Goal: Task Accomplishment & Management: Complete application form

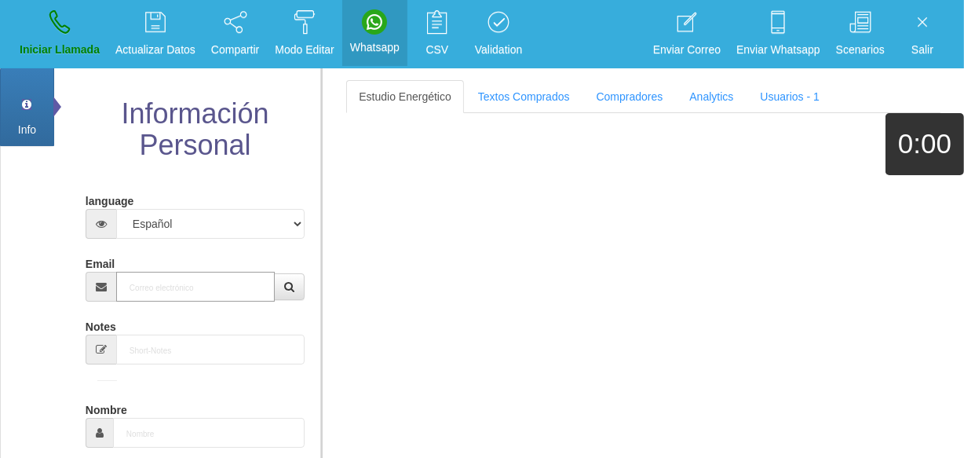
click at [183, 291] on input "Email" at bounding box center [195, 287] width 159 height 30
paste input "[EMAIL_ADDRESS][DOMAIN_NAME]"
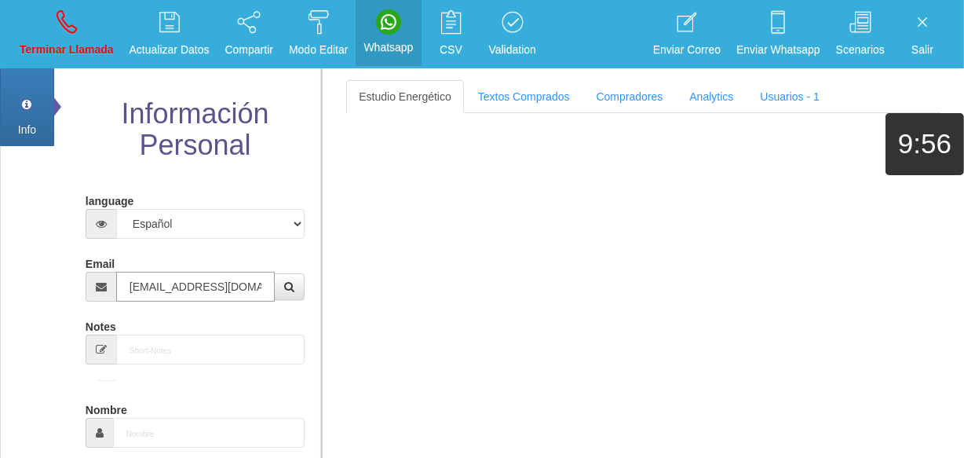
click at [194, 283] on input "[EMAIL_ADDRESS][DOMAIN_NAME]." at bounding box center [195, 287] width 159 height 30
type input "[EMAIL_ADDRESS][DOMAIN_NAME]"
type input "[DATE]"
select select "4"
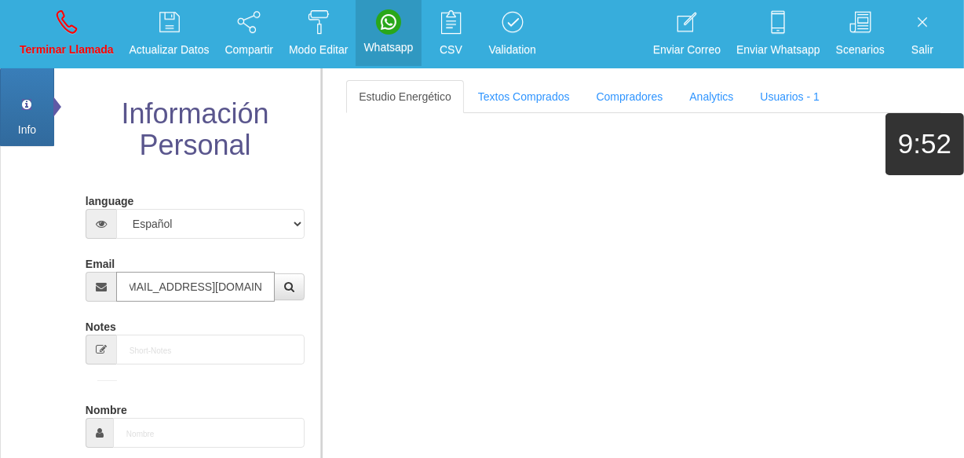
type input "Comprador simple"
type input "[PERSON_NAME]"
select select "1"
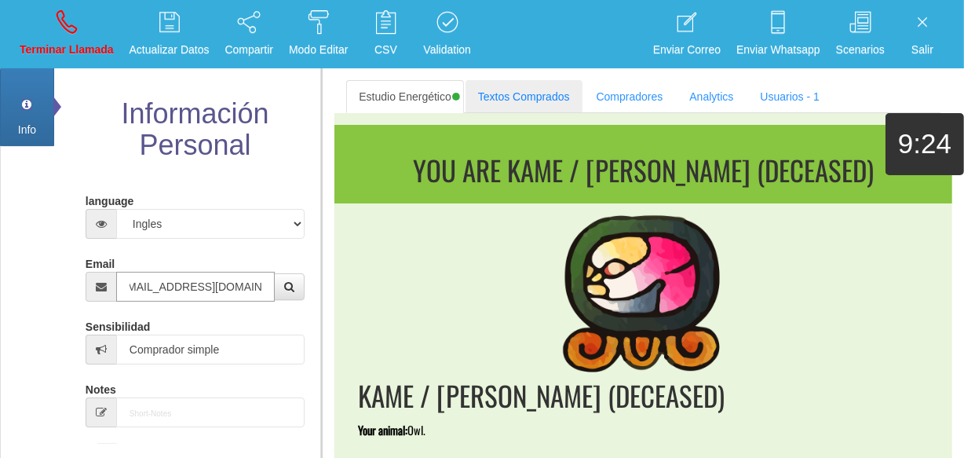
type input "[EMAIL_ADDRESS][DOMAIN_NAME]"
click at [494, 86] on link "Textos Comprados" at bounding box center [523, 96] width 117 height 33
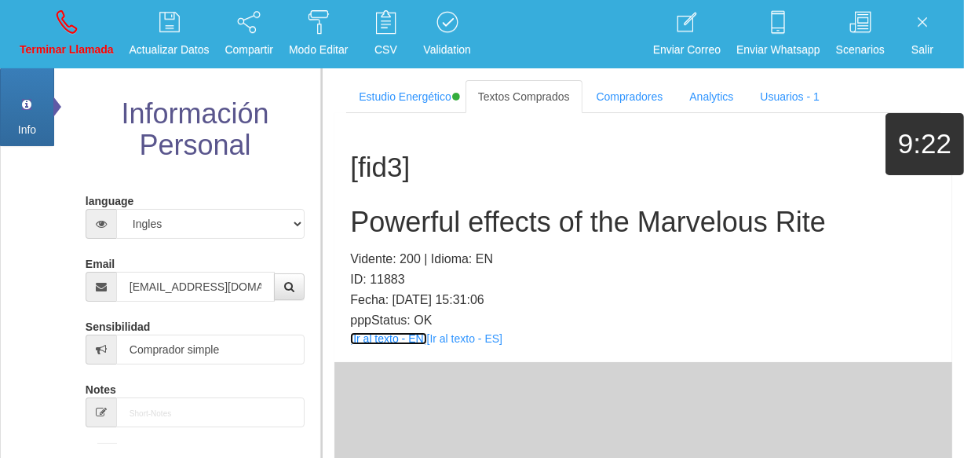
click at [381, 333] on link "[Ir al texto - EN]" at bounding box center [388, 338] width 76 height 13
click at [438, 220] on h2 "Powerful effects of the Marvelous Rite" at bounding box center [643, 221] width 586 height 31
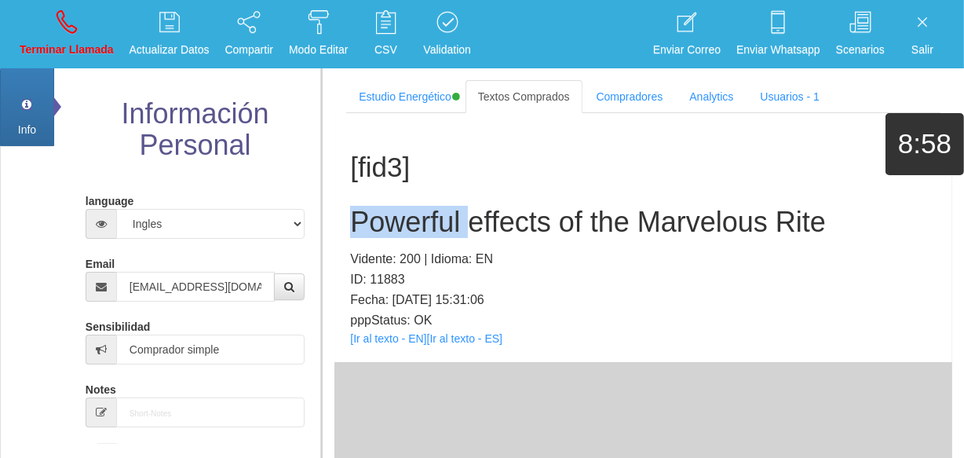
click at [438, 220] on h2 "Powerful effects of the Marvelous Rite" at bounding box center [643, 221] width 586 height 31
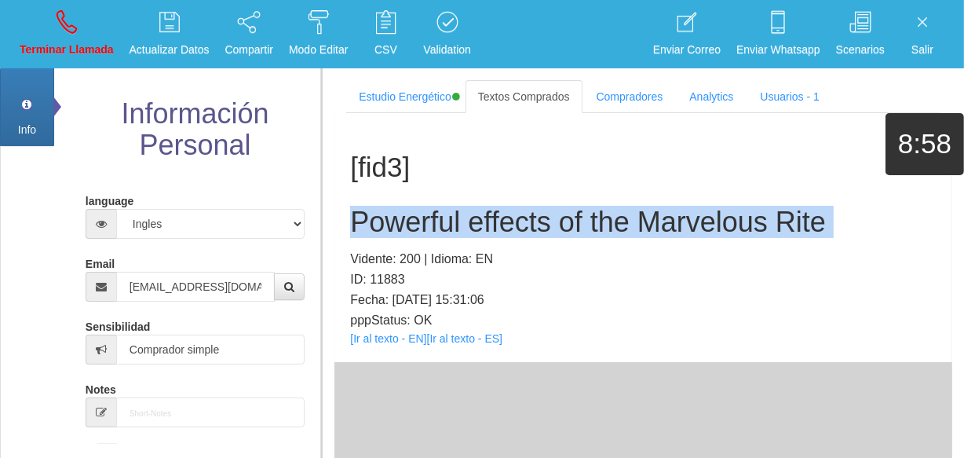
click at [438, 220] on h2 "Powerful effects of the Marvelous Rite" at bounding box center [643, 221] width 586 height 31
copy h2 "Powerful effects of the Marvelous Rite"
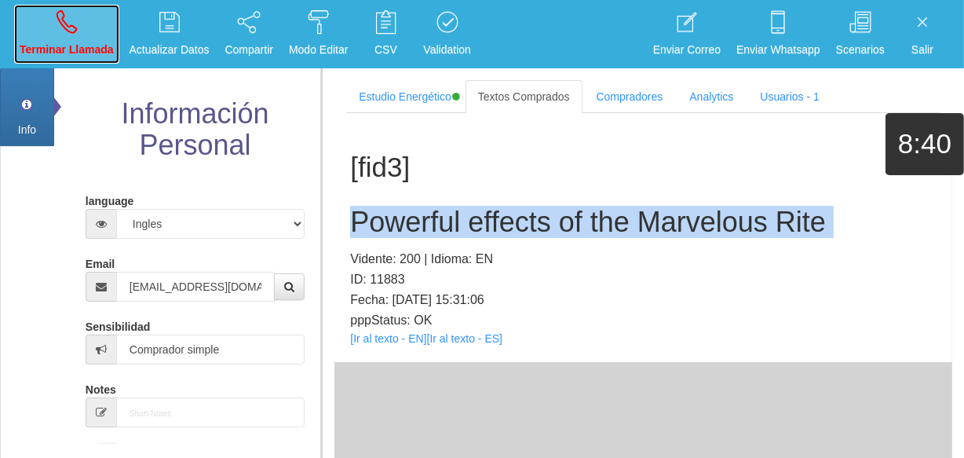
drag, startPoint x: 91, startPoint y: 31, endPoint x: 89, endPoint y: 50, distance: 19.0
click at [90, 31] on link "Terminar Llamada" at bounding box center [66, 34] width 105 height 59
select select "0"
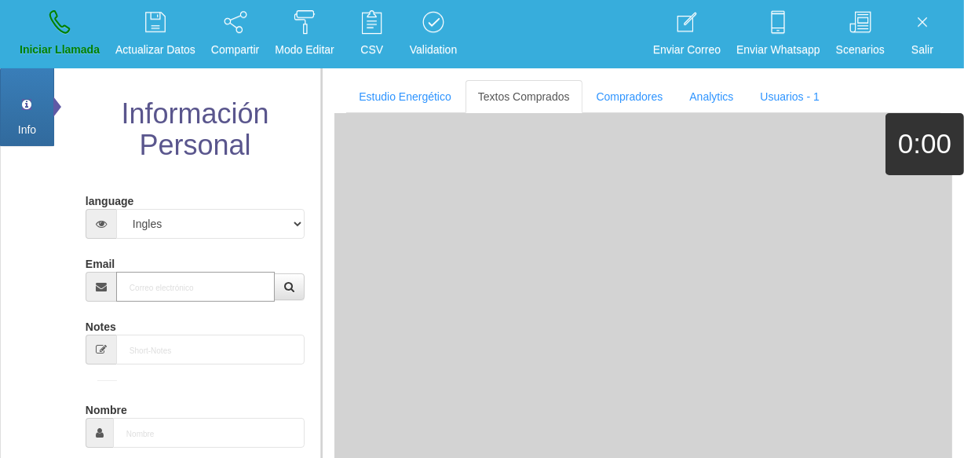
paste input "[EMAIL_ADDRESS][DOMAIN_NAME]"
click at [148, 290] on input "[EMAIL_ADDRESS][DOMAIN_NAME]" at bounding box center [195, 287] width 159 height 30
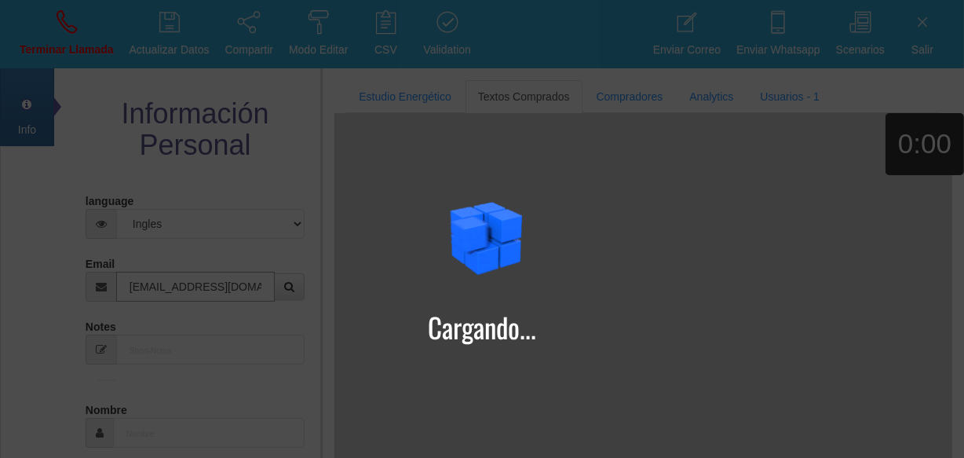
type input "[EMAIL_ADDRESS][DOMAIN_NAME]"
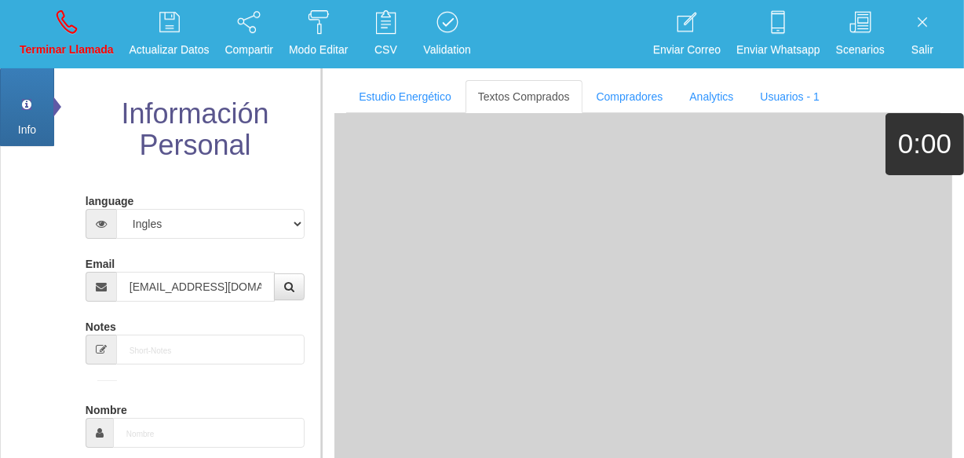
type input "[DATE]"
type input "Comprador bajo"
type input "[PERSON_NAME]"
select select "2"
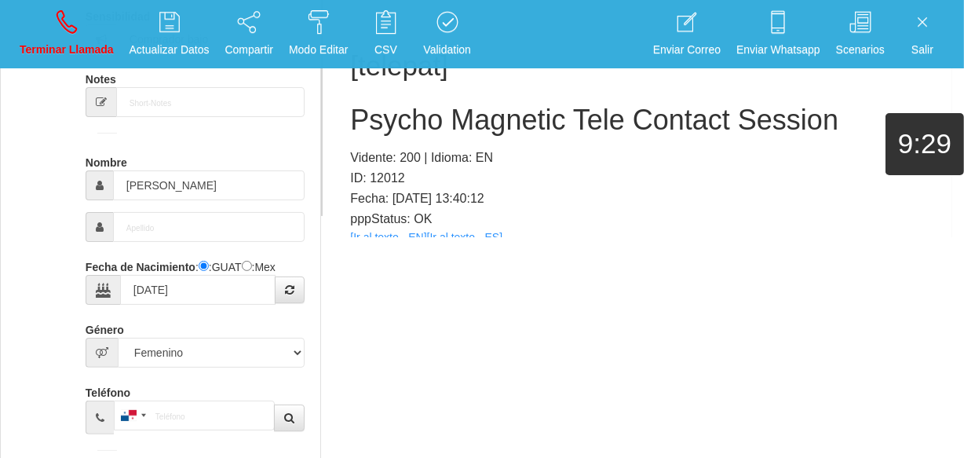
scroll to position [611, 0]
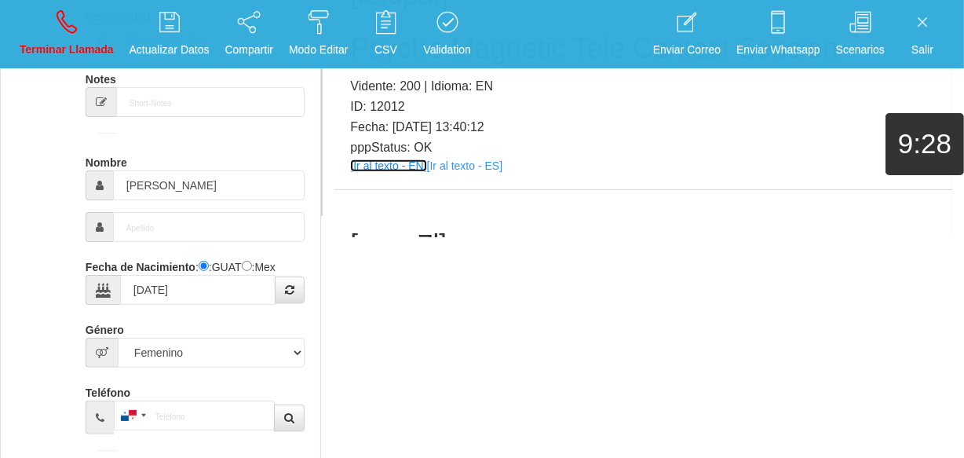
click at [389, 164] on link "[Ir al texto - EN]" at bounding box center [388, 165] width 76 height 13
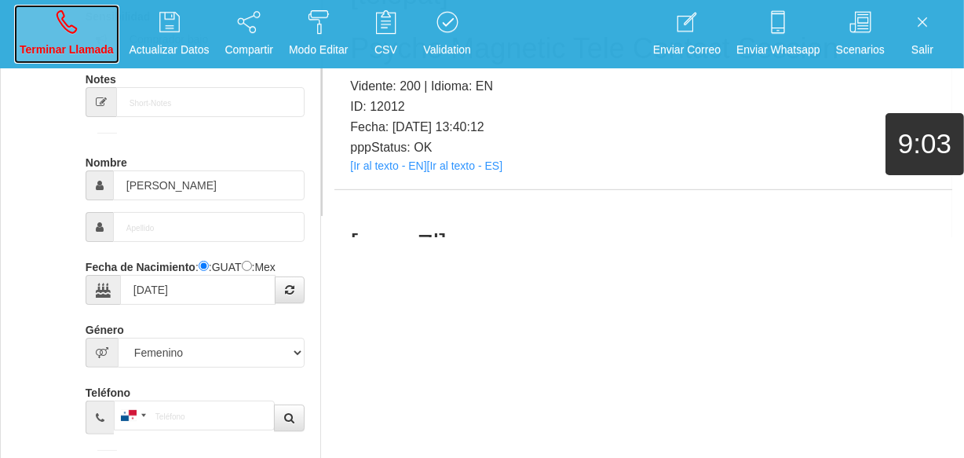
click at [91, 29] on link "Terminar Llamada" at bounding box center [66, 34] width 105 height 59
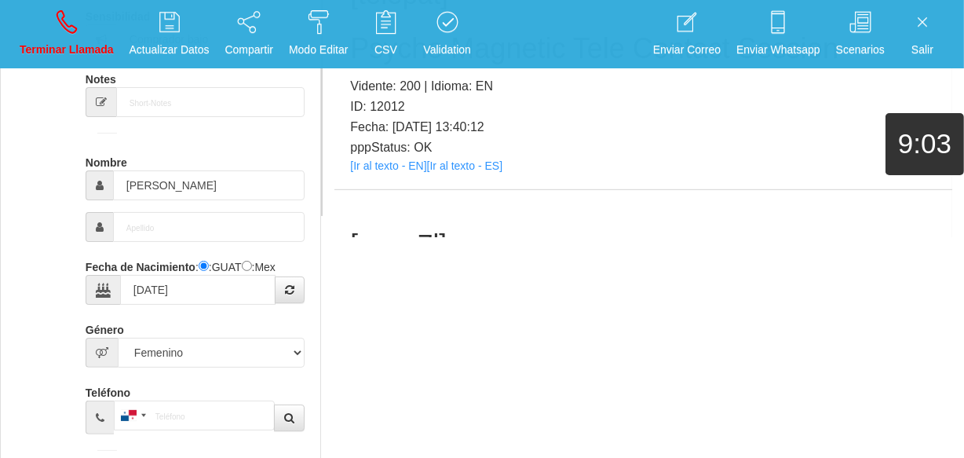
select select "0"
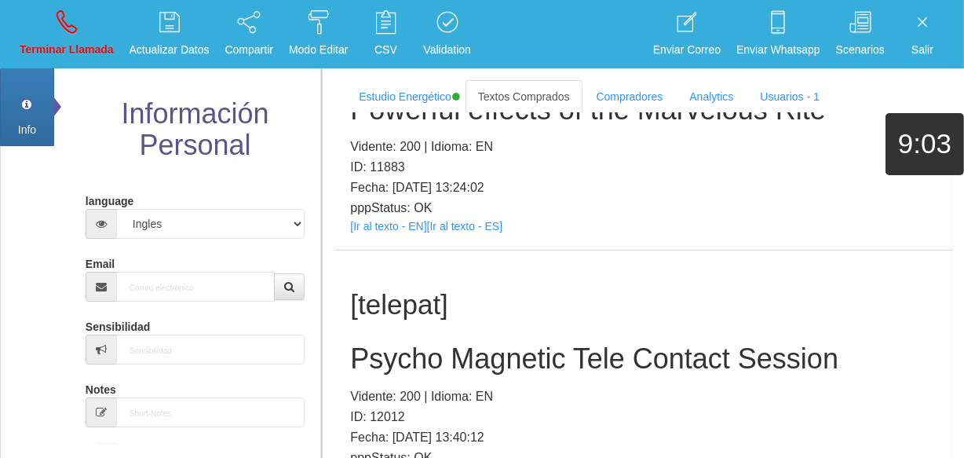
scroll to position [0, 0]
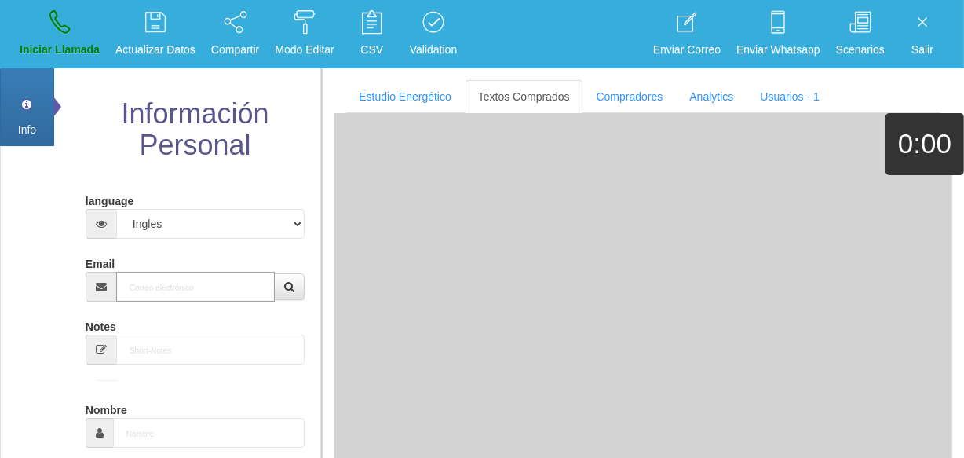
paste input "[EMAIL_ADDRESS][DOMAIN_NAME]"
click at [181, 282] on input "Email" at bounding box center [195, 287] width 159 height 30
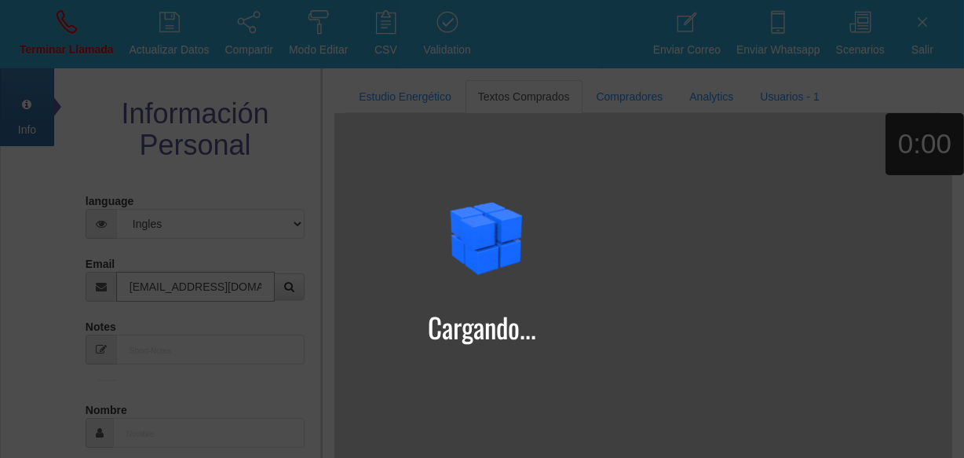
type input "[EMAIL_ADDRESS][DOMAIN_NAME]"
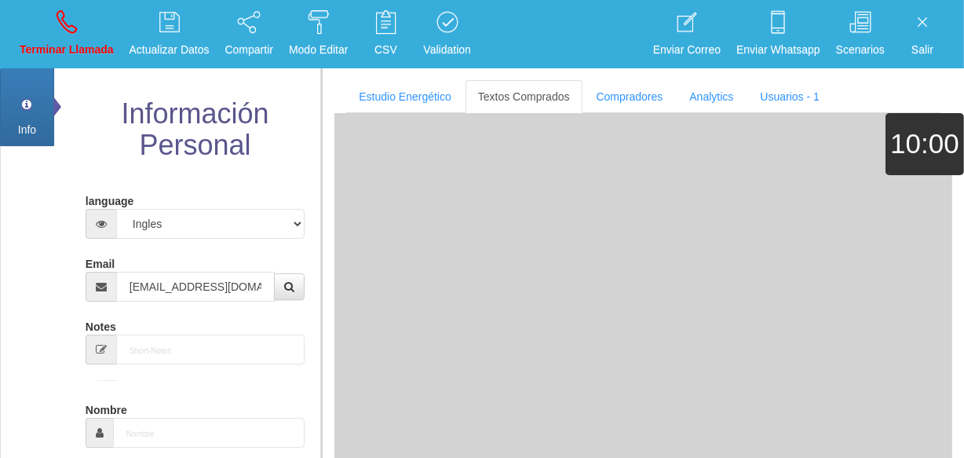
type input "[DATE]"
type input "Comprador bajo"
type input "[PERSON_NAME]"
select select "2"
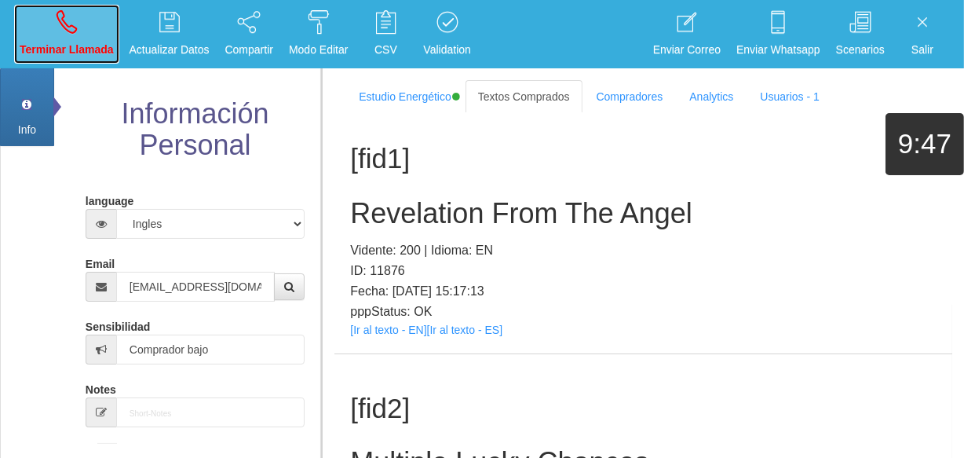
drag, startPoint x: 59, startPoint y: 35, endPoint x: 125, endPoint y: 169, distance: 149.5
click at [60, 33] on link "Terminar Llamada" at bounding box center [66, 34] width 105 height 59
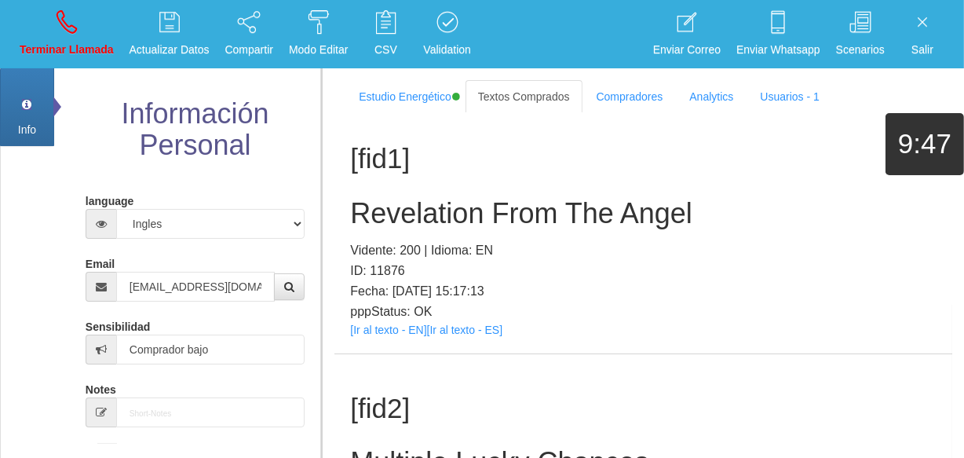
select select "0"
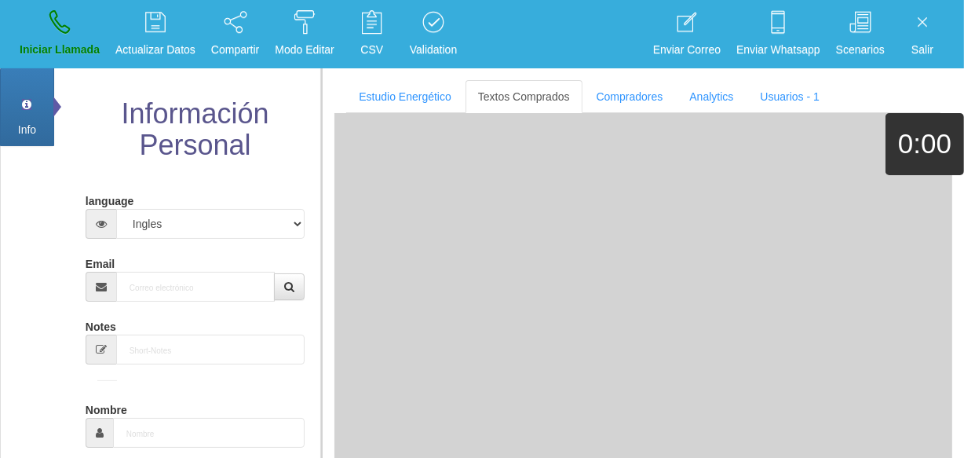
click at [162, 268] on div "Email" at bounding box center [195, 275] width 219 height 51
click at [165, 281] on input "Email" at bounding box center [195, 287] width 159 height 30
paste input "[EMAIL_ADDRESS][DOMAIN_NAME]"
type input "[EMAIL_ADDRESS][DOMAIN_NAME]"
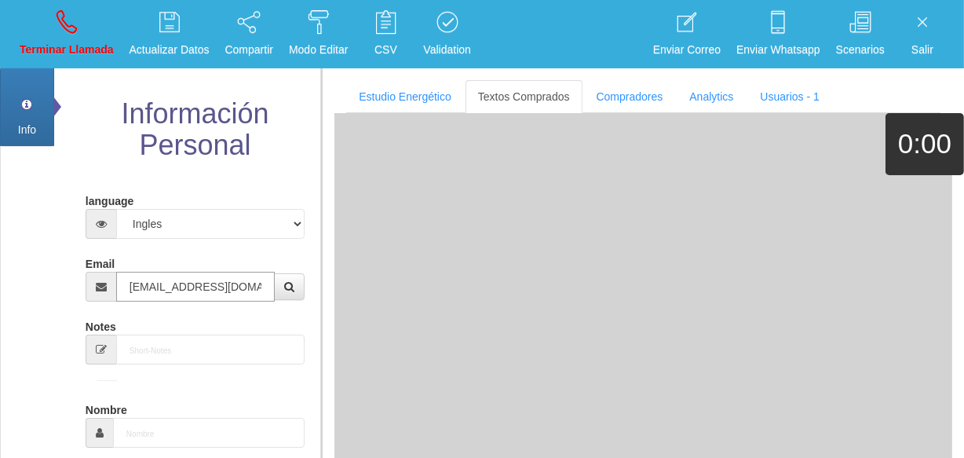
type input "[DATE]"
type input "Comprador bajo"
type input "[PERSON_NAME]"
select select "2"
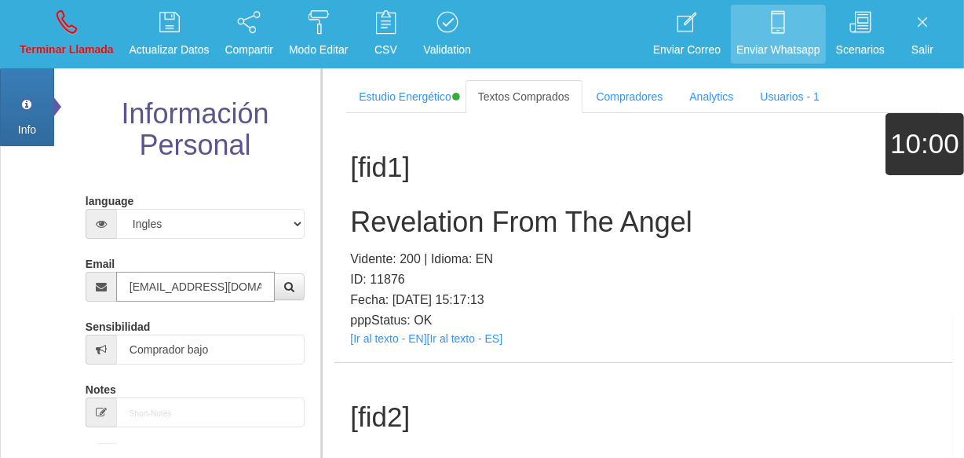
type input "[EMAIL_ADDRESS][DOMAIN_NAME]"
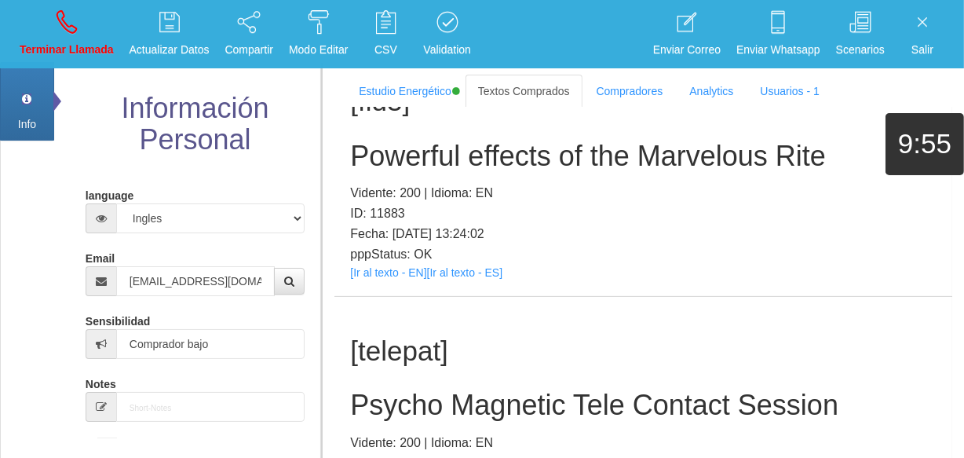
scroll to position [455, 0]
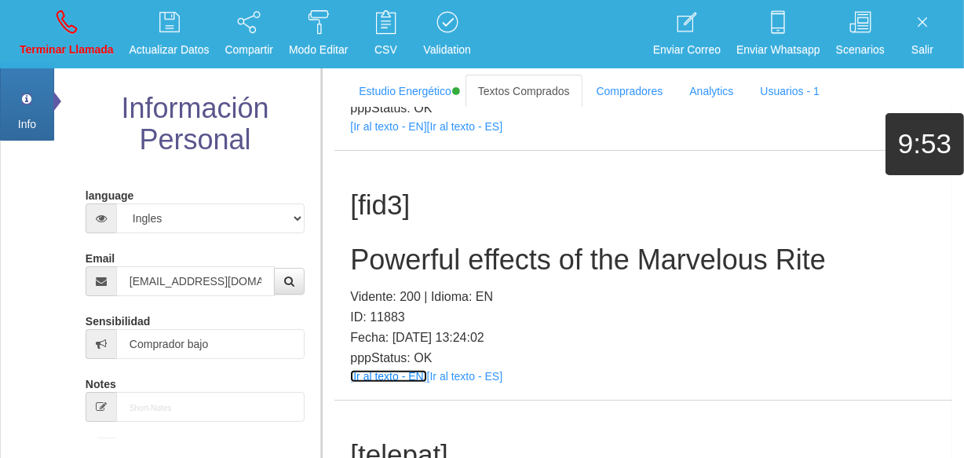
click at [398, 376] on link "[Ir al texto - EN]" at bounding box center [388, 376] width 76 height 13
click at [442, 249] on h2 "Powerful effects of the Marvelous Rite" at bounding box center [643, 259] width 586 height 31
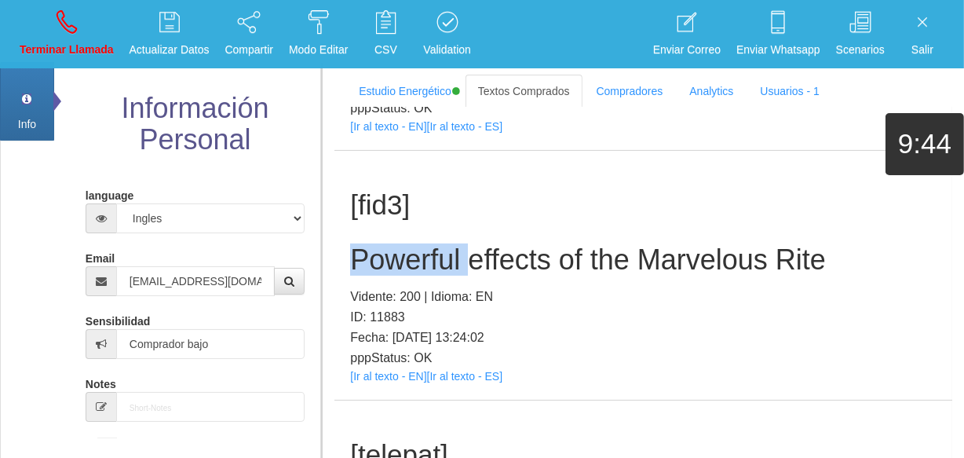
click at [442, 249] on h2 "Powerful effects of the Marvelous Rite" at bounding box center [643, 259] width 586 height 31
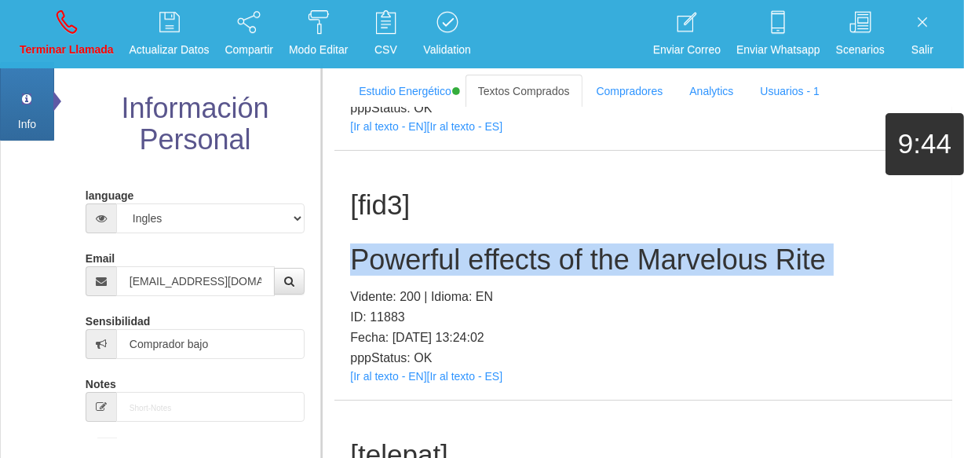
click at [442, 249] on h2 "Powerful effects of the Marvelous Rite" at bounding box center [643, 259] width 586 height 31
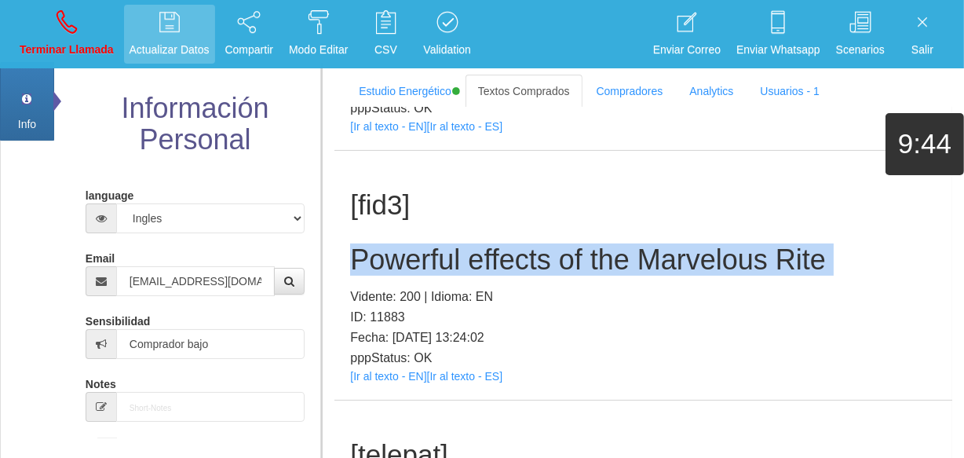
copy h2 "Powerful effects of the Marvelous Rite"
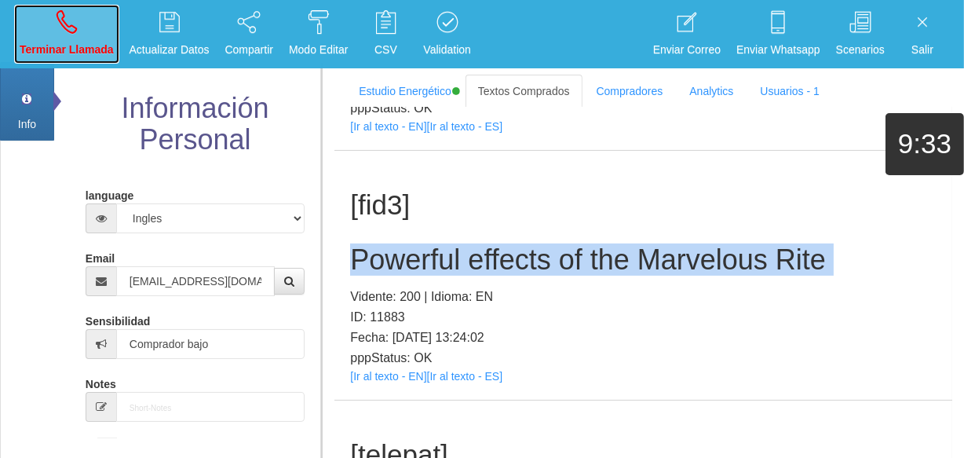
click at [57, 33] on icon at bounding box center [67, 21] width 20 height 25
select select "0"
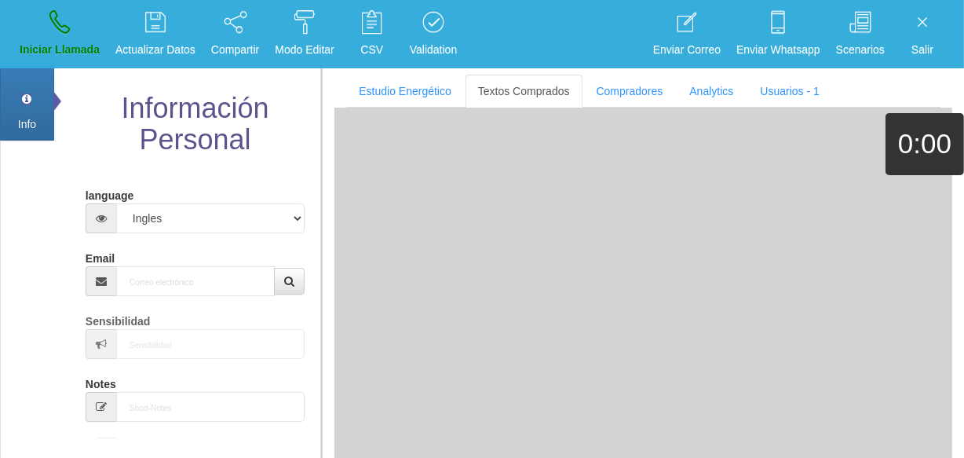
scroll to position [0, 0]
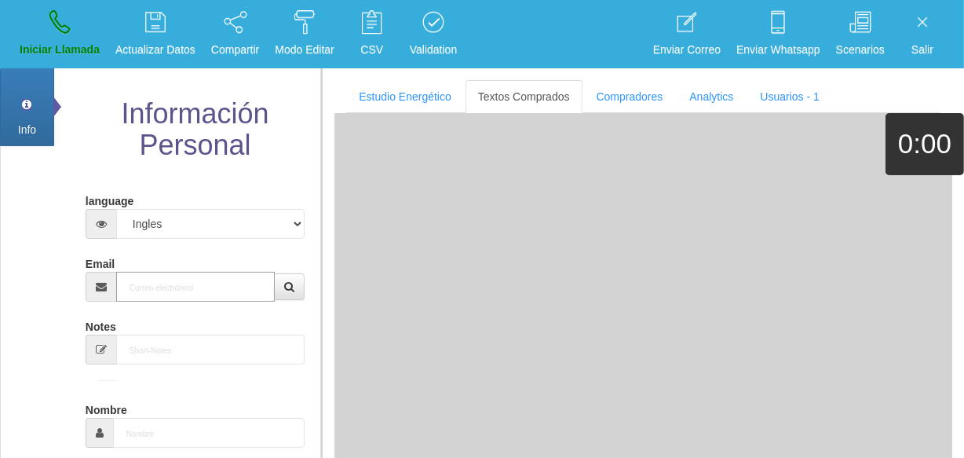
click at [213, 297] on input "Email" at bounding box center [195, 287] width 159 height 30
paste input "[EMAIL_ADDRESS][DOMAIN_NAME]"
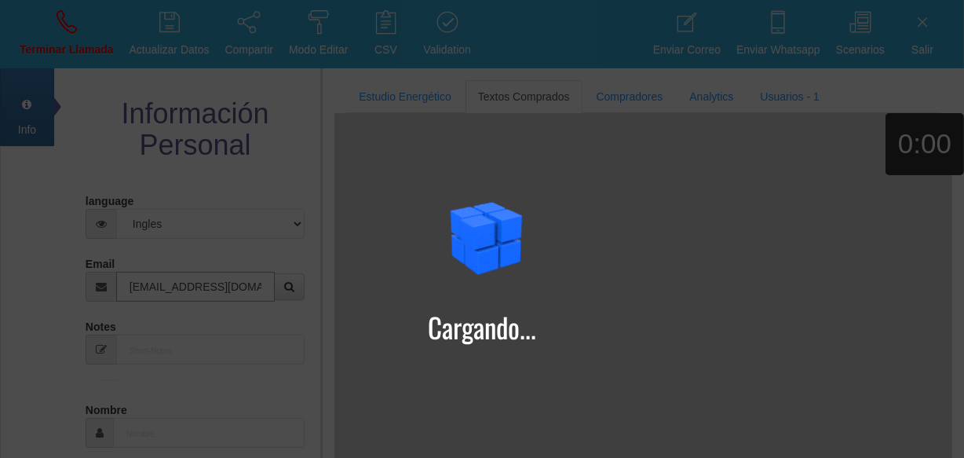
type input "[EMAIL_ADDRESS][DOMAIN_NAME]"
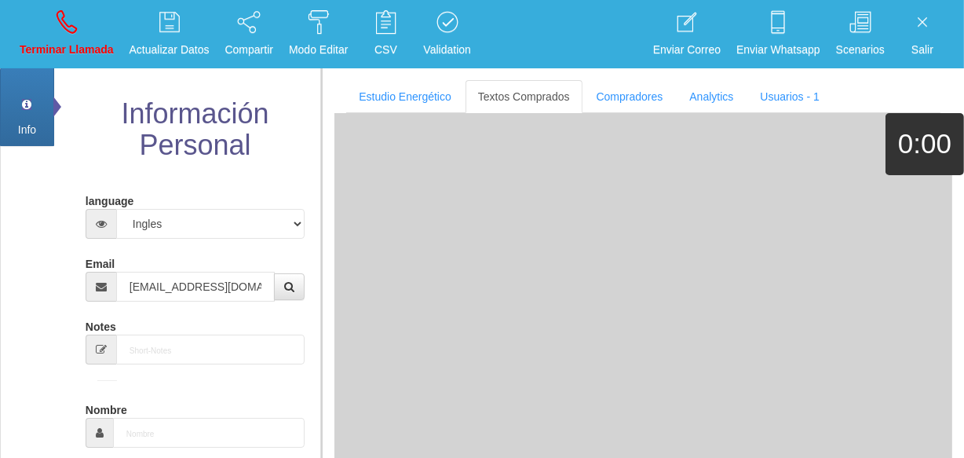
type input "[DATE]"
type input "Comprador bajo"
type input "[PERSON_NAME]"
select select "1"
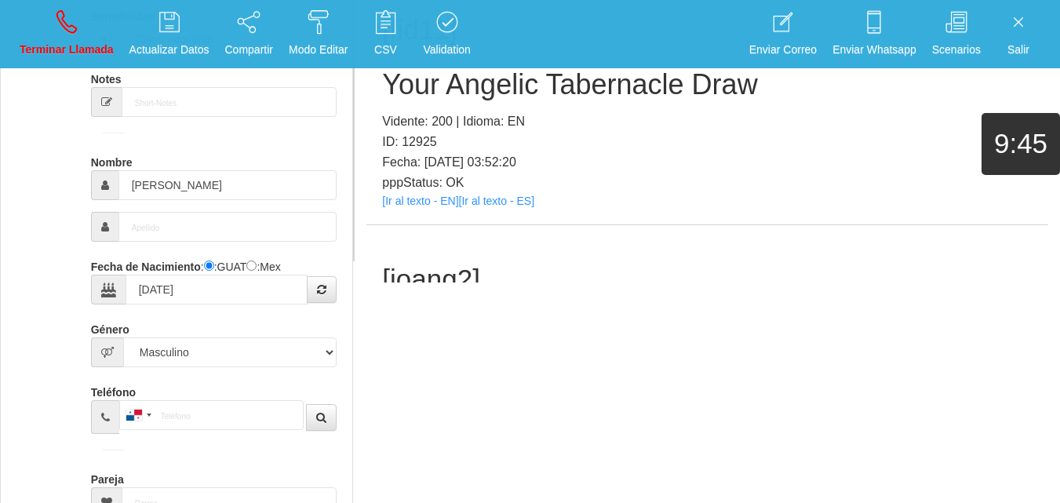
scroll to position [247, 0]
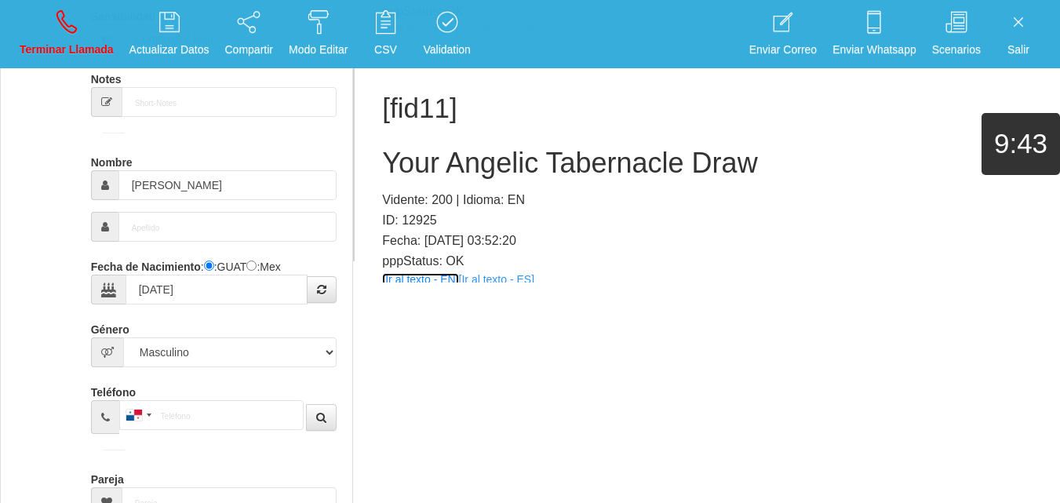
click at [425, 276] on link "[Ir al texto - EN]" at bounding box center [420, 279] width 76 height 13
click at [473, 153] on h2 "Your Angelic Tabernacle Draw" at bounding box center [707, 163] width 651 height 31
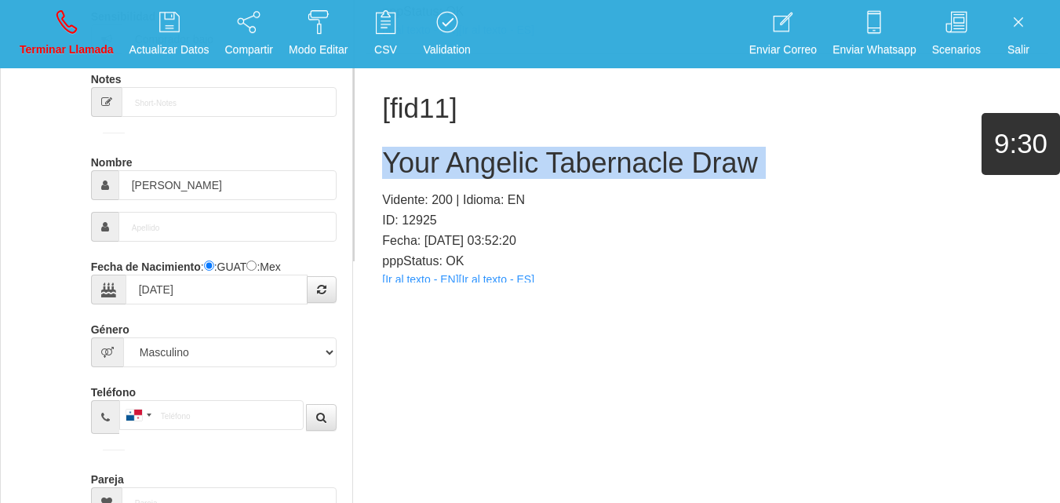
click at [473, 153] on h2 "Your Angelic Tabernacle Draw" at bounding box center [707, 163] width 651 height 31
copy h2 "Your Angelic Tabernacle Draw"
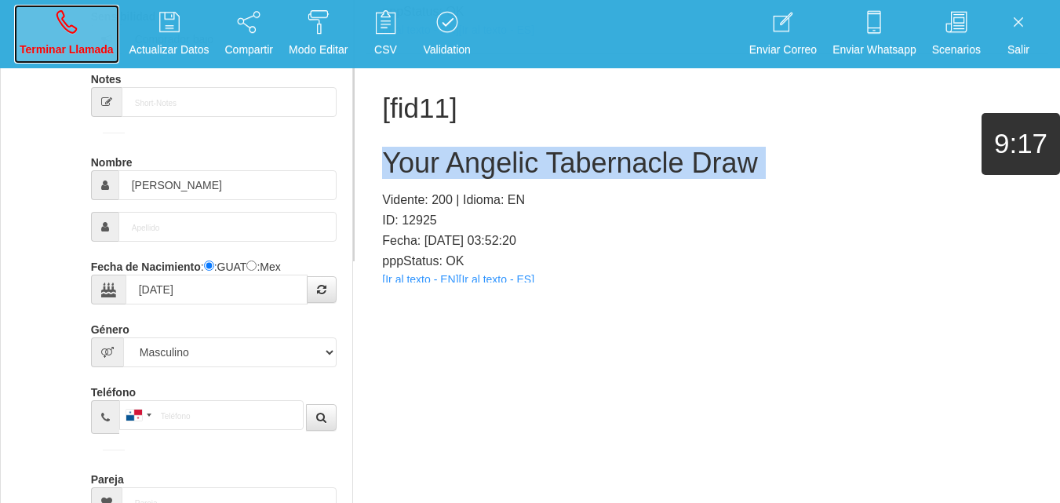
click at [76, 24] on icon at bounding box center [67, 21] width 20 height 25
select select "0"
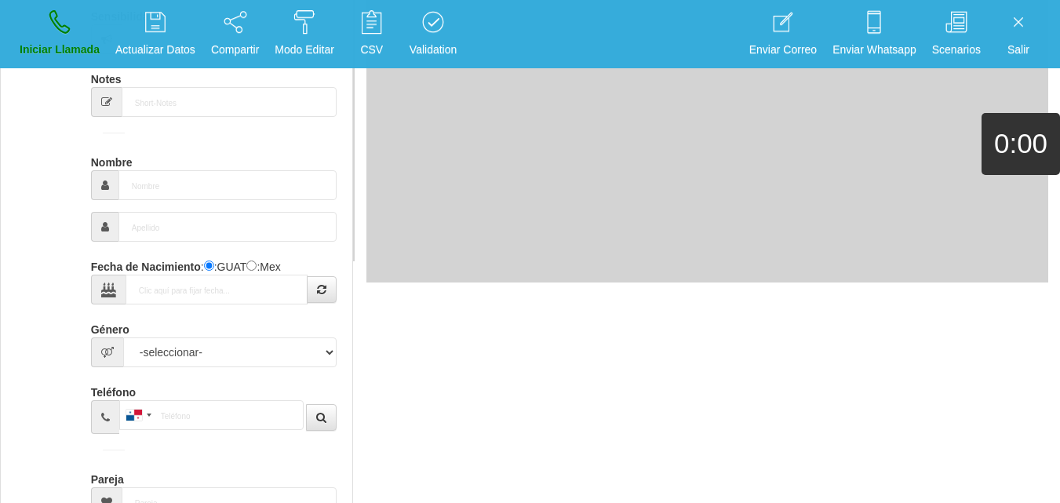
scroll to position [0, 0]
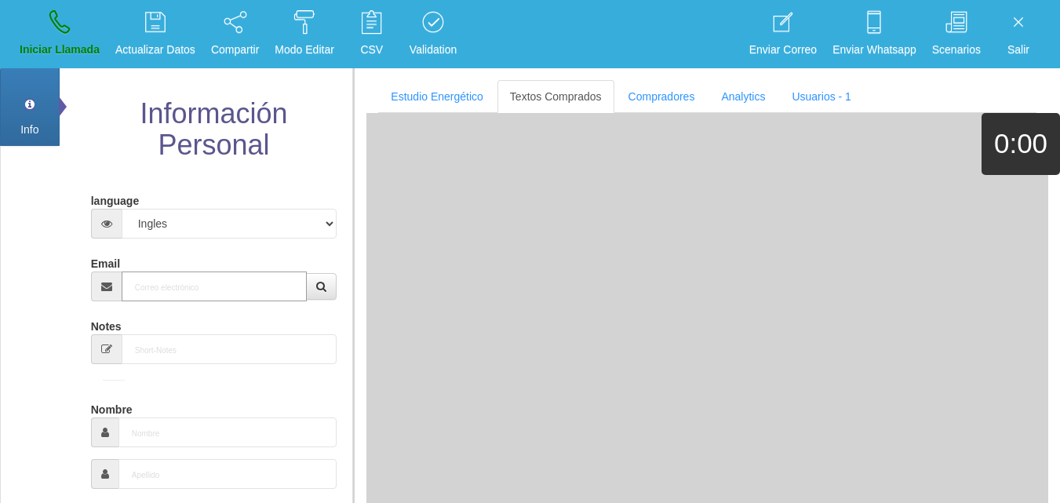
click at [216, 281] on input "Email" at bounding box center [215, 287] width 186 height 30
paste input "[EMAIL_ADDRESS][DOMAIN_NAME]"
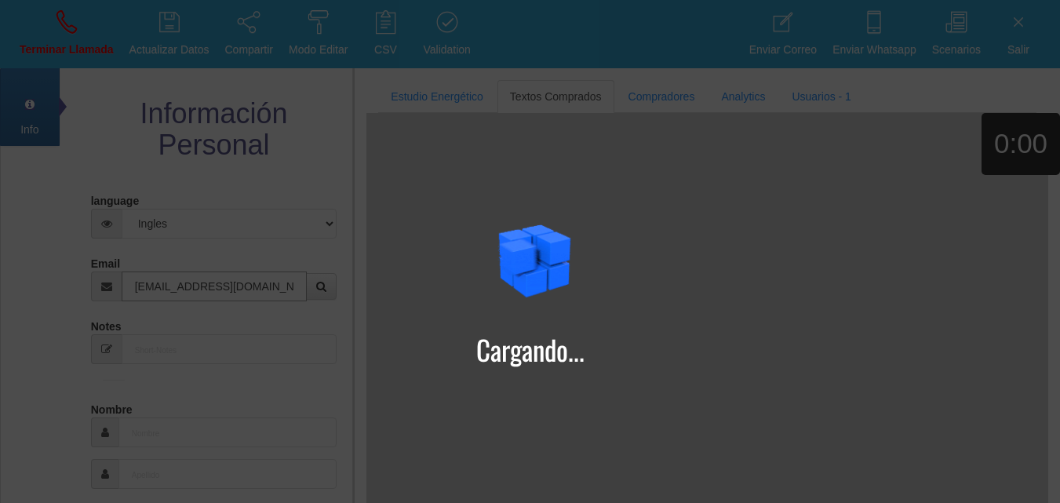
type input "[EMAIL_ADDRESS][DOMAIN_NAME]"
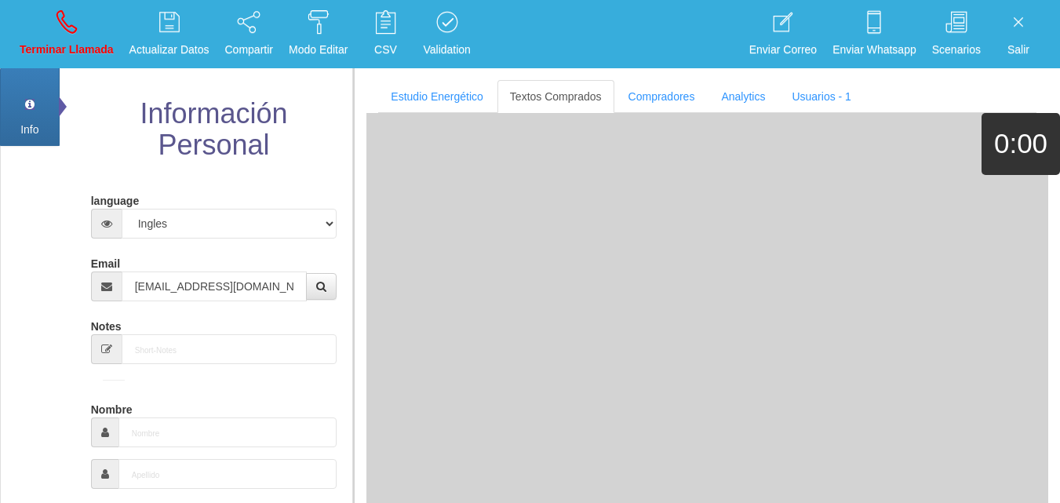
type input "[DATE]"
type input "Excelente Comprador"
type input "[PERSON_NAME]"
select select "2"
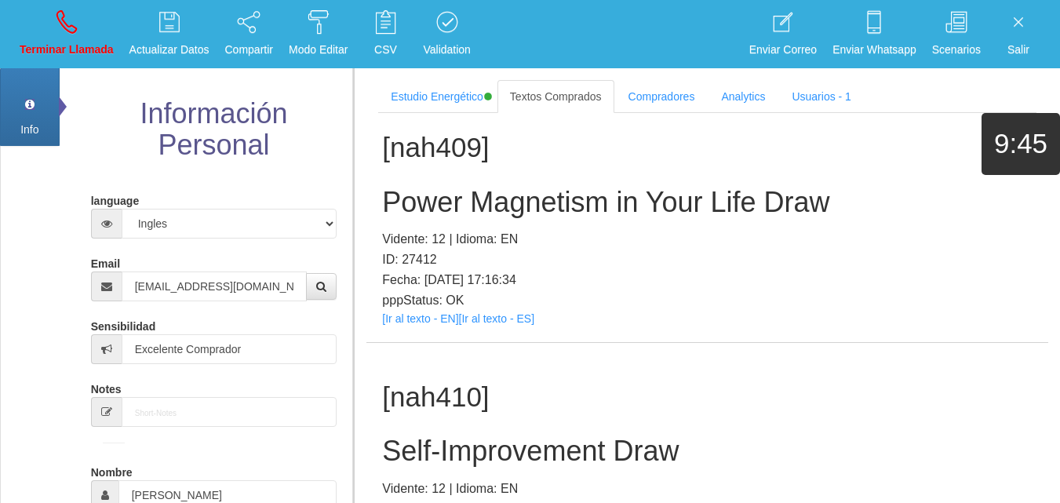
scroll to position [278, 0]
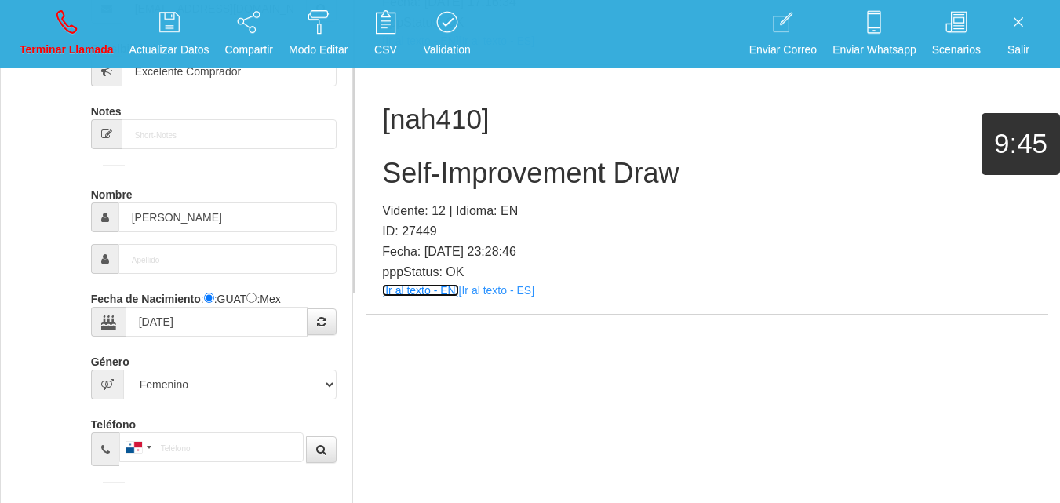
click at [411, 289] on link "[Ir al texto - EN]" at bounding box center [420, 290] width 76 height 13
click at [542, 184] on h2 "Self-Improvement Draw" at bounding box center [707, 173] width 651 height 31
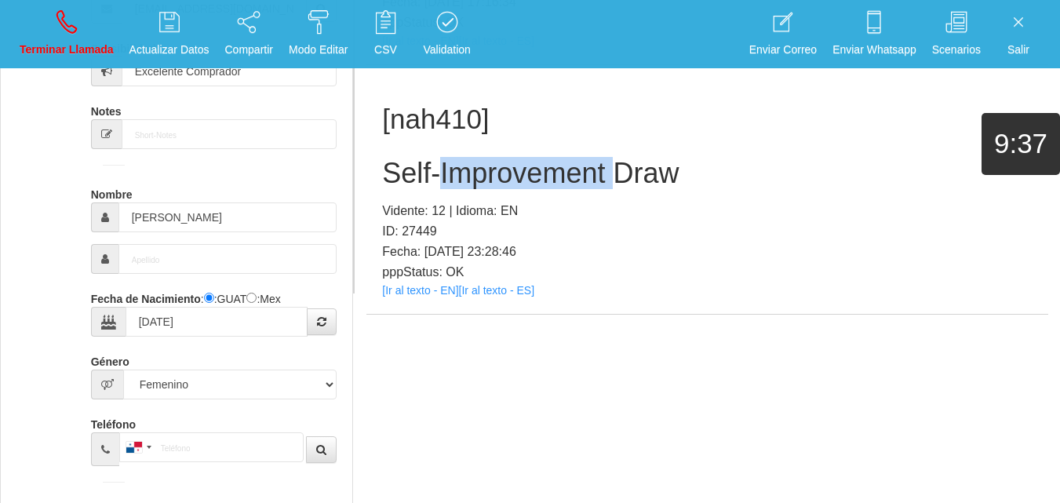
click at [542, 184] on h2 "Self-Improvement Draw" at bounding box center [707, 173] width 651 height 31
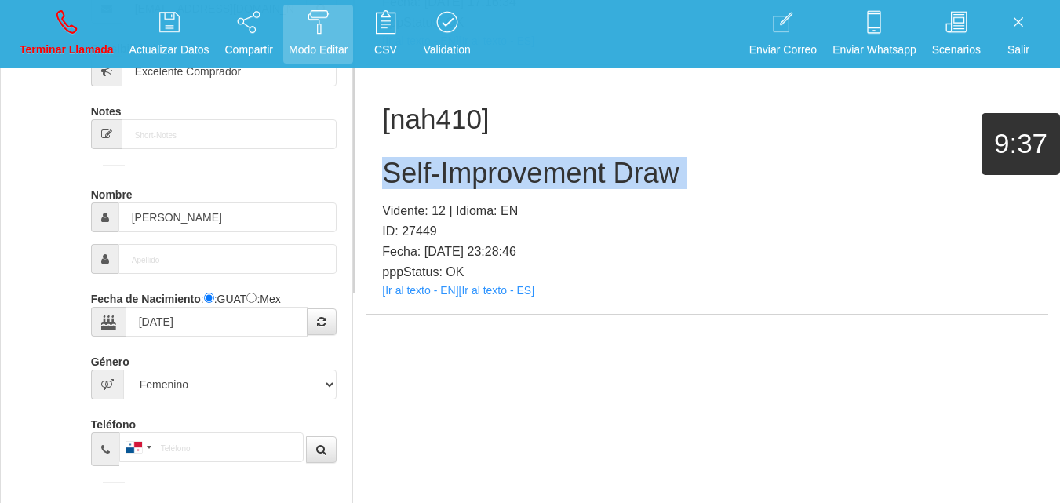
copy h2 "Self-Improvement Draw"
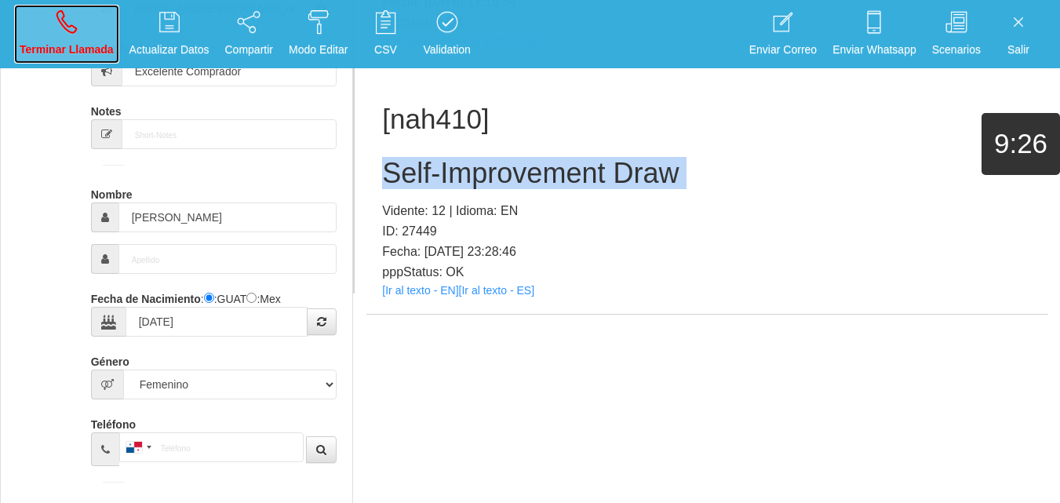
click at [69, 38] on link "Terminar Llamada" at bounding box center [66, 34] width 105 height 59
select select "0"
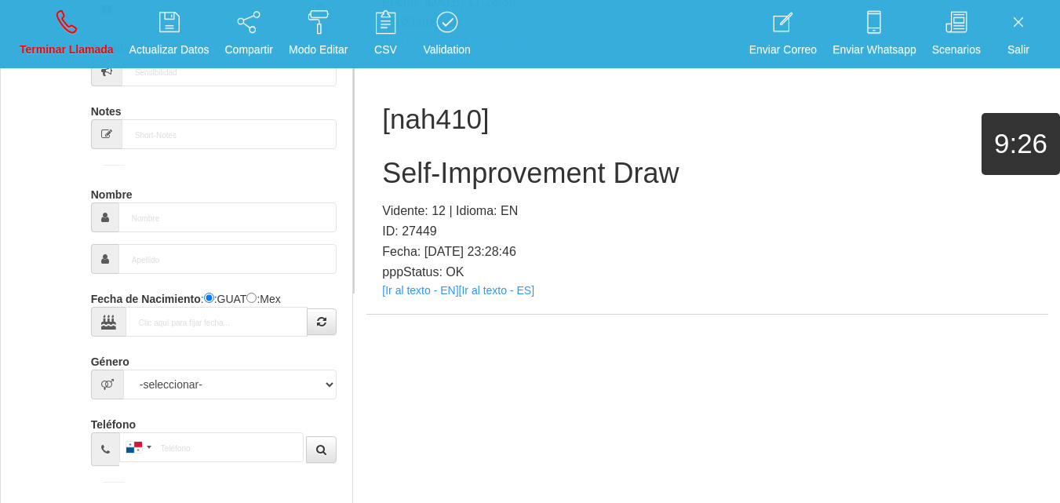
scroll to position [0, 0]
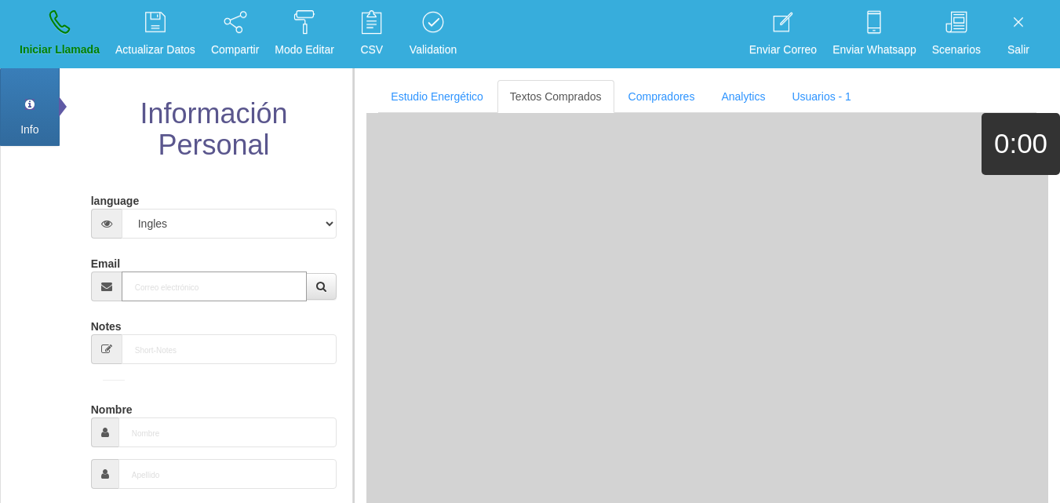
paste input "[EMAIL_ADDRESS][DOMAIN_NAME]"
click at [177, 290] on input "Email" at bounding box center [215, 287] width 186 height 30
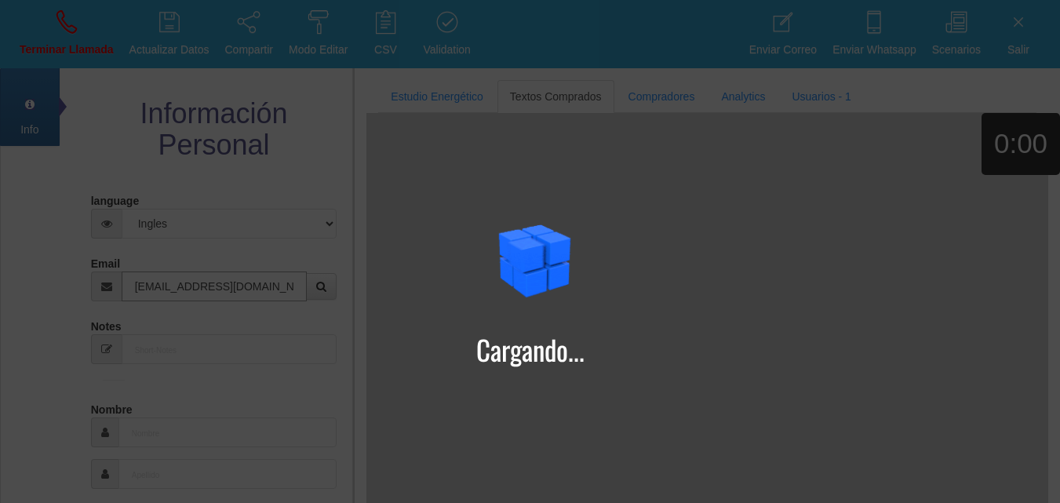
type input "[EMAIL_ADDRESS][DOMAIN_NAME]"
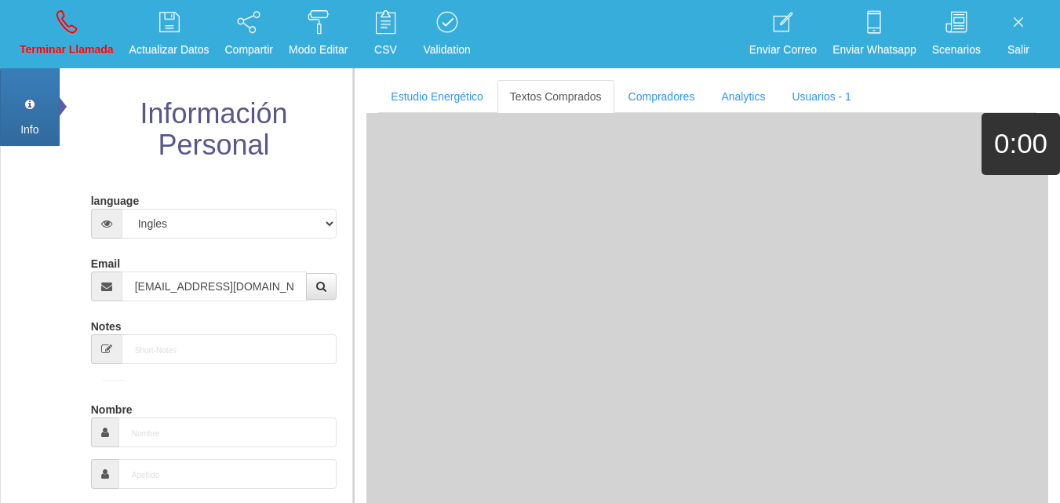
type input "[DATE]"
type input "Buen Comprador"
type input "[PERSON_NAME]"
select select "2"
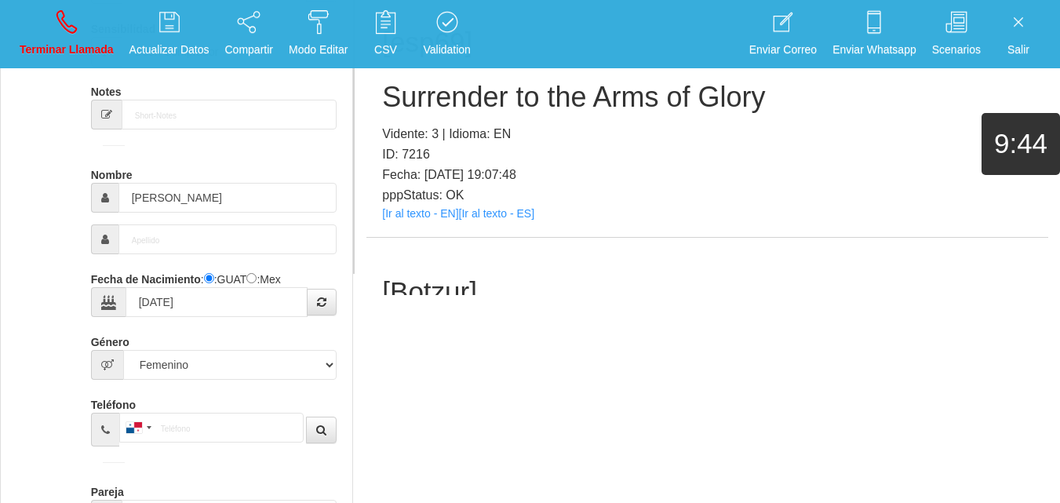
scroll to position [1101, 0]
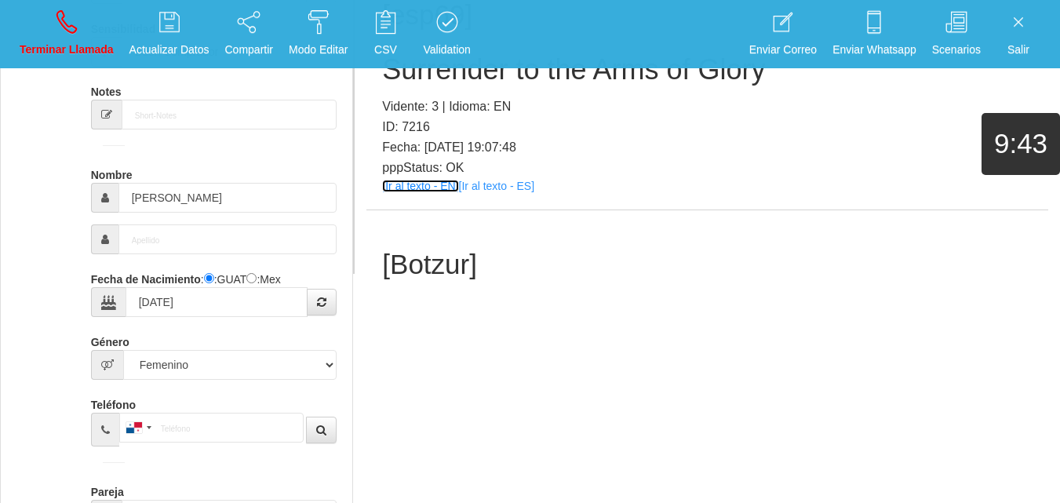
click at [418, 189] on link "[Ir al texto - EN]" at bounding box center [420, 186] width 76 height 13
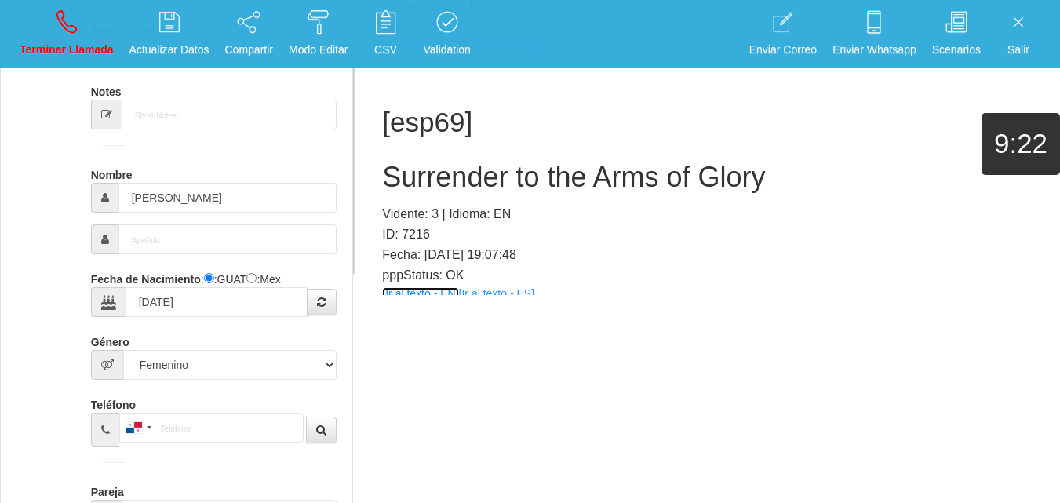
scroll to position [944, 0]
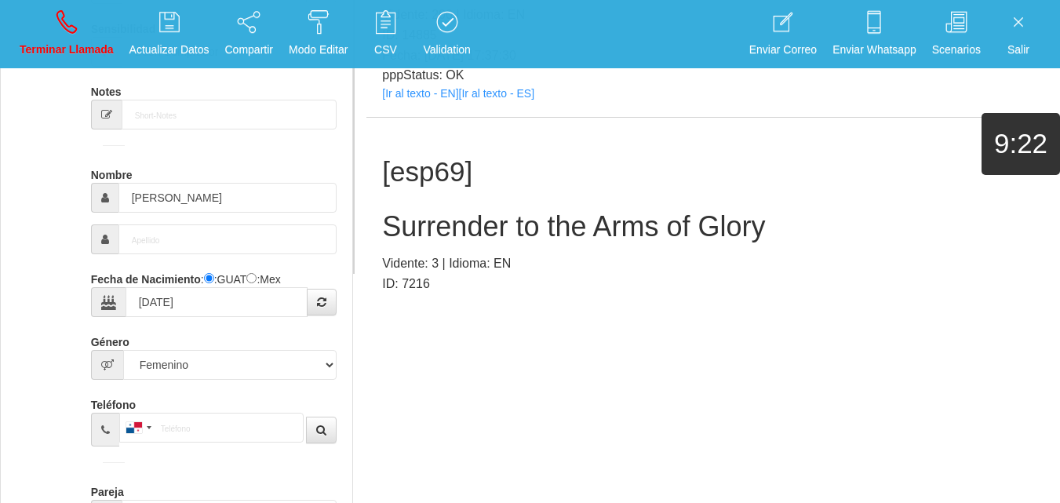
click at [425, 214] on h2 "Surrender to the Arms of Glory" at bounding box center [707, 226] width 651 height 31
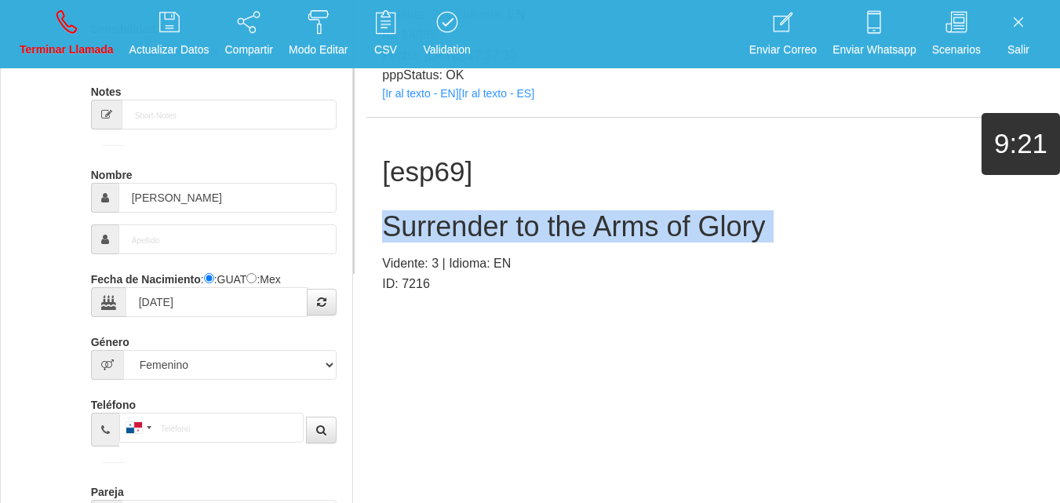
click at [425, 214] on h2 "Surrender to the Arms of Glory" at bounding box center [707, 226] width 651 height 31
copy h2 "Surrender to the Arms of Glory"
click at [68, 37] on link "Terminar Llamada" at bounding box center [66, 34] width 105 height 59
select select "0"
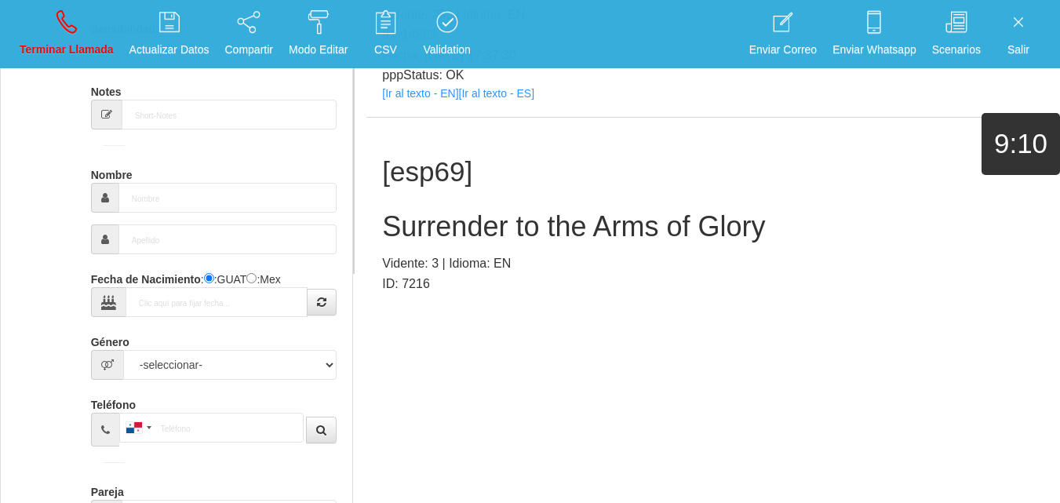
scroll to position [0, 0]
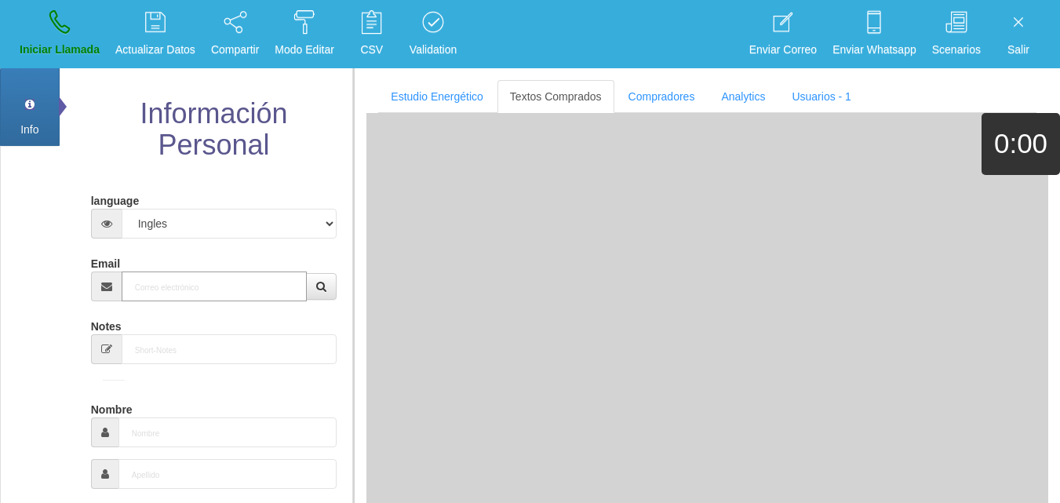
click at [228, 280] on input "Email" at bounding box center [215, 287] width 186 height 30
paste input "[EMAIL_ADDRESS][DOMAIN_NAME]"
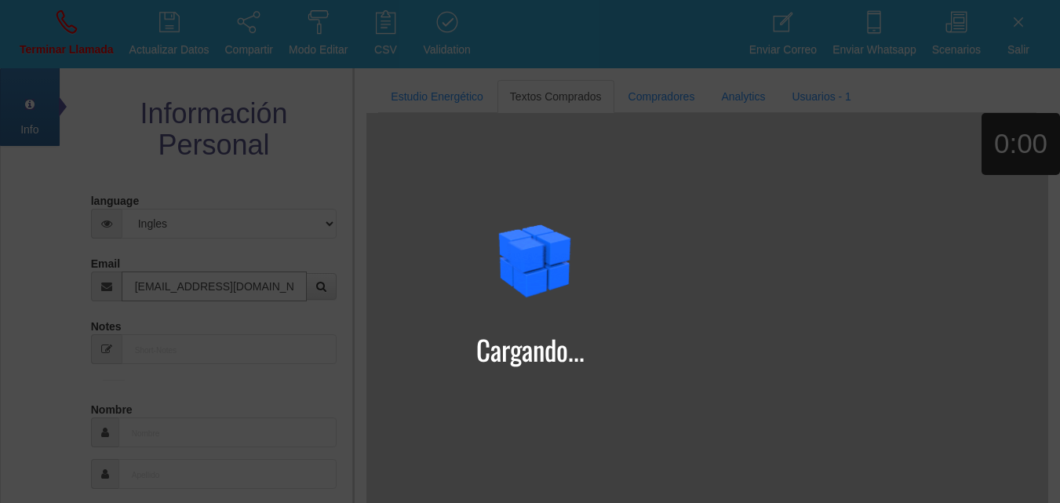
type input "[EMAIL_ADDRESS][DOMAIN_NAME]"
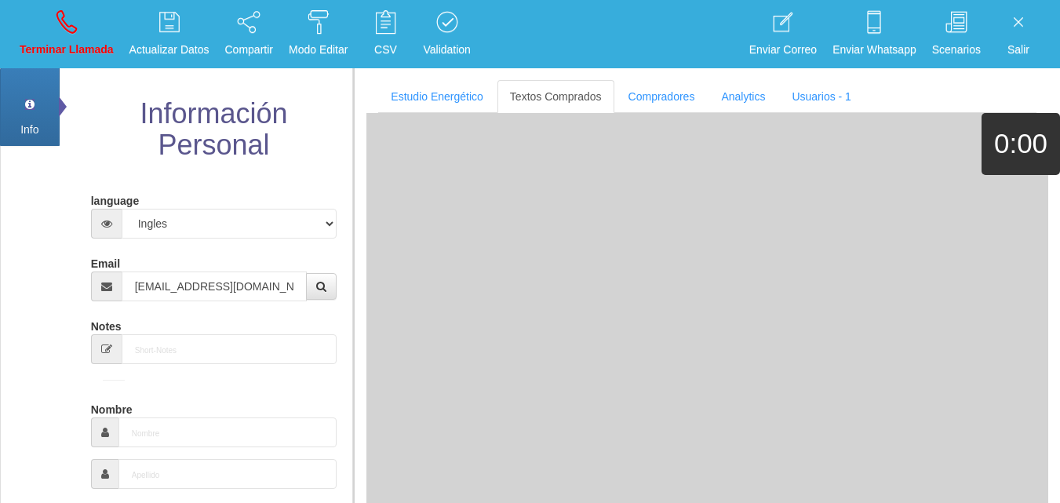
type input "[DATE]"
type input "Comprador bajo"
type input "[PERSON_NAME]"
select select "2"
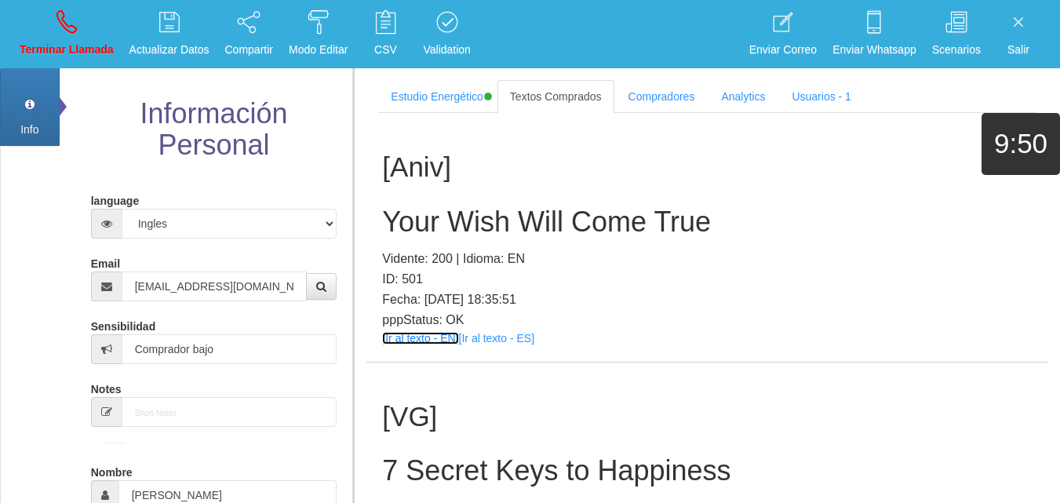
click at [407, 342] on link "[Ir al texto - EN]" at bounding box center [420, 338] width 76 height 13
click at [537, 217] on h2 "Your Wish Will Come True" at bounding box center [707, 221] width 651 height 31
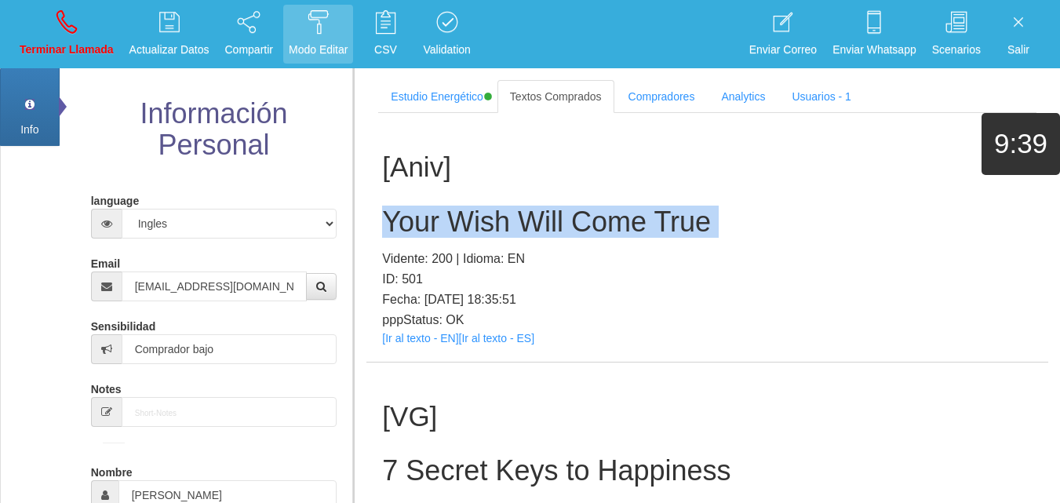
drag, startPoint x: 537, startPoint y: 217, endPoint x: 345, endPoint y: 18, distance: 277.0
click at [536, 217] on h2 "Your Wish Will Come True" at bounding box center [707, 221] width 651 height 31
copy h2 "Your Wish Will Come True"
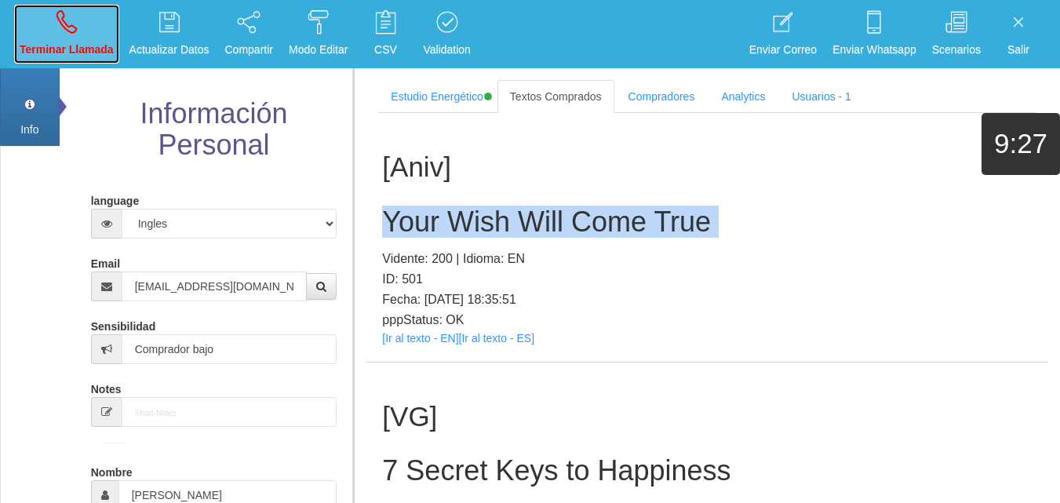
click at [111, 27] on link "Terminar Llamada" at bounding box center [66, 34] width 105 height 59
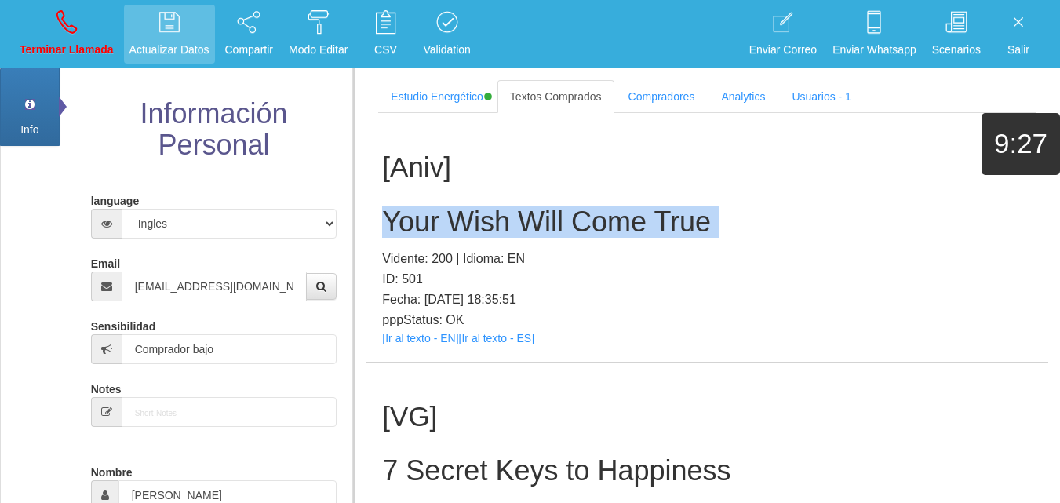
select select "0"
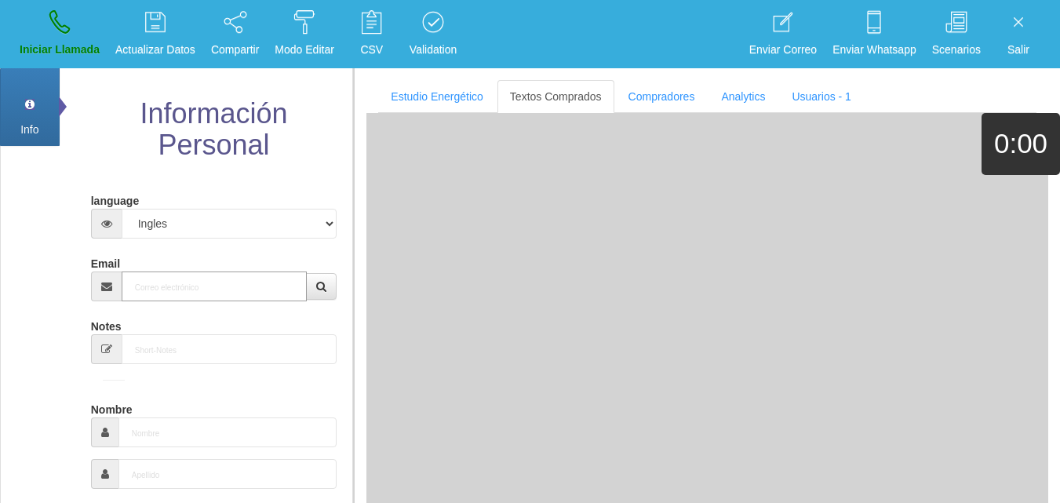
paste input "[EMAIL_ADDRESS][DOMAIN_NAME]"
click at [208, 283] on input "Email" at bounding box center [215, 287] width 186 height 30
type input "[EMAIL_ADDRESS][DOMAIN_NAME]"
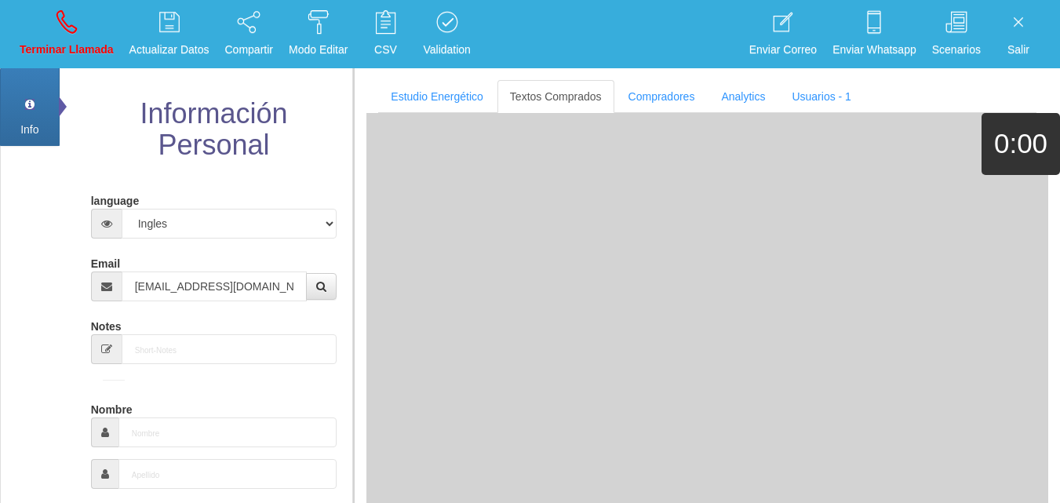
type input "[DATE]"
select select "1"
type input "Comprador simple"
type input "[PERSON_NAME]"
select select "2"
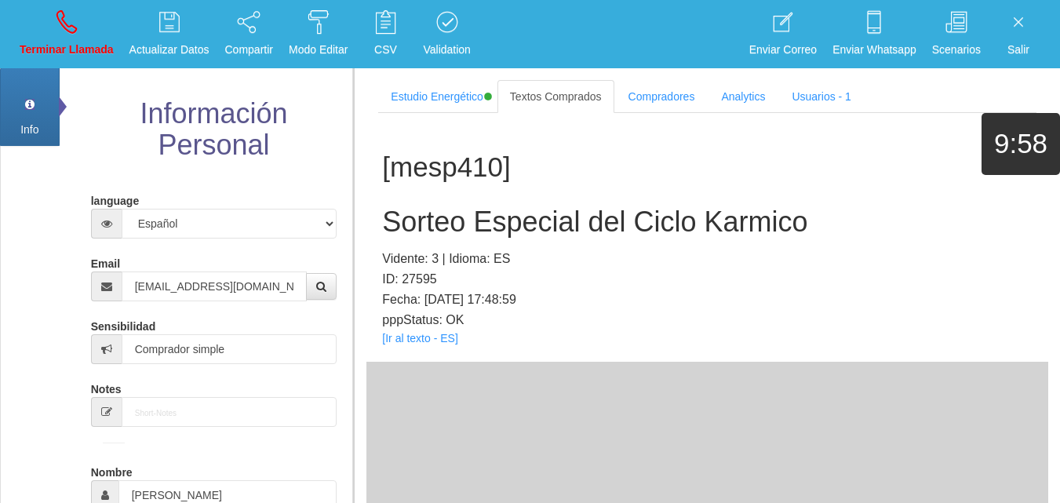
drag, startPoint x: 438, startPoint y: 348, endPoint x: 468, endPoint y: 336, distance: 32.1
click at [443, 350] on div "[mesp410] Sorteo Especial del Ciclo Karmico Vidente: 3 | Idioma: ES ID: 27595 F…" at bounding box center [708, 237] width 682 height 249
click at [436, 341] on link "[Ir al texto - ES]" at bounding box center [419, 338] width 75 height 13
click at [419, 196] on div "[mesp410] Sorteo Especial del Ciclo Karmico Vidente: 3 | Idioma: ES ID: 27595 F…" at bounding box center [708, 237] width 682 height 249
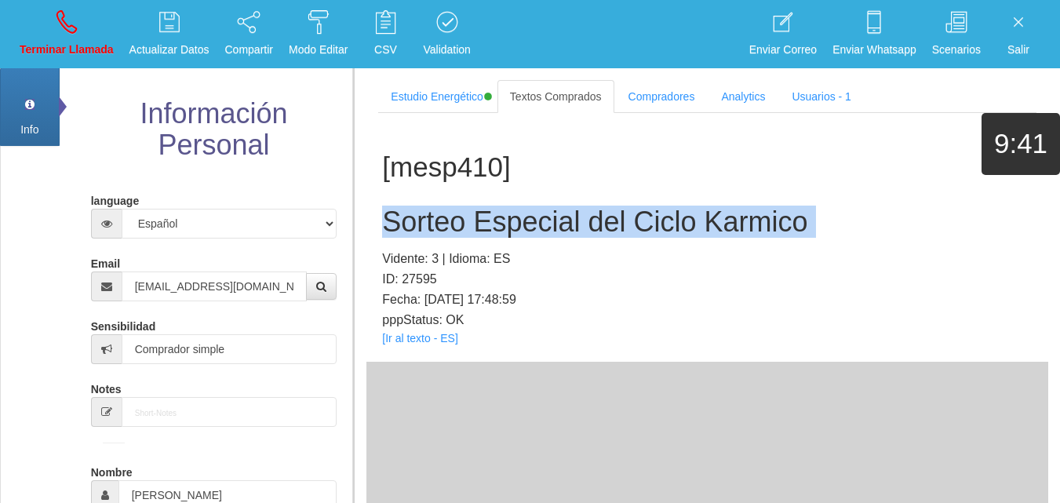
click at [419, 196] on div "[mesp410] Sorteo Especial del Ciclo Karmico Vidente: 3 | Idioma: ES ID: 27595 F…" at bounding box center [708, 237] width 682 height 249
copy h2 "Sorteo Especial del Ciclo Karmico"
click at [73, 46] on p "Terminar Llamada" at bounding box center [67, 50] width 94 height 18
select select "0"
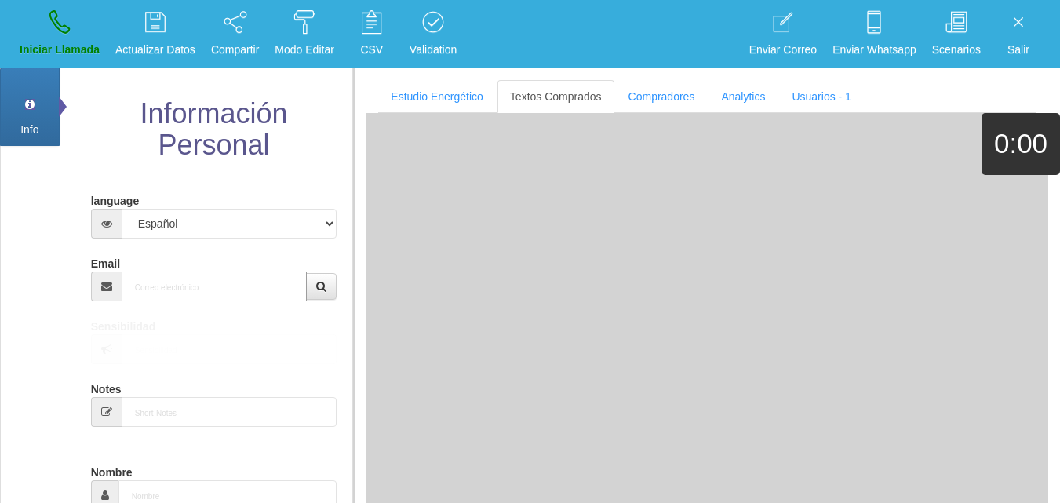
click at [234, 276] on input "Email" at bounding box center [215, 287] width 186 height 30
paste input "[EMAIL_ADDRESS][DOMAIN_NAME]"
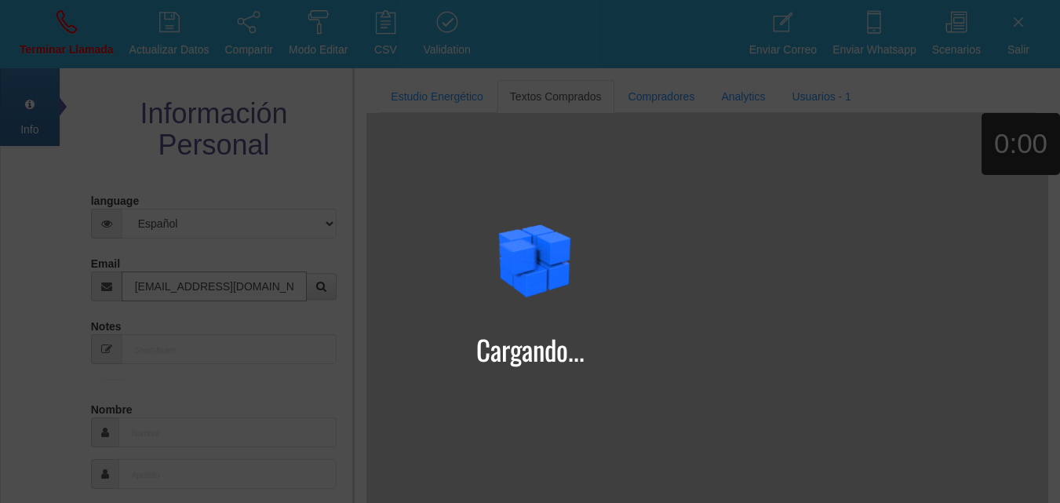
type input "[EMAIL_ADDRESS][DOMAIN_NAME]"
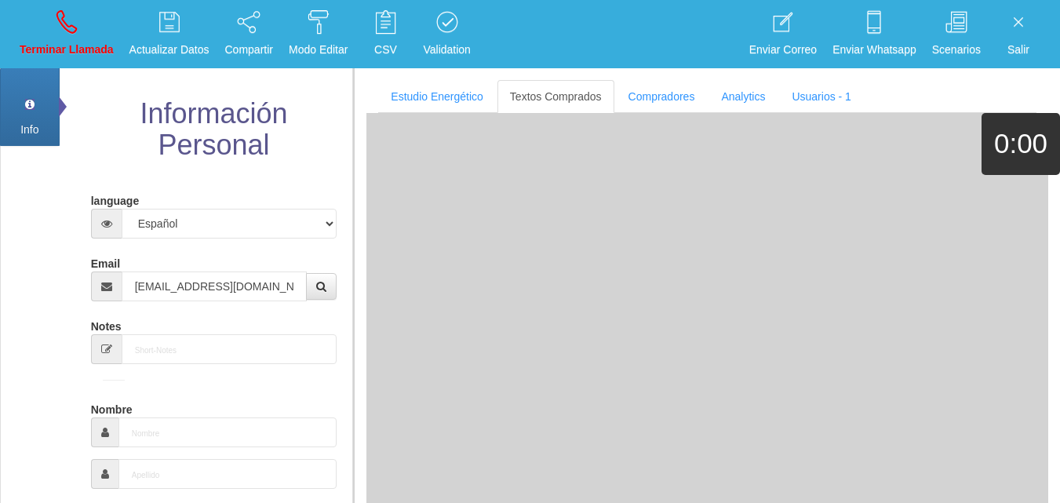
type input "5 Ene 1946"
select select "3"
type input "Comprador simple"
type input "[PERSON_NAME]"
select select "2"
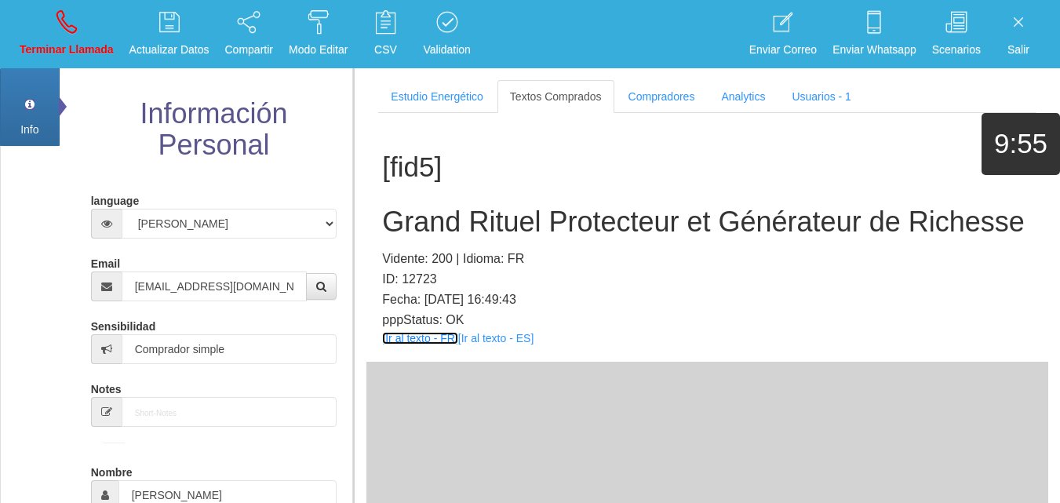
click at [425, 345] on link "[Ir al texto - FR]" at bounding box center [419, 338] width 75 height 13
click at [423, 215] on h2 "Grand Rituel Protecteur et Générateur de Richesse" at bounding box center [707, 221] width 651 height 31
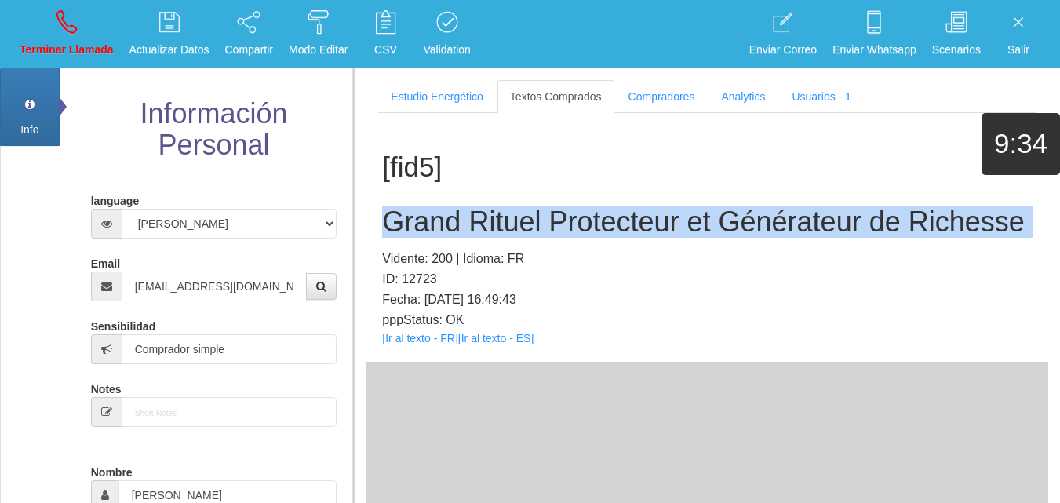
click at [423, 215] on h2 "Grand Rituel Protecteur et Générateur de Richesse" at bounding box center [707, 221] width 651 height 31
copy h2 "Grand Rituel Protecteur et Générateur de Richesse"
click at [64, 34] on icon at bounding box center [67, 21] width 20 height 25
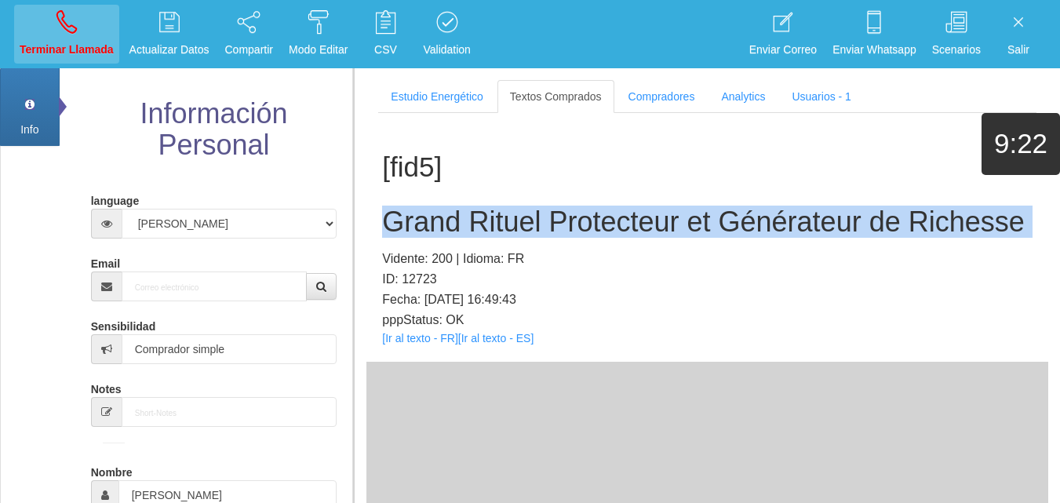
select select "0"
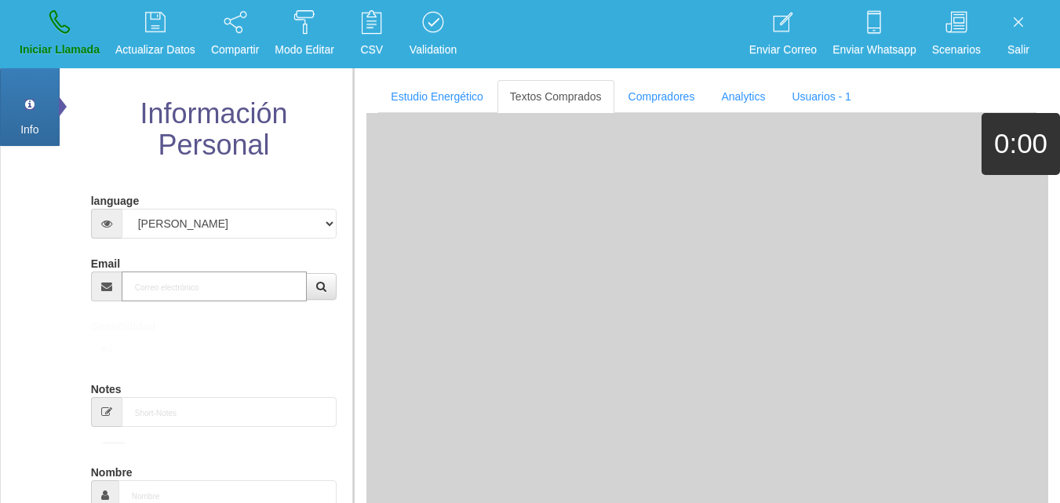
click at [221, 298] on input "Email" at bounding box center [215, 287] width 186 height 30
paste input "[EMAIL_ADDRESS][DOMAIN_NAME]"
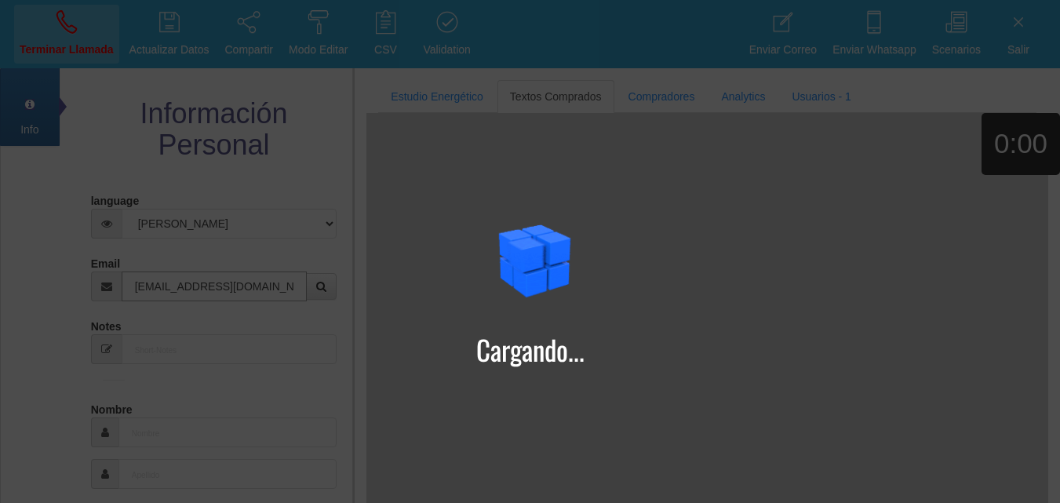
type input "[EMAIL_ADDRESS][DOMAIN_NAME]"
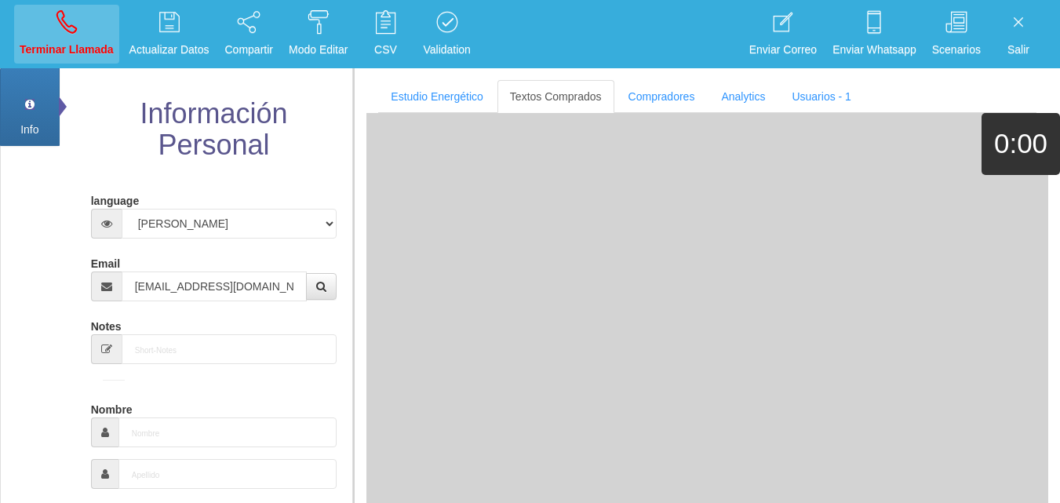
type input "[DATE]"
select select "4"
type input "Comprador bajo"
type input "[PERSON_NAME]"
select select "2"
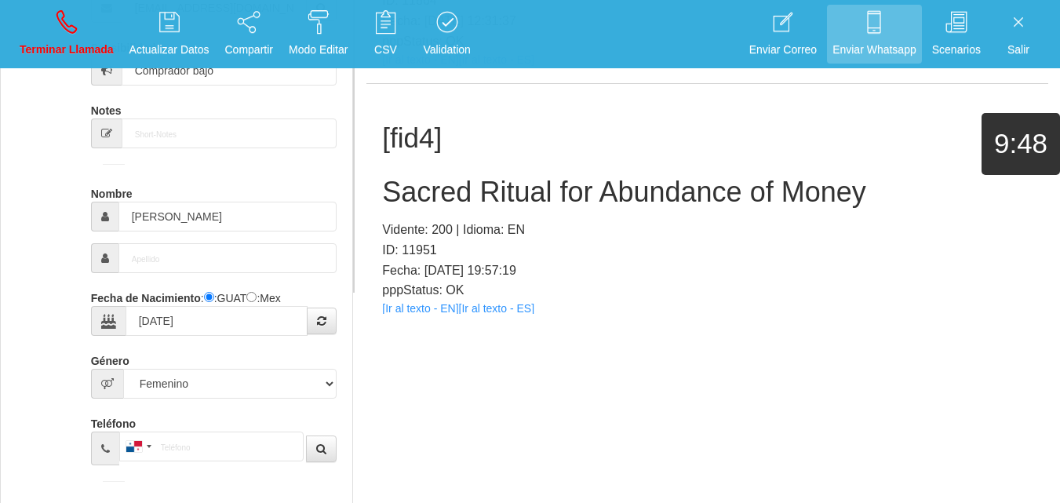
scroll to position [268, 0]
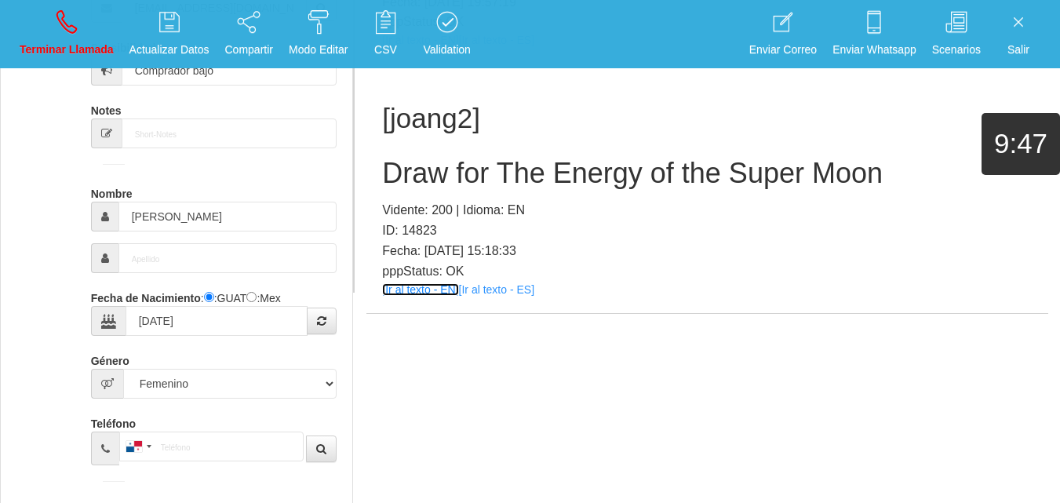
click at [436, 294] on link "[Ir al texto - EN]" at bounding box center [420, 289] width 76 height 13
click at [494, 171] on h2 "Draw for The Energy of the Super Moon" at bounding box center [707, 173] width 651 height 31
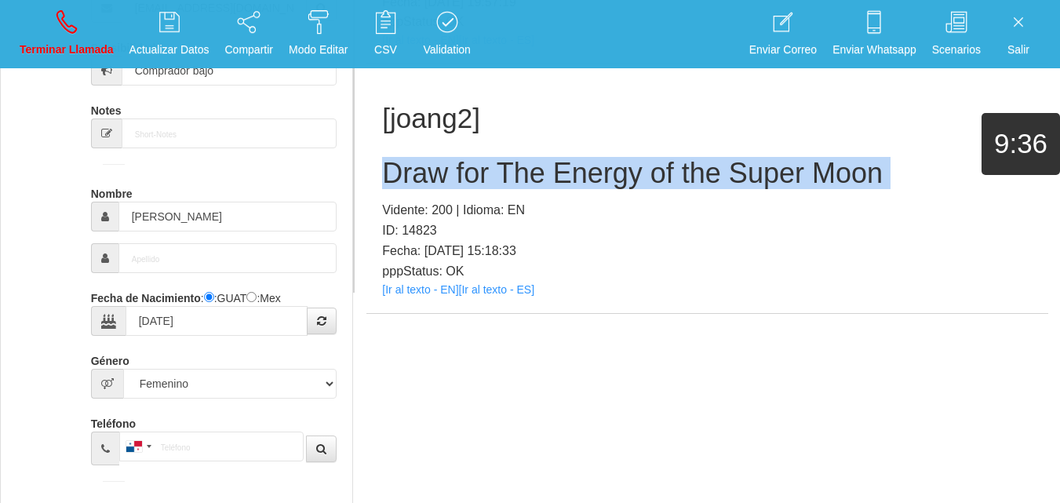
click at [494, 171] on h2 "Draw for The Energy of the Super Moon" at bounding box center [707, 173] width 651 height 31
copy h2 "Draw for The Energy of the Super Moon"
click at [55, 27] on link "Terminar Llamada" at bounding box center [66, 34] width 105 height 59
select select "0"
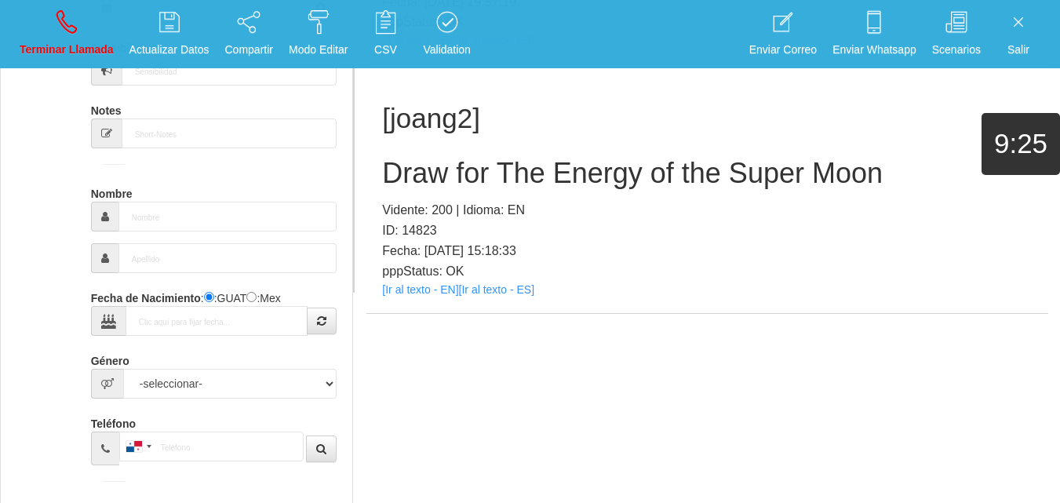
scroll to position [0, 0]
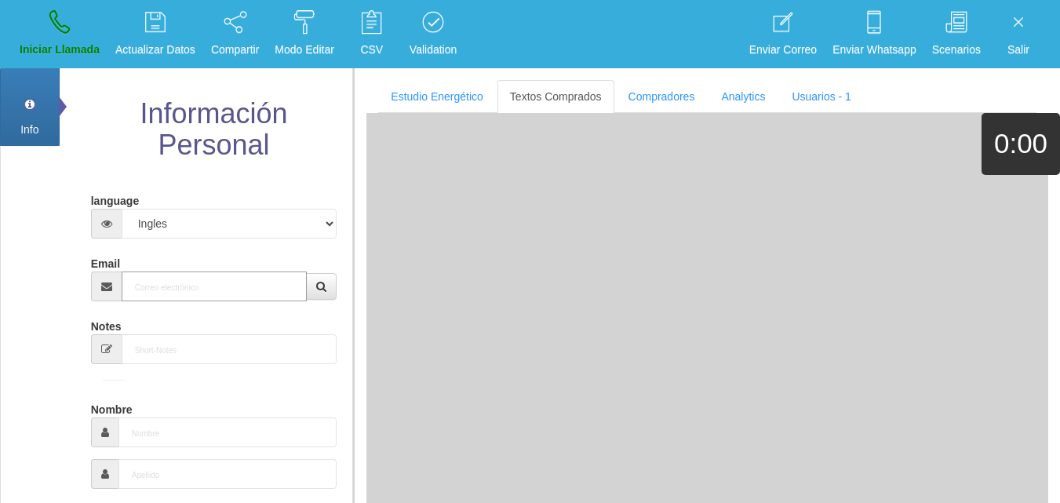
click at [205, 288] on input "Email" at bounding box center [215, 287] width 186 height 30
paste input "[EMAIL_ADDRESS][DOMAIN_NAME]"
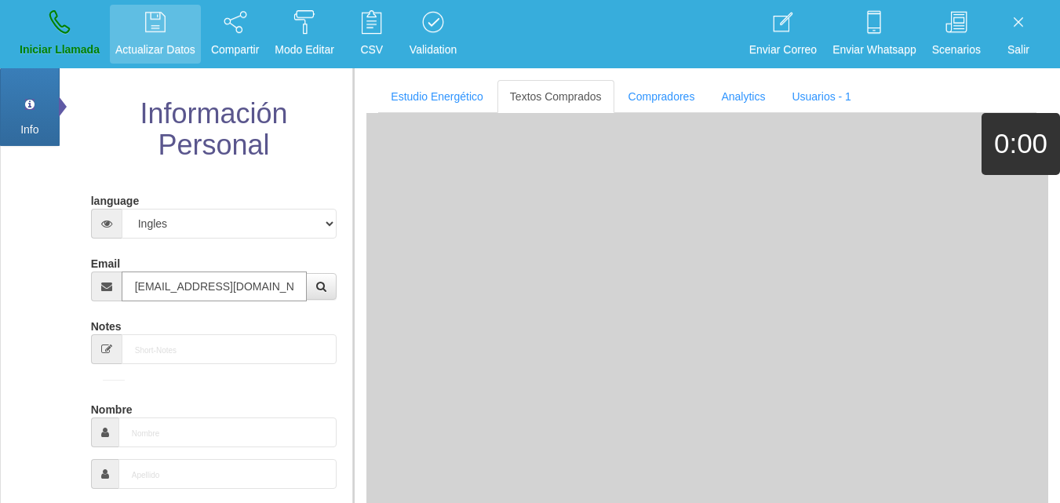
type input "[EMAIL_ADDRESS][DOMAIN_NAME]"
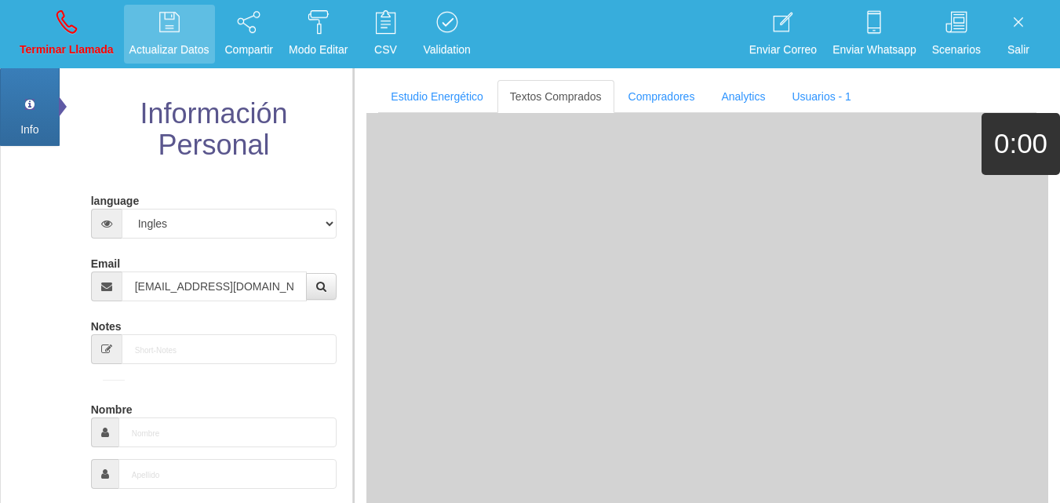
type input "11 Ago 1953"
type input "Comprador bajo"
type input "[PERSON_NAME]"
select select "2"
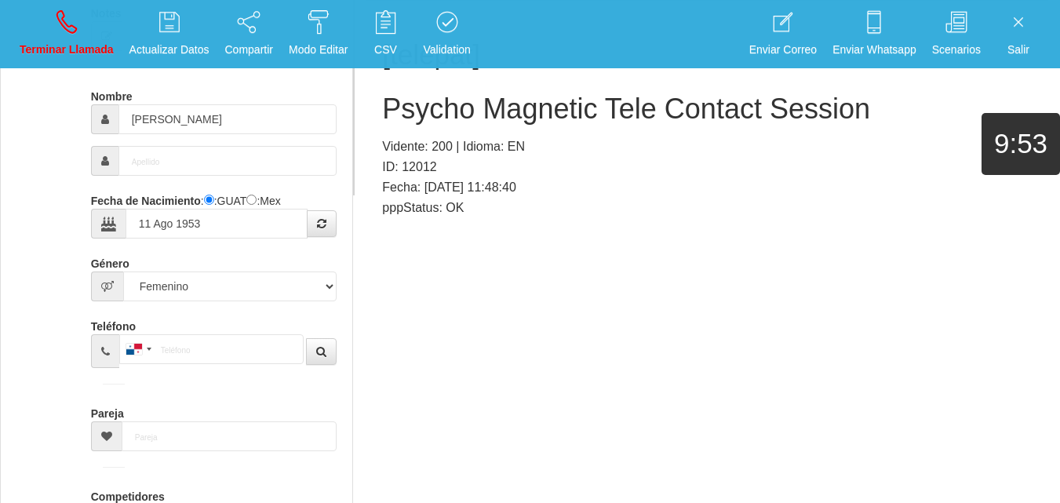
scroll to position [518, 0]
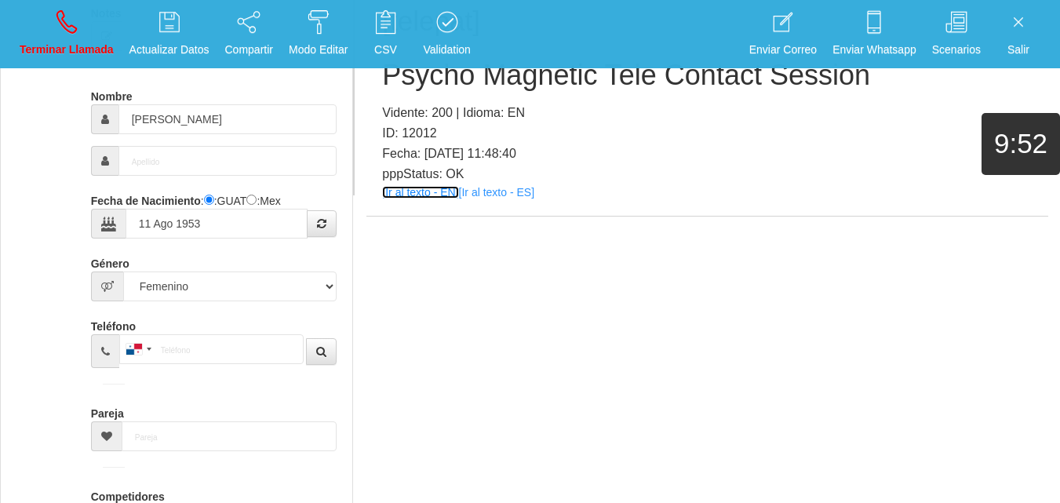
click at [434, 194] on link "[Ir al texto - EN]" at bounding box center [420, 192] width 76 height 13
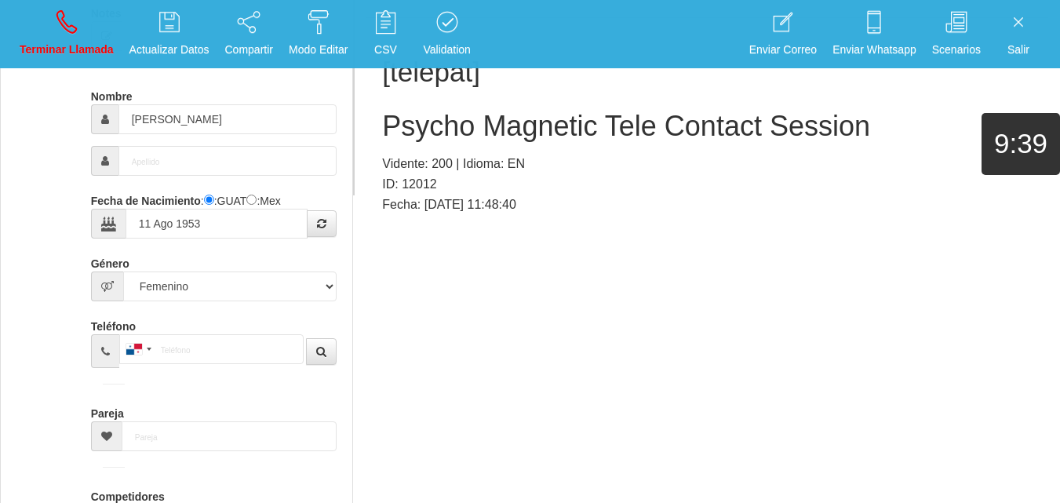
scroll to position [440, 0]
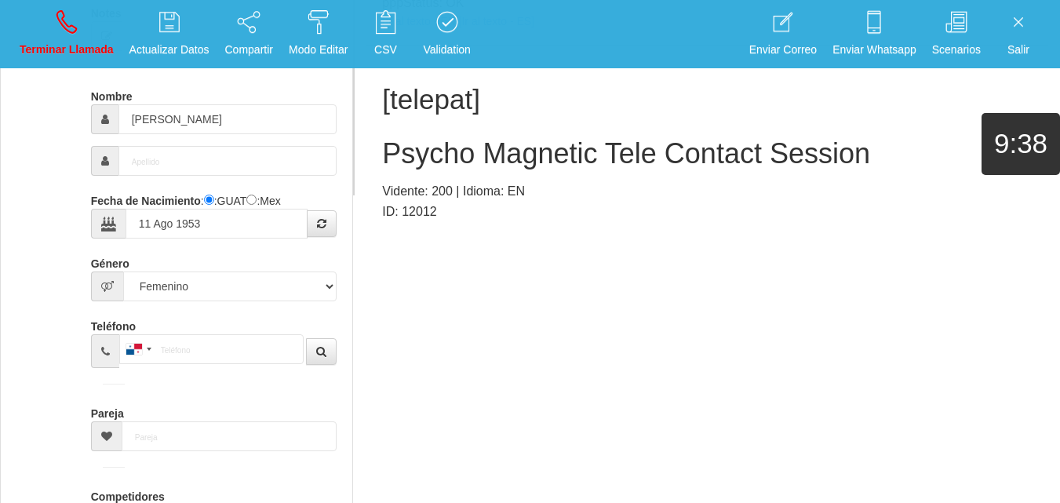
drag, startPoint x: 463, startPoint y: 181, endPoint x: 447, endPoint y: 159, distance: 27.5
click at [459, 176] on div "[telepat] Psycho Magnetic Tele Contact Session Vidente: 200 | Idioma: EN ID: 12…" at bounding box center [708, 170] width 682 height 249
click at [444, 153] on h2 "Psycho Magnetic Tele Contact Session" at bounding box center [707, 153] width 651 height 31
click at [446, 154] on h2 "Psycho Magnetic Tele Contact Session" at bounding box center [707, 153] width 651 height 31
click at [448, 156] on h2 "Psycho Magnetic Tele Contact Session" at bounding box center [707, 153] width 651 height 31
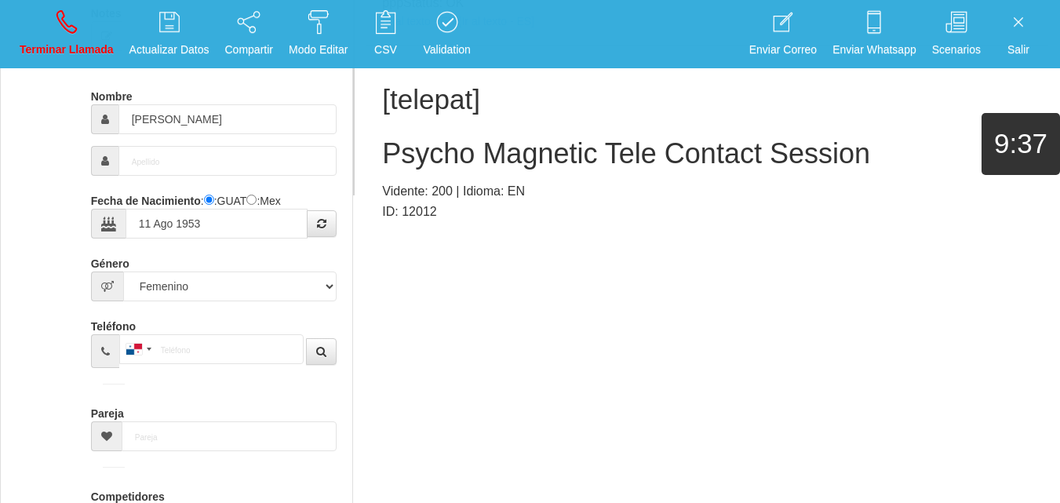
click at [418, 144] on h2 "Psycho Magnetic Tele Contact Session" at bounding box center [707, 153] width 651 height 31
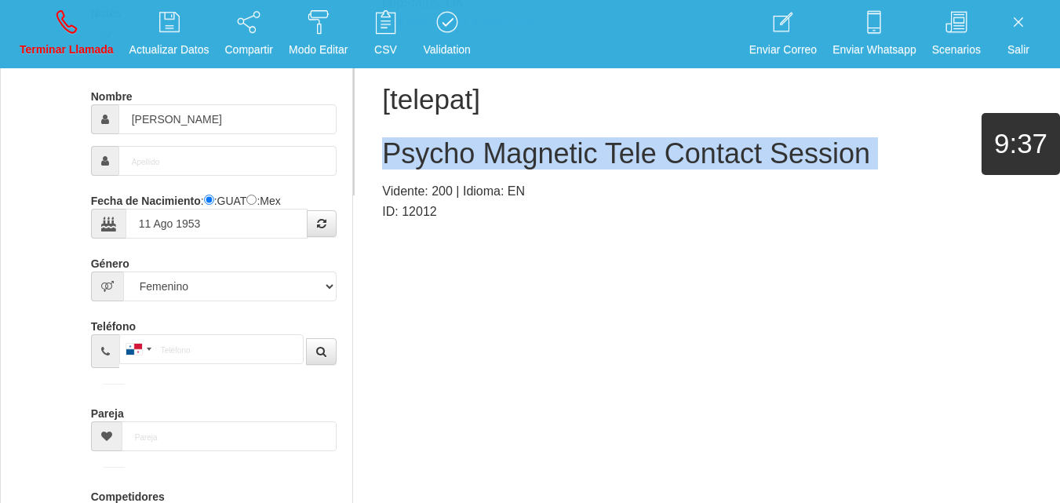
click at [418, 144] on h2 "Psycho Magnetic Tele Contact Session" at bounding box center [707, 153] width 651 height 31
copy h2 "Psycho Magnetic Tele Contact Session"
click at [20, 17] on link "Terminar Llamada" at bounding box center [66, 34] width 105 height 59
select select "0"
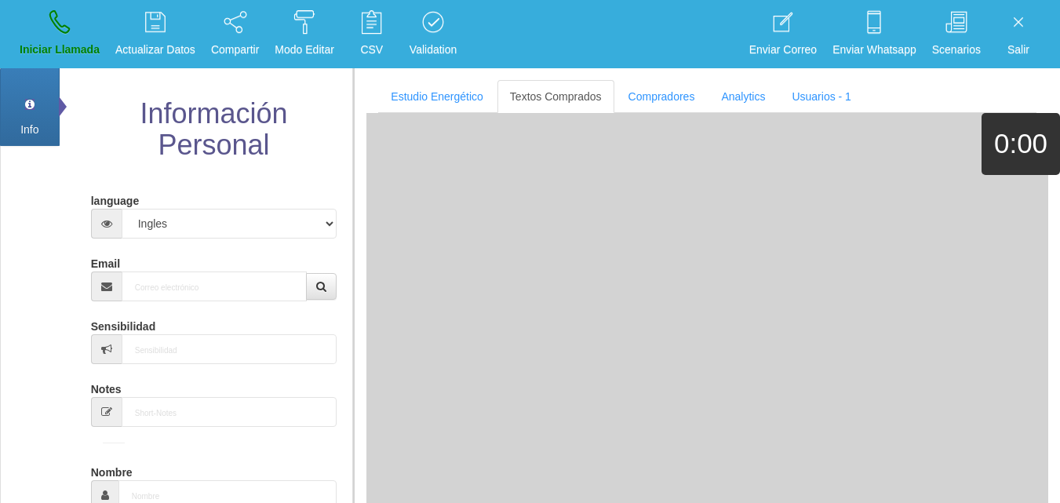
scroll to position [0, 0]
click at [203, 294] on input "Email" at bounding box center [215, 287] width 186 height 30
paste input "[EMAIL_ADDRESS][DOMAIN_NAME]"
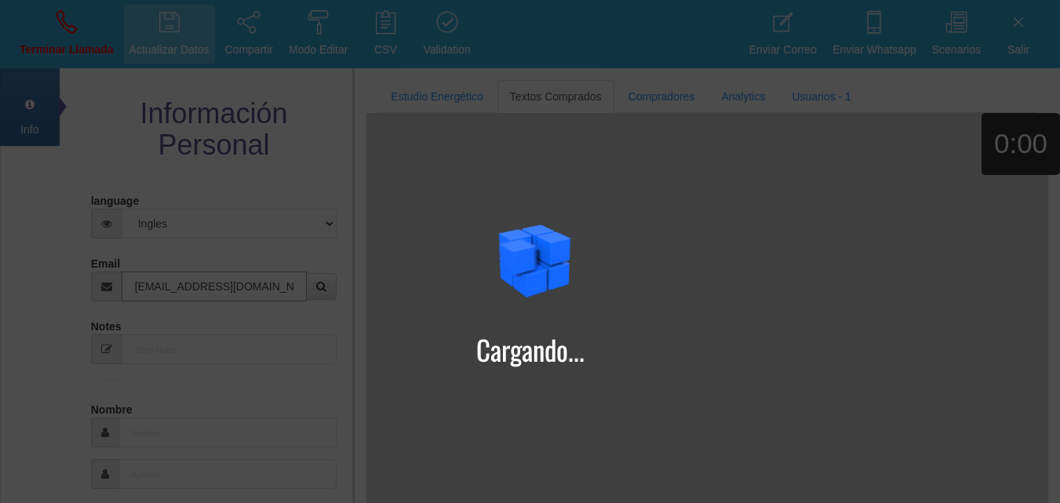
type input "[EMAIL_ADDRESS][DOMAIN_NAME]"
type input "[DATE]"
type input "Buen Comprador"
type input "[PERSON_NAME]"
select select "2"
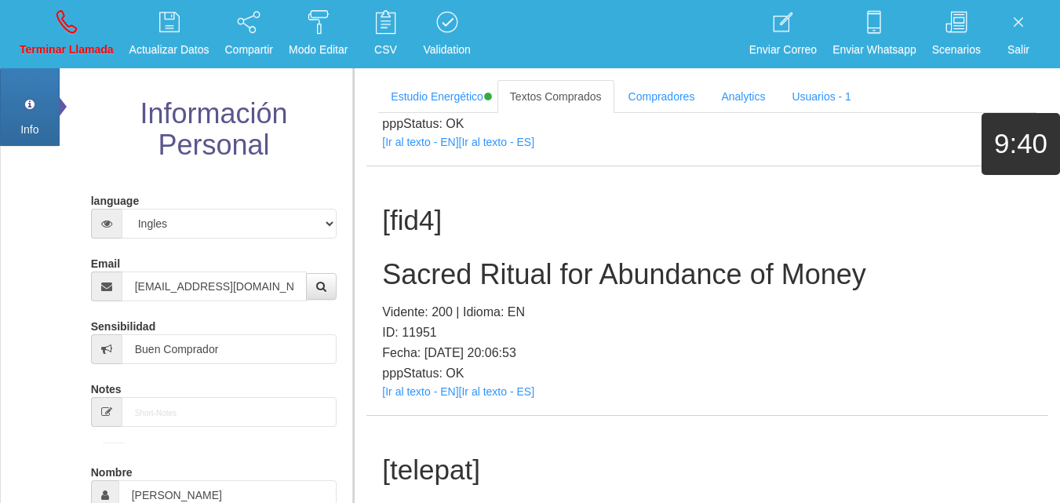
scroll to position [1194, 0]
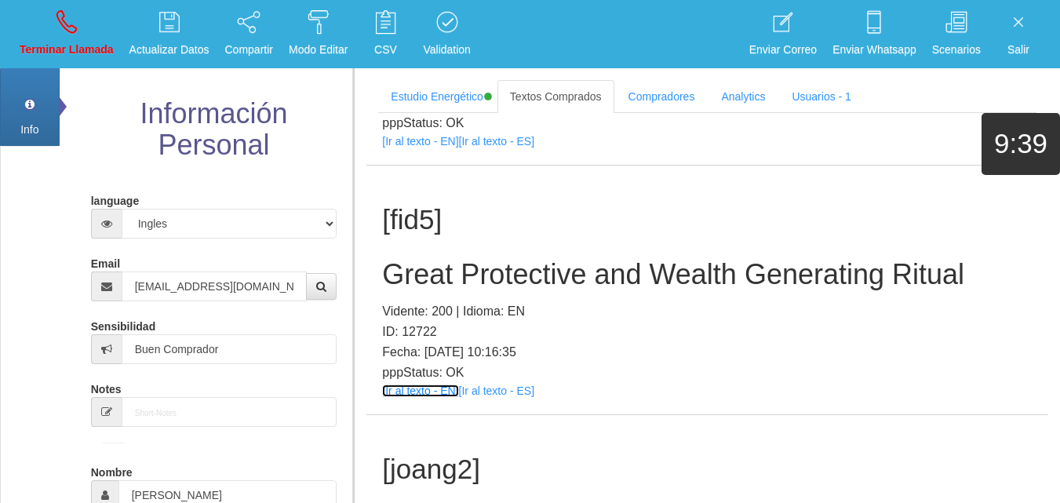
click at [429, 394] on link "[Ir al texto - EN]" at bounding box center [420, 391] width 76 height 13
click at [461, 268] on h2 "Great Protective and Wealth Generating Ritual" at bounding box center [707, 274] width 651 height 31
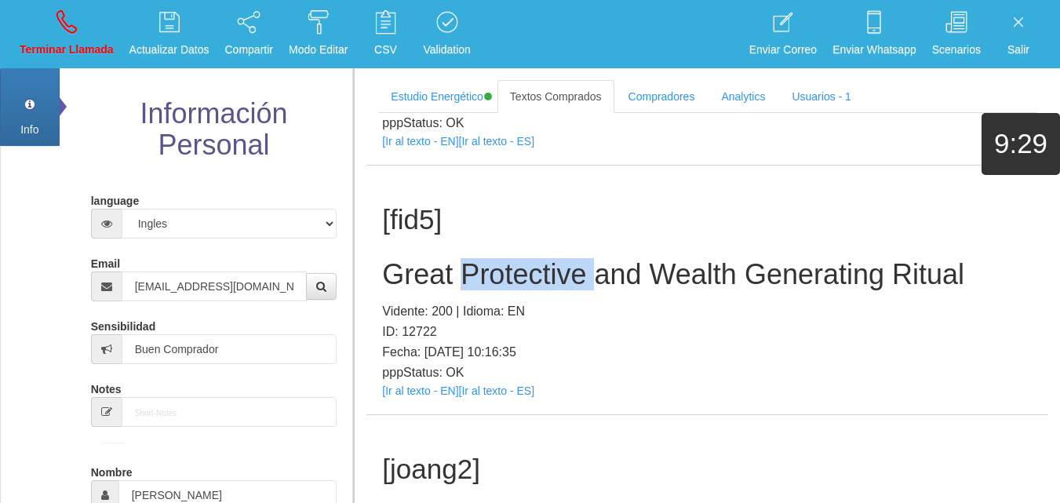
click at [461, 268] on h2 "Great Protective and Wealth Generating Ritual" at bounding box center [707, 274] width 651 height 31
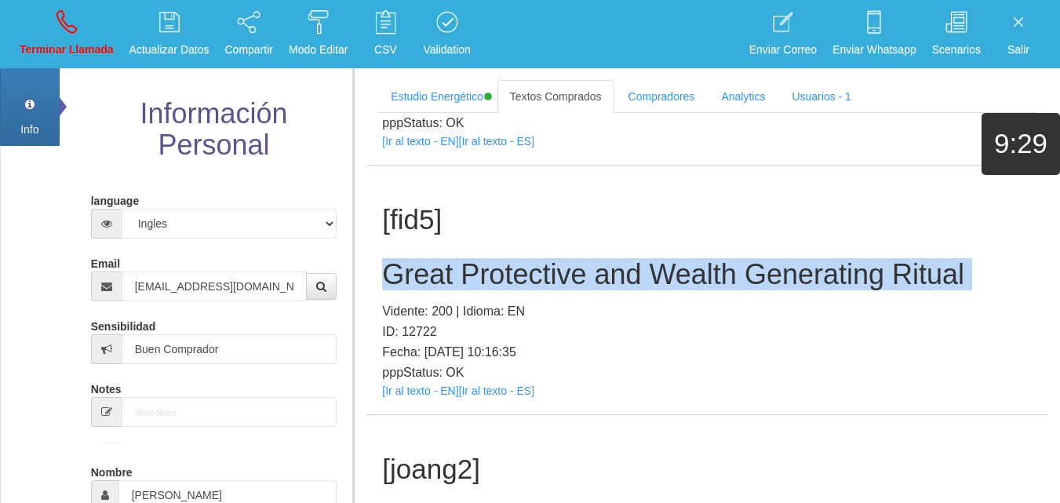
click at [461, 268] on h2 "Great Protective and Wealth Generating Ritual" at bounding box center [707, 274] width 651 height 31
click at [102, 42] on p "Terminar Llamada" at bounding box center [67, 50] width 94 height 18
select select "0"
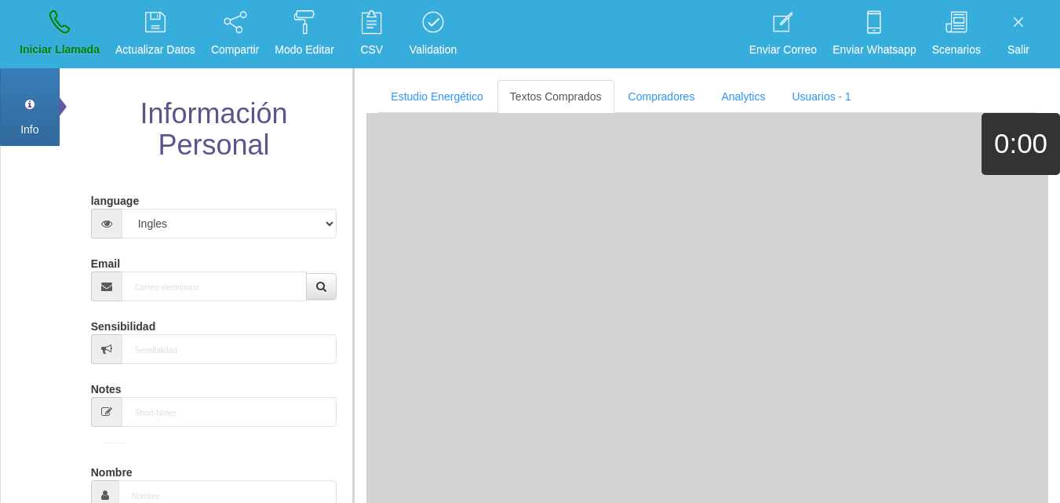
scroll to position [0, 0]
paste input "[EMAIL_ADDRESS][DOMAIN_NAME]"
click at [223, 297] on input "Email" at bounding box center [215, 287] width 186 height 30
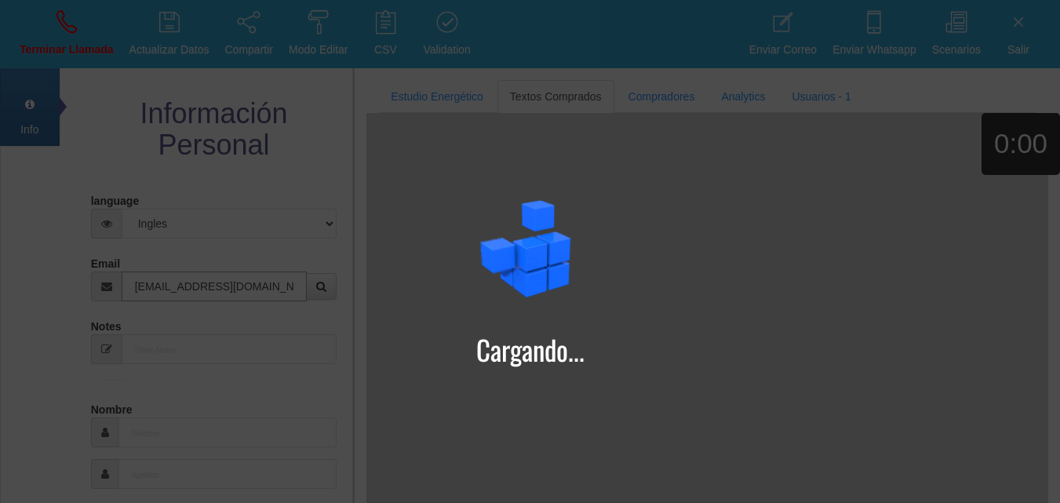
type input "[EMAIL_ADDRESS][DOMAIN_NAME]"
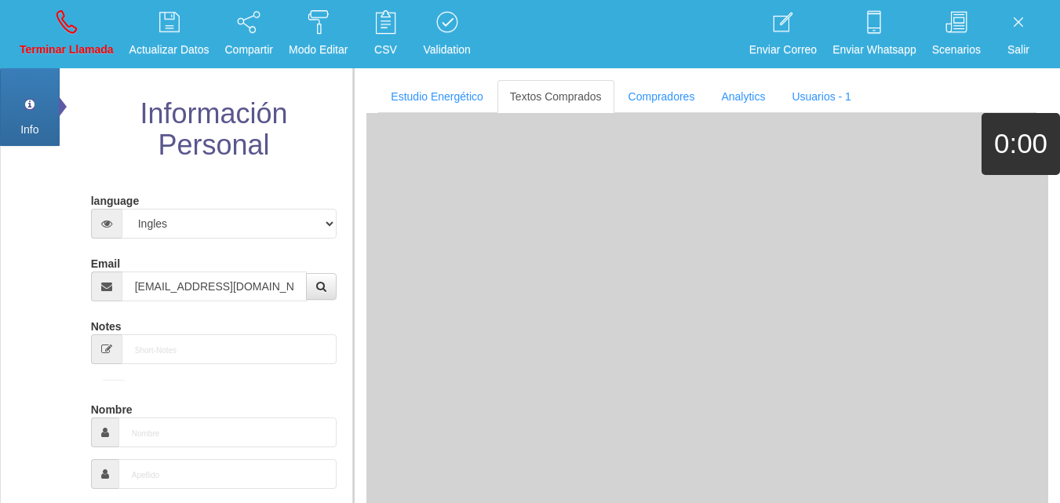
type input "30 Ene 1961"
type input "Excelente Comprador"
type input "[PERSON_NAME]"
select select "1"
type input "[PHONE_NUMBER]"
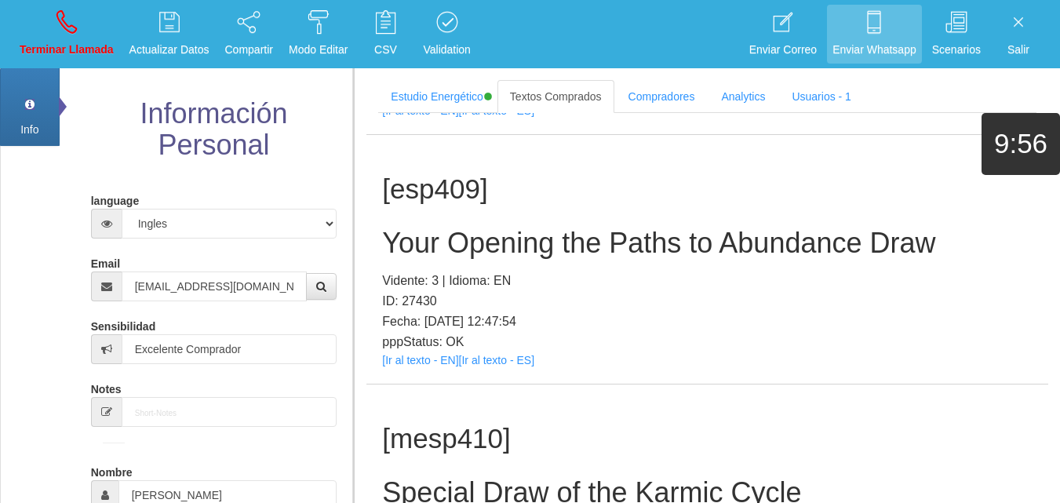
scroll to position [9702, 0]
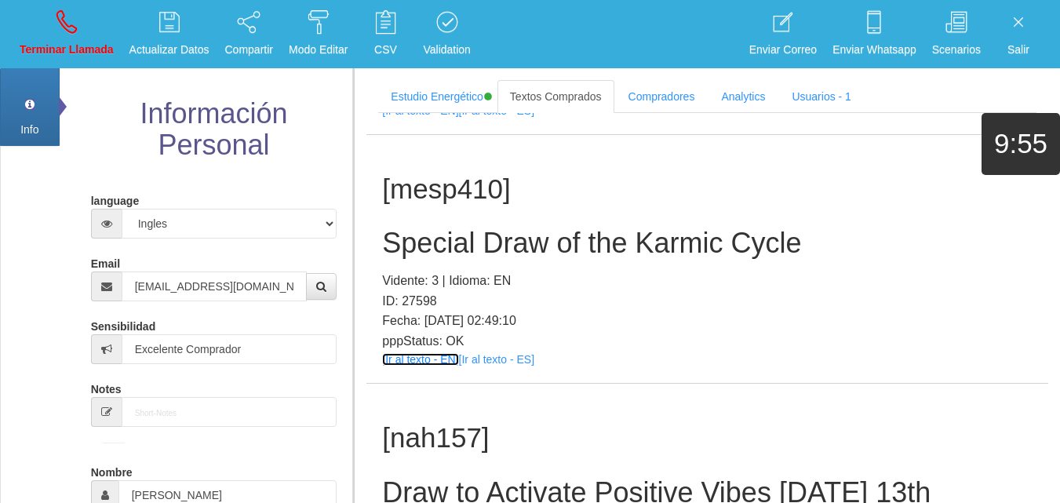
click at [414, 366] on link "[Ir al texto - EN]" at bounding box center [420, 359] width 76 height 13
click at [509, 243] on div "[mesp410] Special Draw of the Karmic Cycle Vidente: 3 | Idioma: EN ID: 27598 Fe…" at bounding box center [708, 259] width 682 height 249
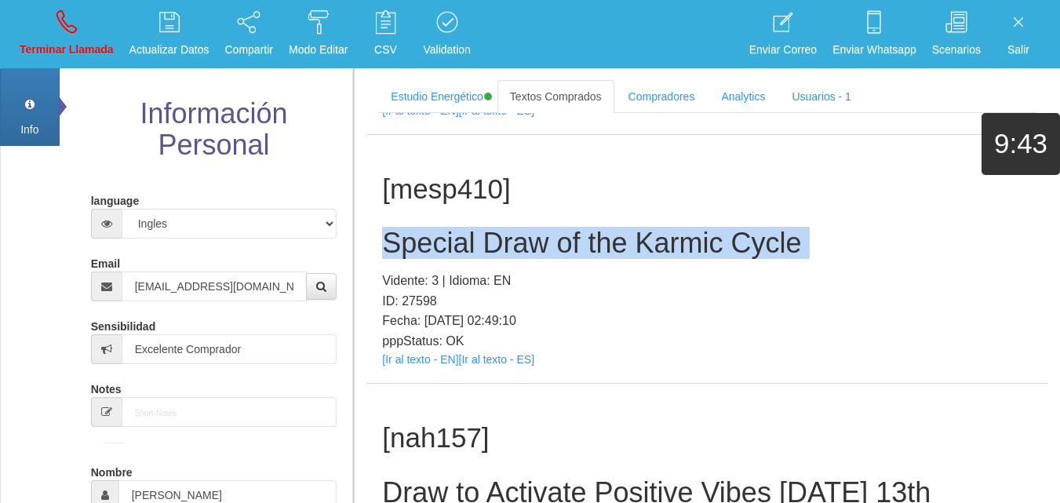
click at [509, 243] on div "[mesp410] Special Draw of the Karmic Cycle Vidente: 3 | Idioma: EN ID: 27598 Fe…" at bounding box center [708, 259] width 682 height 249
click at [76, 46] on p "Terminar Llamada" at bounding box center [67, 50] width 94 height 18
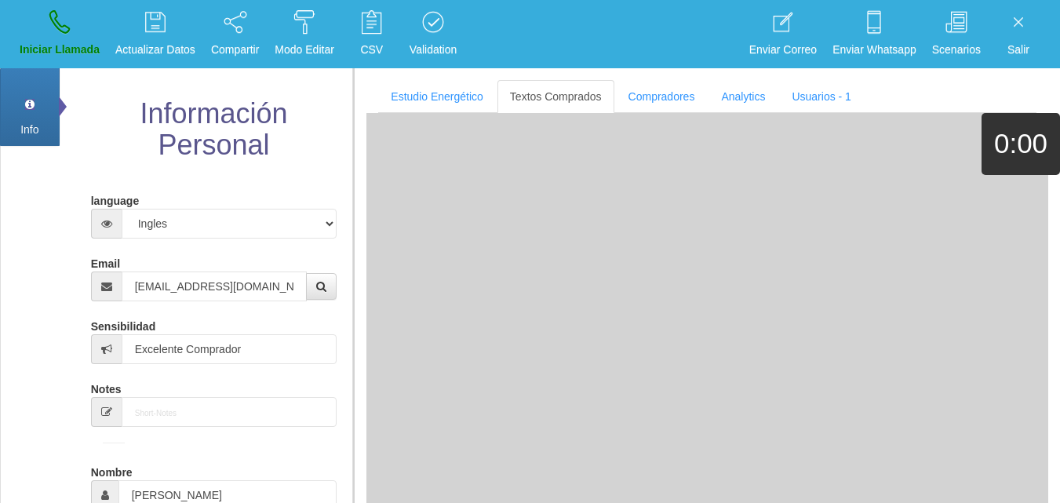
select select "0"
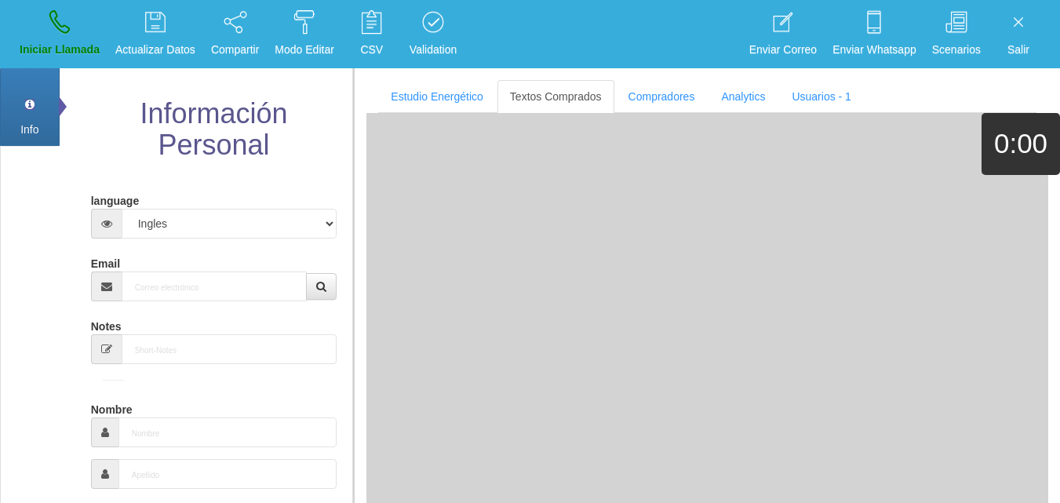
click at [181, 265] on div "Email" at bounding box center [214, 275] width 246 height 51
paste input "[EMAIL_ADDRESS][DOMAIN_NAME]"
click at [183, 283] on input "Email" at bounding box center [215, 287] width 186 height 30
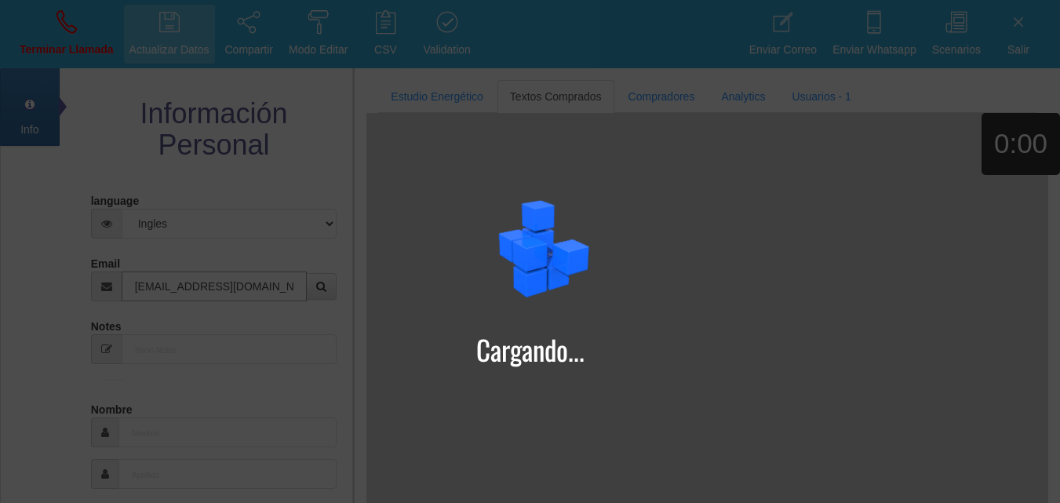
type input "[EMAIL_ADDRESS][DOMAIN_NAME]"
type input "18 Dic 1940"
type input "Comprador bajo"
type input "[PERSON_NAME]"
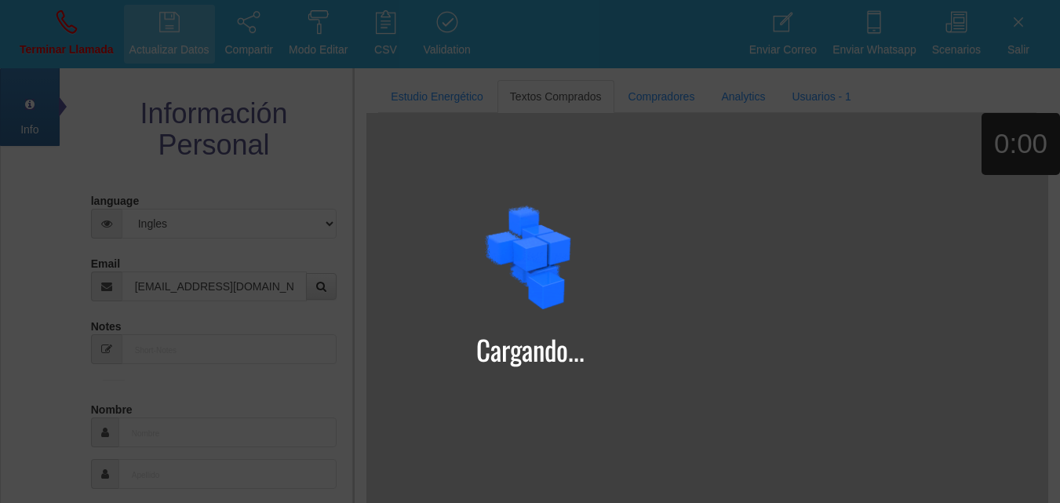
select select "2"
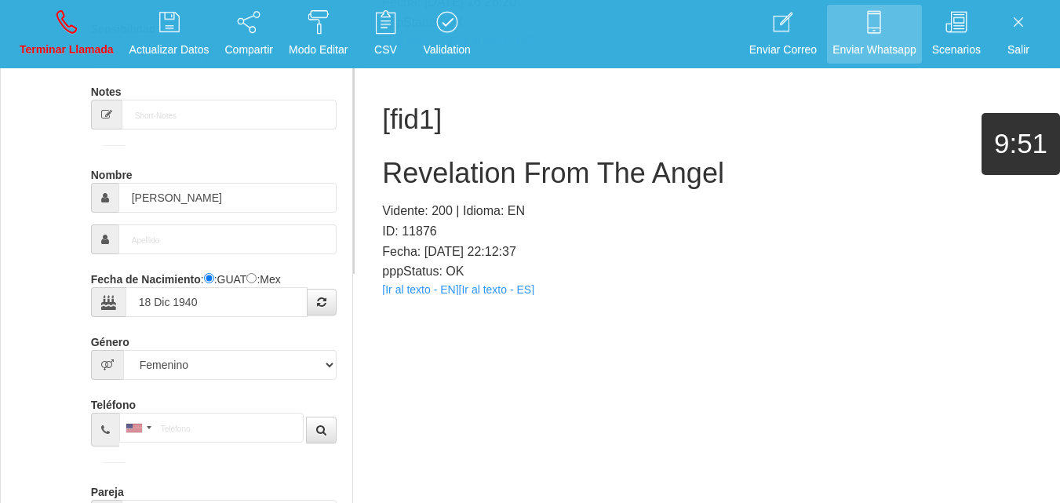
scroll to position [268, 0]
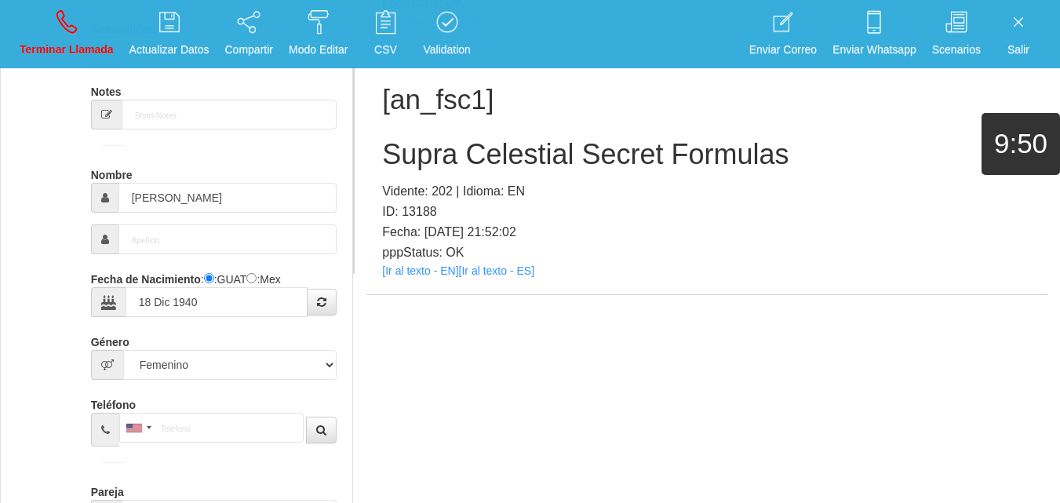
click at [393, 277] on div "[an_fsc1] Supra Celestial Secret Formulas Vidente: 202 | Idioma: EN ID: 13188 F…" at bounding box center [708, 170] width 682 height 249
click at [403, 267] on link "[Ir al texto - EN]" at bounding box center [420, 271] width 76 height 13
click at [466, 171] on div "[an_fsc1] Supra Celestial Secret Formulas Vidente: 202 | Idioma: EN ID: 13188 F…" at bounding box center [708, 170] width 682 height 249
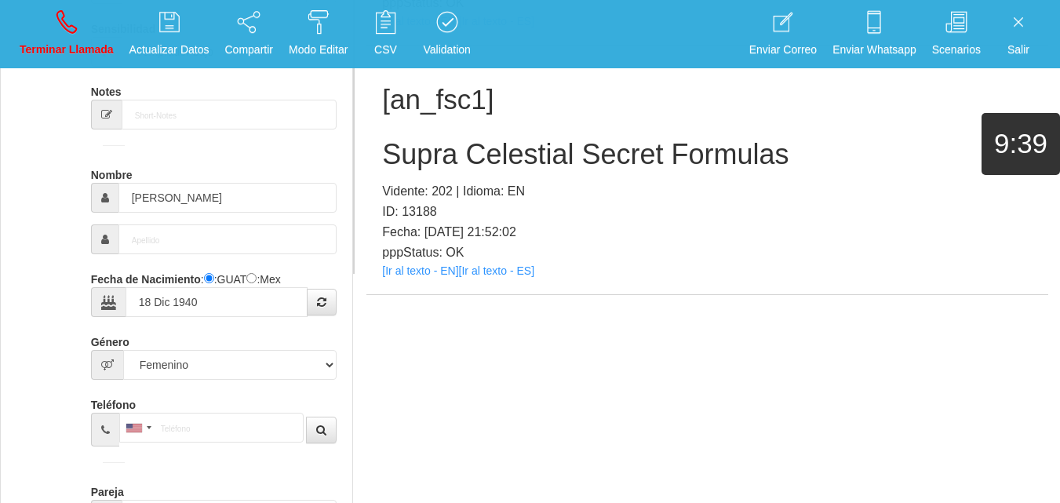
click at [465, 167] on h2 "Supra Celestial Secret Formulas" at bounding box center [707, 154] width 651 height 31
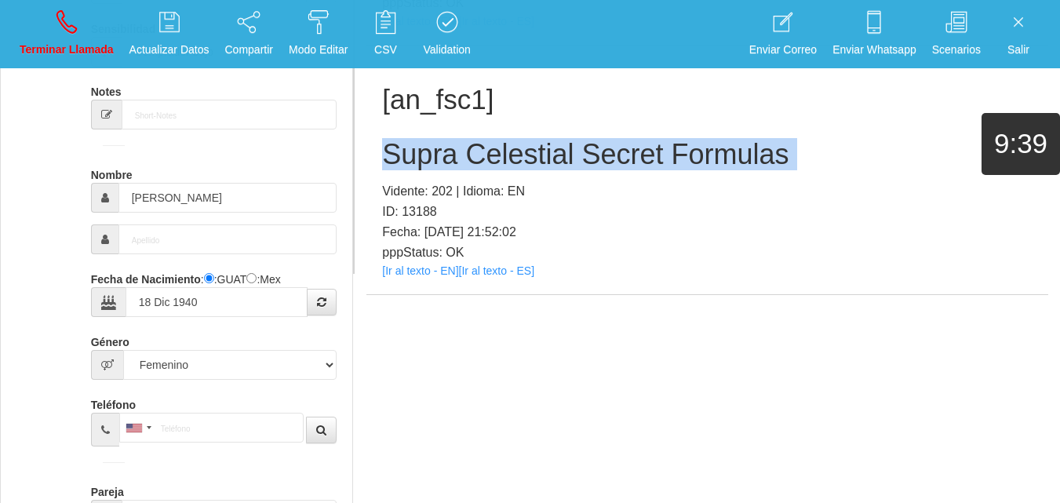
click at [465, 167] on h2 "Supra Celestial Secret Formulas" at bounding box center [707, 154] width 651 height 31
drag, startPoint x: 71, startPoint y: 40, endPoint x: 107, endPoint y: 170, distance: 134.2
click at [72, 40] on link "Terminar Llamada" at bounding box center [66, 34] width 105 height 59
select select "0"
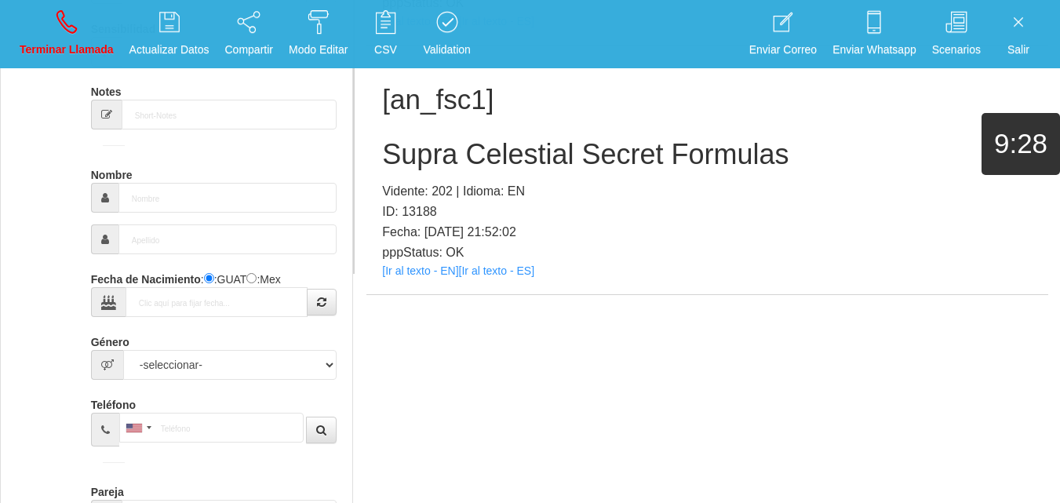
scroll to position [0, 0]
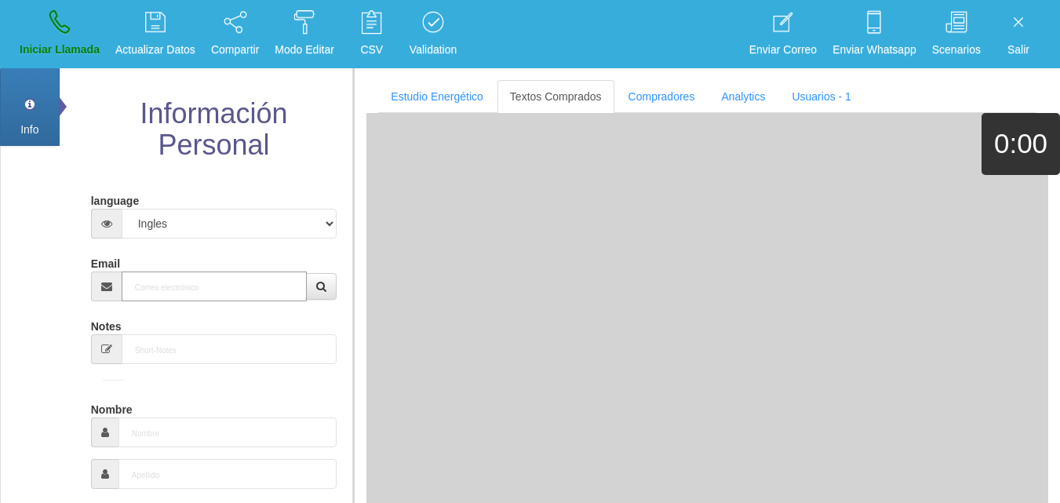
paste input "[EMAIL_ADDRESS][DOMAIN_NAME]"
click at [170, 292] on input "Email" at bounding box center [215, 287] width 186 height 30
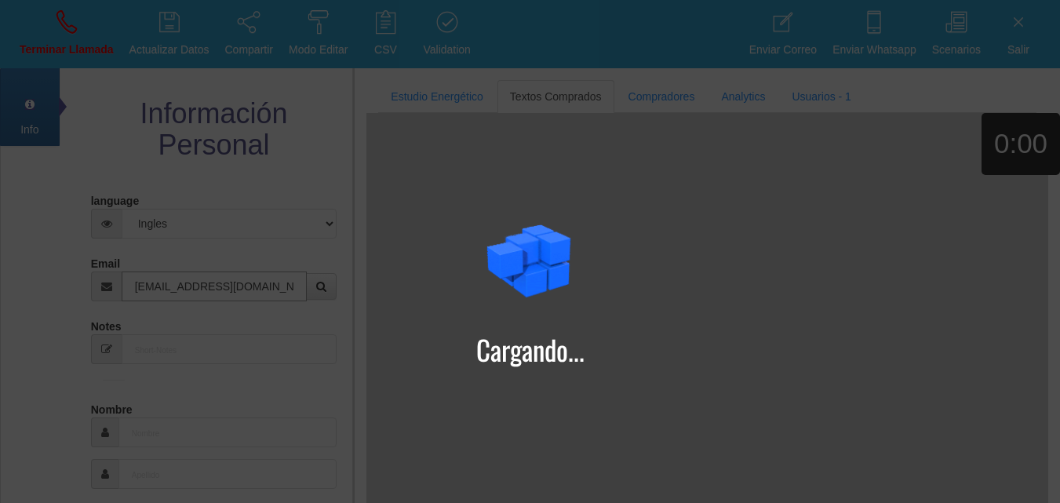
type input "[EMAIL_ADDRESS][DOMAIN_NAME]"
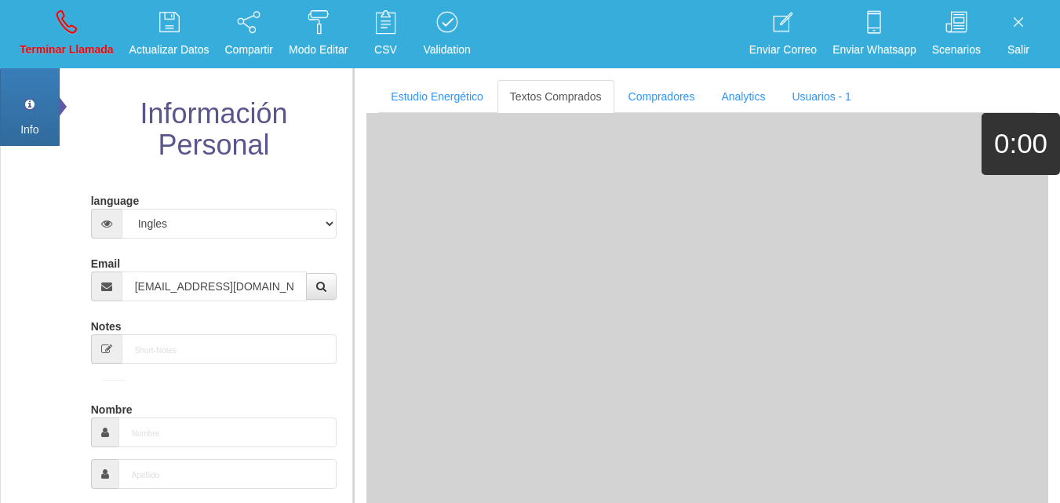
type input "[DATE]"
type input "Buen Comprador"
type input "[PERSON_NAME]"
select select "2"
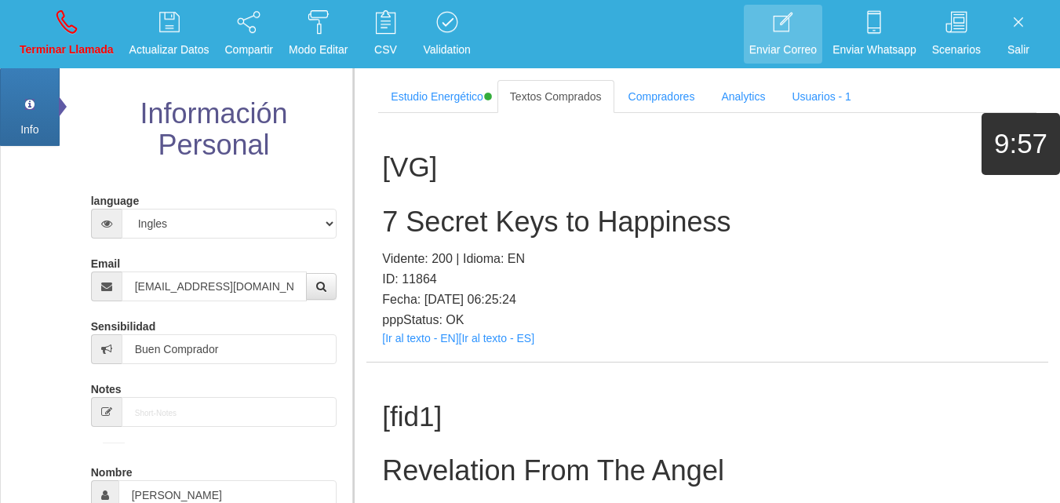
scroll to position [695, 0]
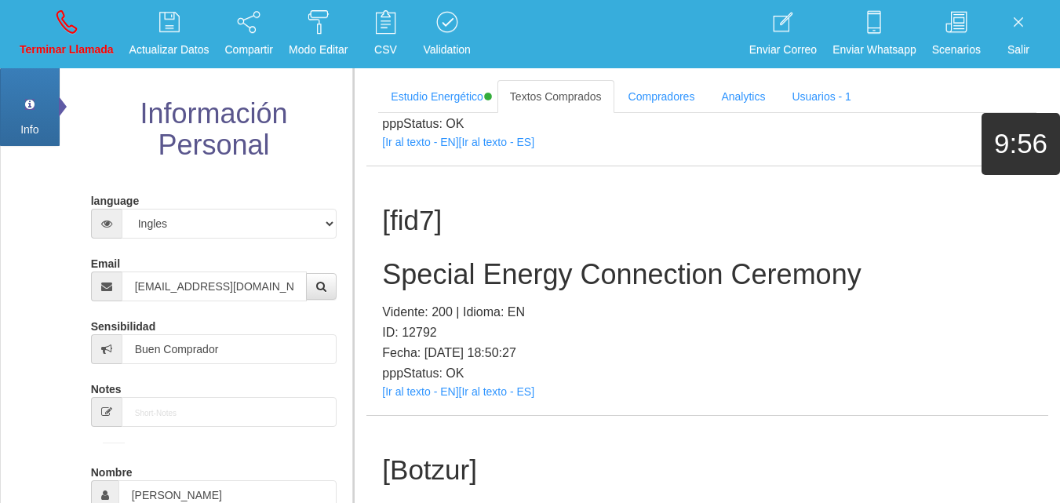
click at [438, 398] on div "[fid7] Special Energy Connection Ceremony Vidente: 200 | Idioma: EN ID: 12792 F…" at bounding box center [708, 290] width 682 height 249
click at [436, 393] on link "[Ir al texto - EN]" at bounding box center [420, 391] width 76 height 13
click at [468, 241] on div "[fid7] Special Energy Connection Ceremony Vidente: 200 | Idioma: EN ID: 12792 F…" at bounding box center [708, 290] width 682 height 249
click at [468, 242] on div "[fid7] Special Energy Connection Ceremony Vidente: 200 | Idioma: EN ID: 12792 F…" at bounding box center [708, 290] width 682 height 249
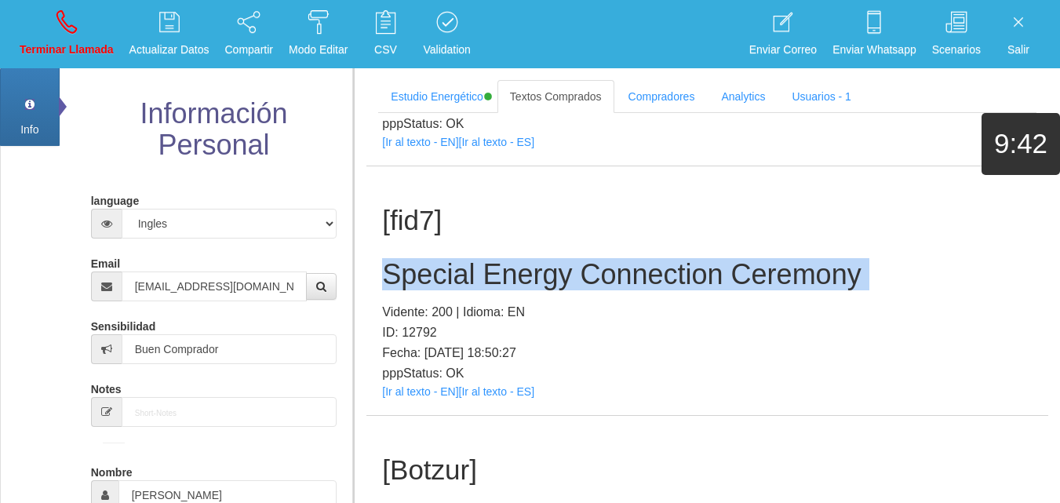
click at [468, 242] on div "[fid7] Special Energy Connection Ceremony Vidente: 200 | Idioma: EN ID: 12792 F…" at bounding box center [708, 290] width 682 height 249
click at [64, 40] on link "Terminar Llamada" at bounding box center [66, 34] width 105 height 59
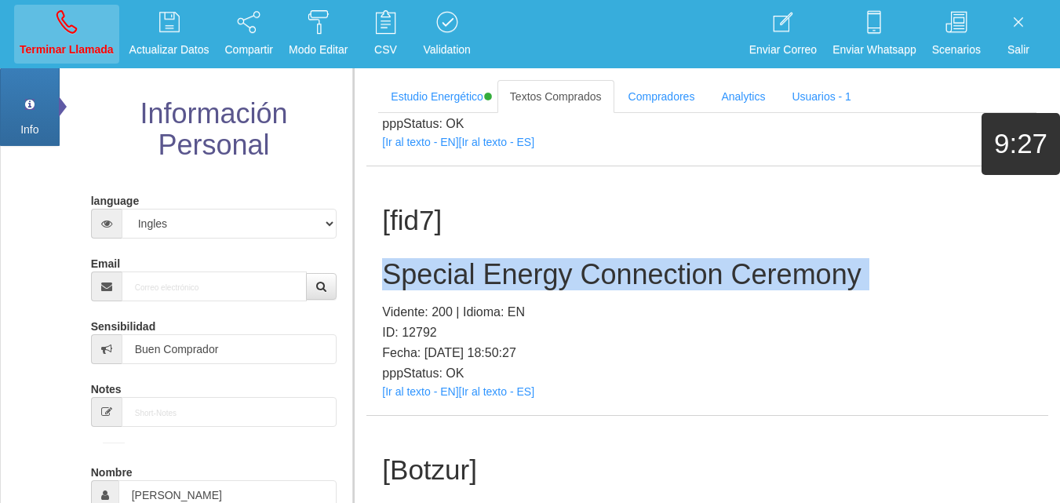
select select "0"
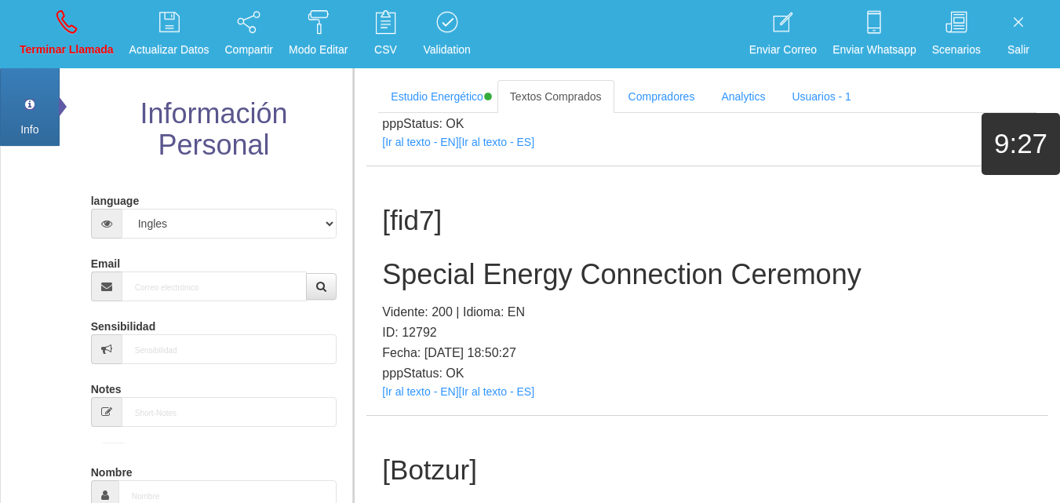
scroll to position [0, 0]
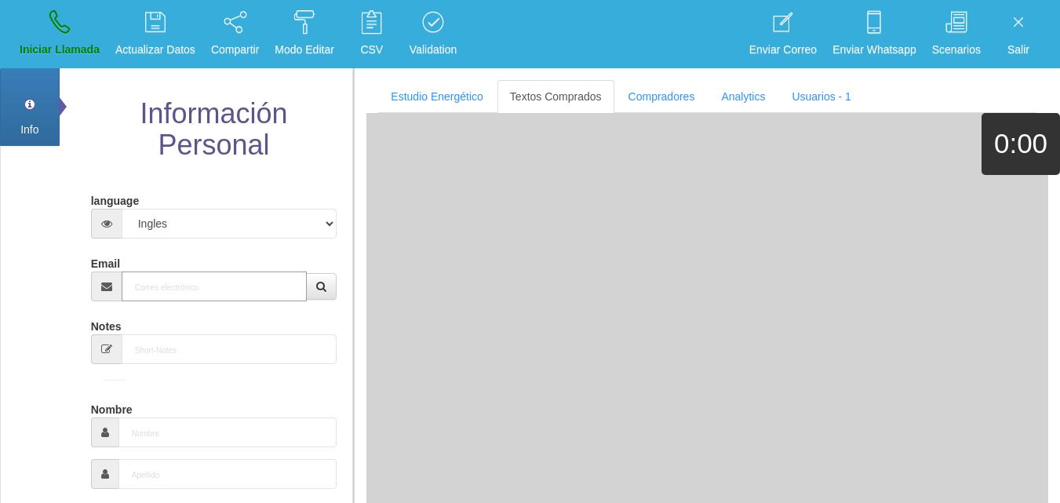
click at [221, 278] on input "Email" at bounding box center [215, 287] width 186 height 30
paste input "[PERSON_NAME][EMAIL_ADDRESS][PERSON_NAME][DOMAIN_NAME]"
type input "[PERSON_NAME][EMAIL_ADDRESS][PERSON_NAME][DOMAIN_NAME]"
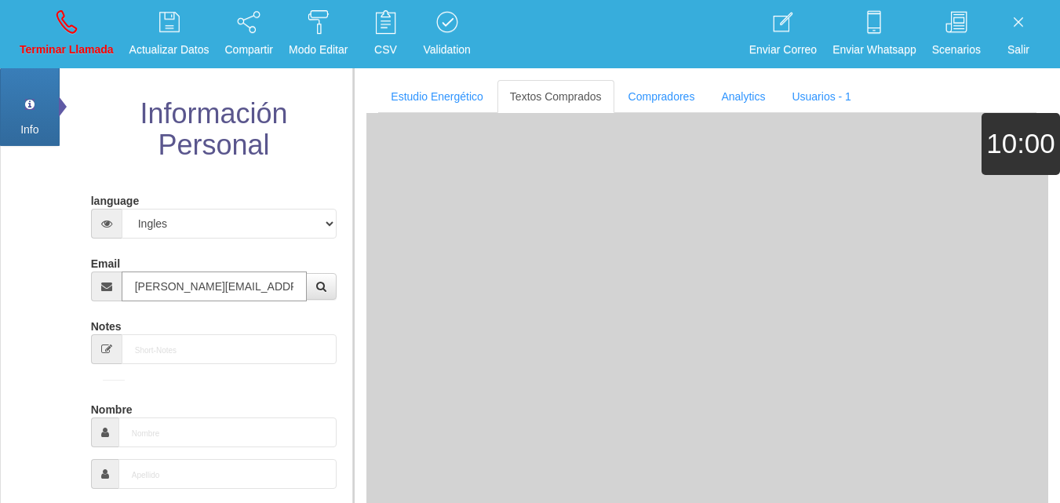
type input "[DATE]"
type input "Excelente Comprador"
type input "[PERSON_NAME]"
select select "2"
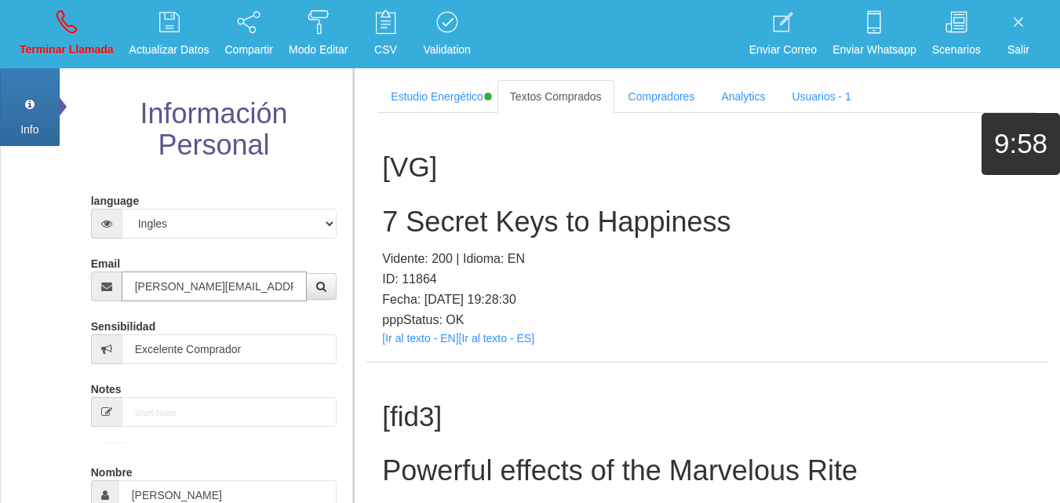
type input "[PERSON_NAME][EMAIL_ADDRESS][PERSON_NAME][DOMAIN_NAME]"
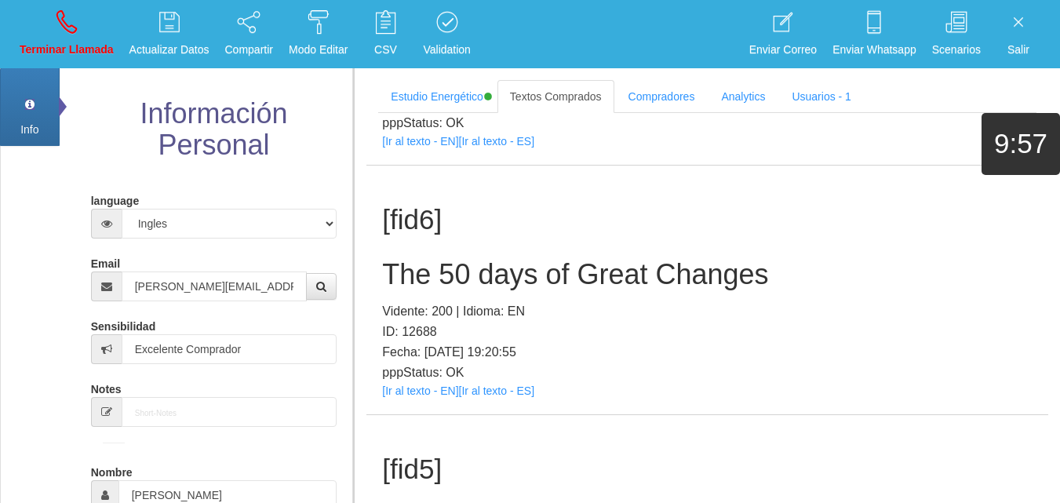
scroll to position [1972, 0]
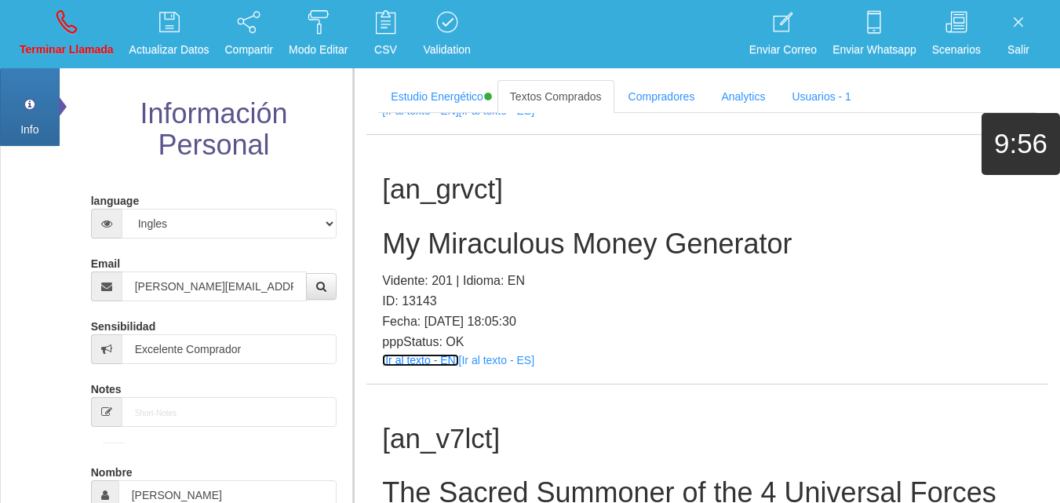
click at [389, 367] on link "[Ir al texto - EN]" at bounding box center [420, 360] width 76 height 13
click at [467, 260] on h2 "My Miraculous Money Generator" at bounding box center [707, 243] width 651 height 31
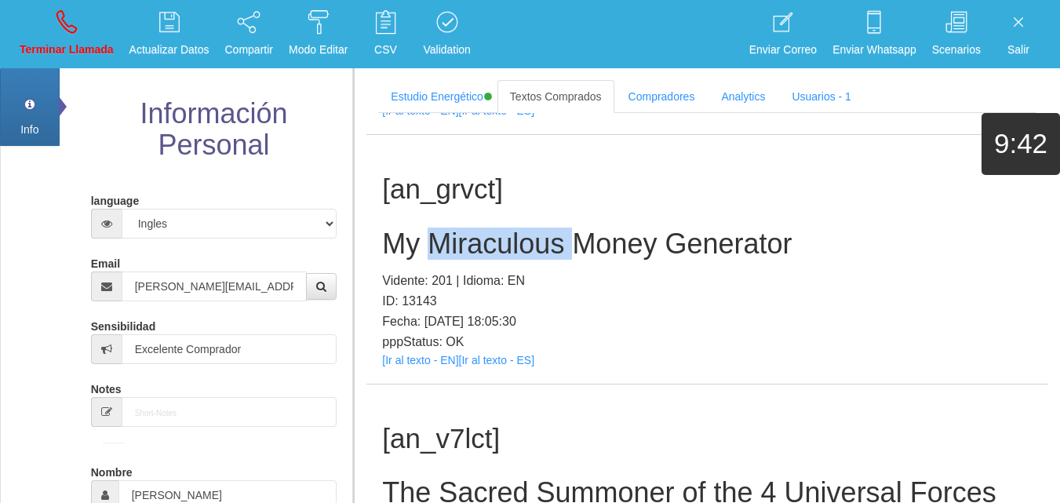
click at [467, 260] on h2 "My Miraculous Money Generator" at bounding box center [707, 243] width 651 height 31
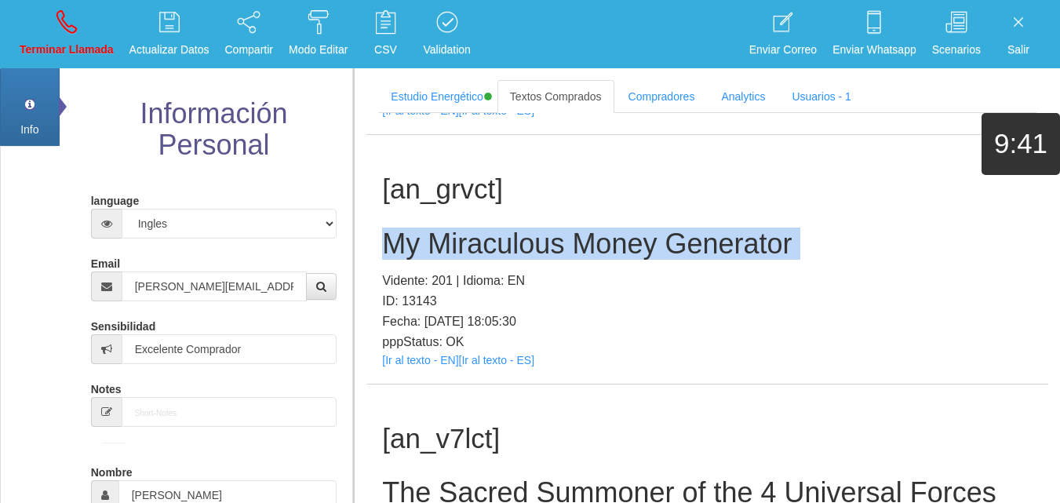
click at [467, 260] on h2 "My Miraculous Money Generator" at bounding box center [707, 243] width 651 height 31
click at [100, 25] on link "Terminar Llamada" at bounding box center [66, 34] width 105 height 59
select select "0"
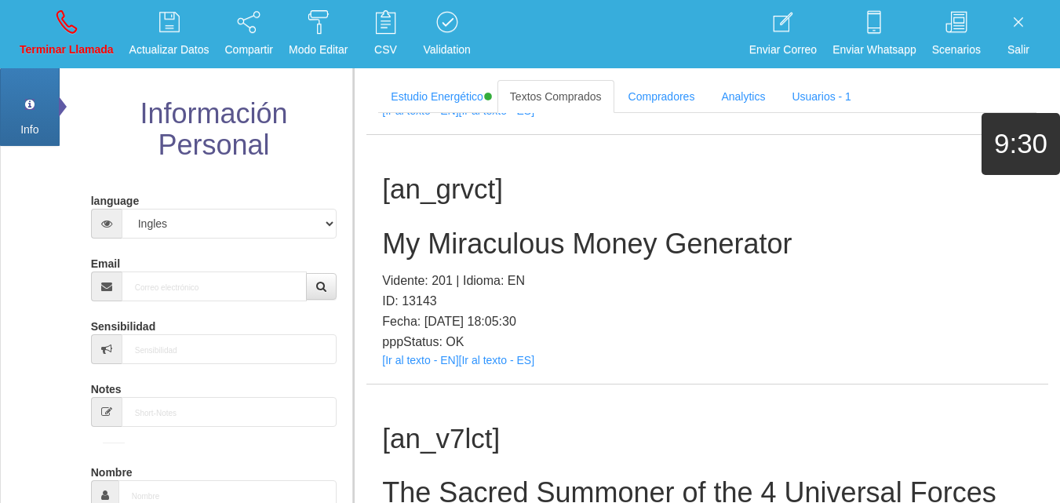
scroll to position [0, 0]
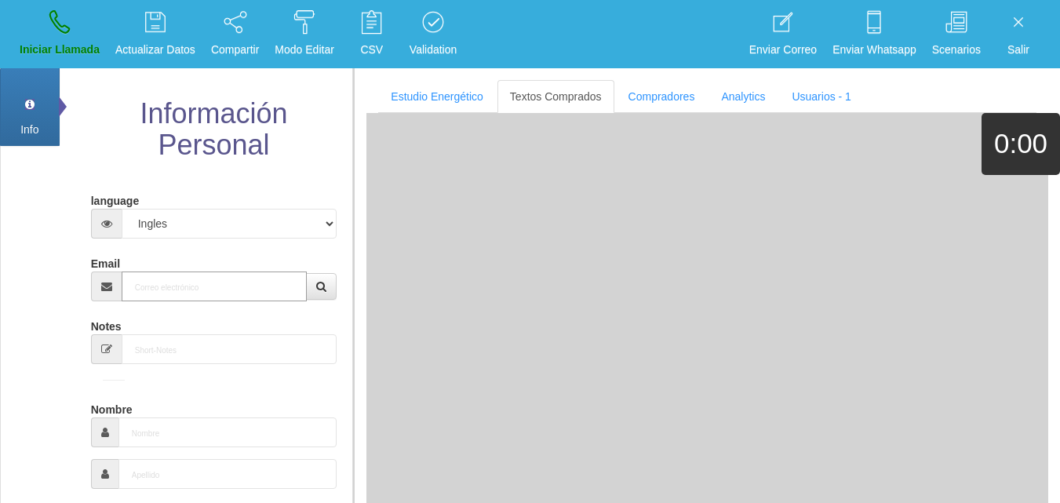
click at [182, 274] on input "Email" at bounding box center [215, 287] width 186 height 30
paste input "[EMAIL_ADDRESS][DOMAIN_NAME]"
type input "[EMAIL_ADDRESS][DOMAIN_NAME]"
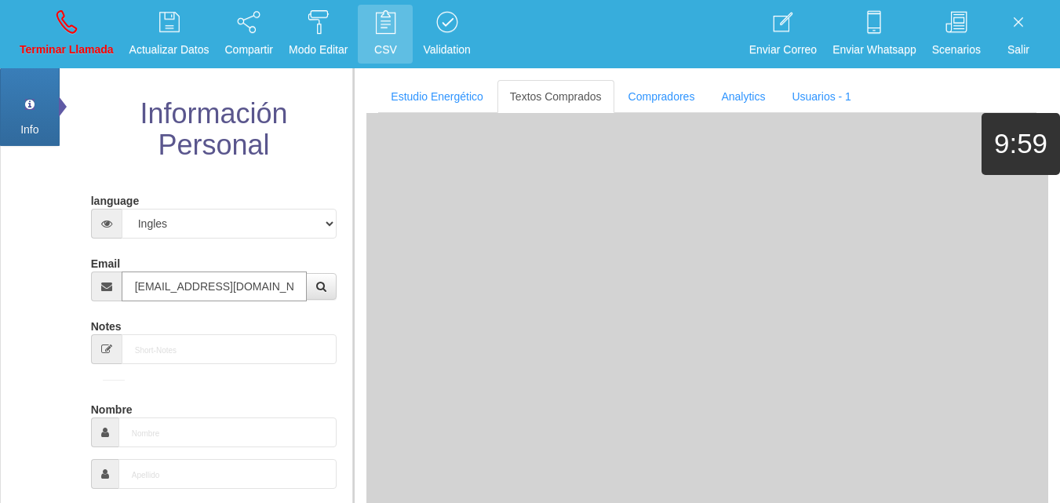
type input "[DATE]"
type input "Comprador bajo"
type input "[PERSON_NAME]"
select select "2"
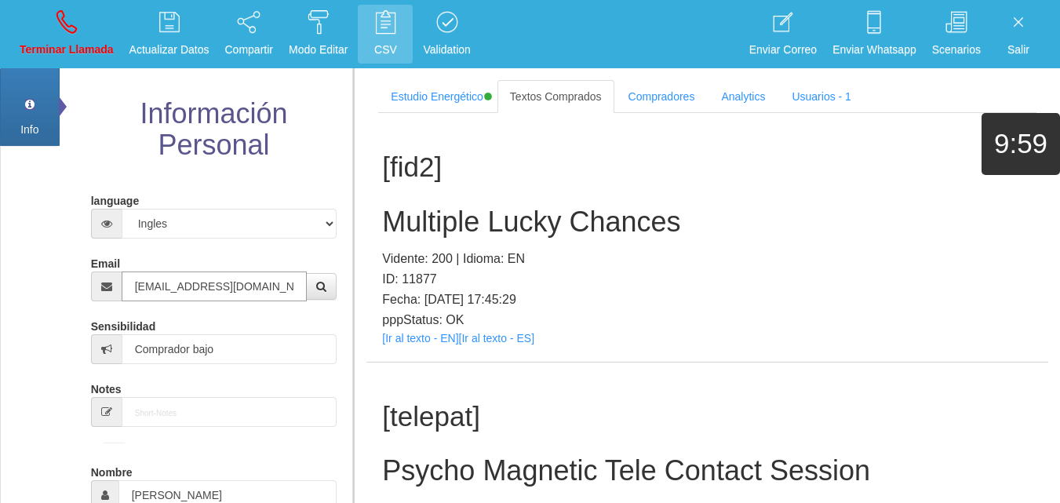
type input "[EMAIL_ADDRESS][DOMAIN_NAME]"
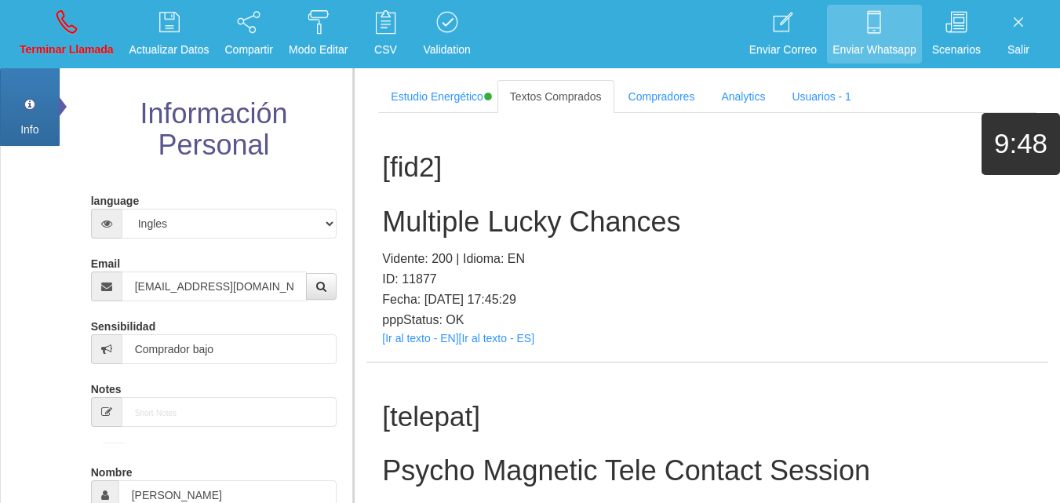
scroll to position [297, 0]
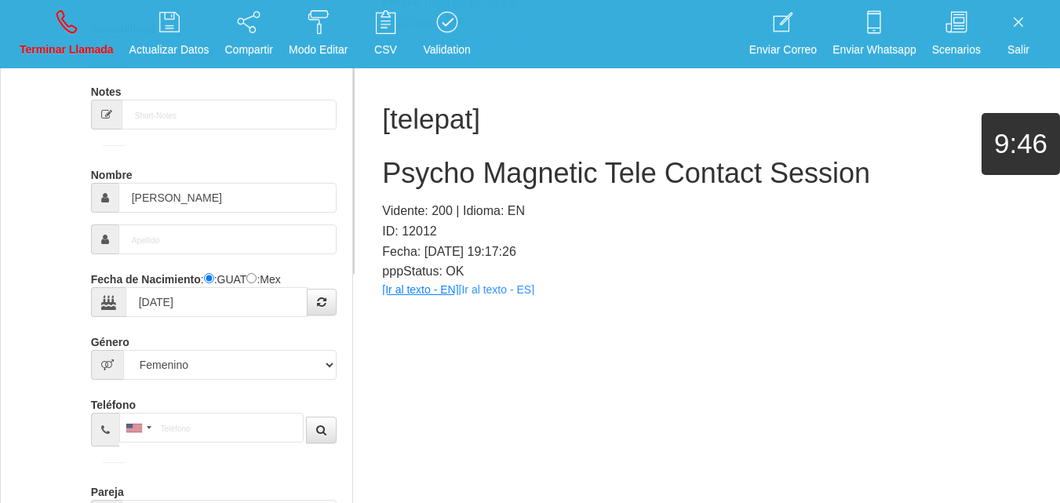
click at [427, 279] on p "pppStatus: OK" at bounding box center [707, 271] width 651 height 20
click at [426, 291] on link "[Ir al texto - EN]" at bounding box center [420, 289] width 76 height 13
click at [481, 181] on h2 "Psycho Magnetic Tele Contact Session" at bounding box center [707, 173] width 651 height 31
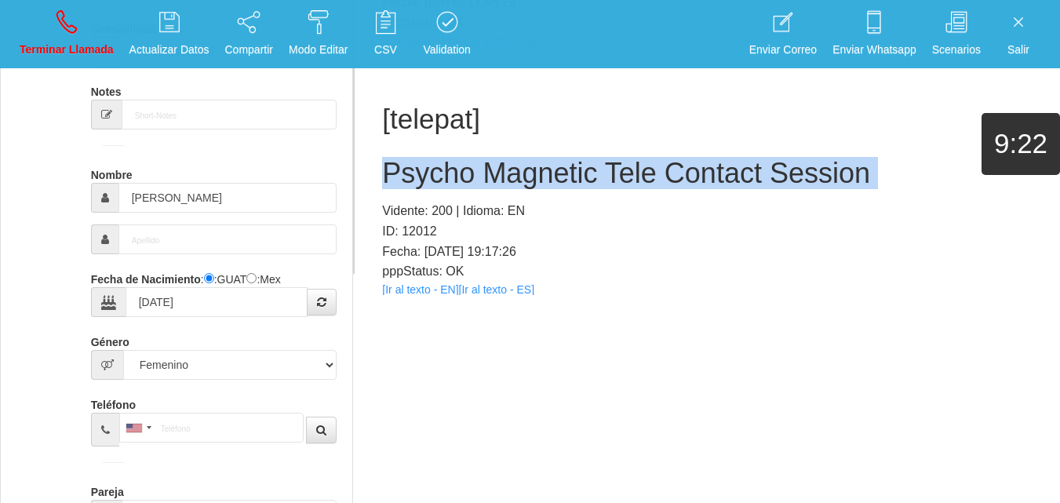
click at [481, 181] on h2 "Psycho Magnetic Tele Contact Session" at bounding box center [707, 173] width 651 height 31
click at [49, 27] on link "Terminar Llamada" at bounding box center [66, 34] width 105 height 59
select select "0"
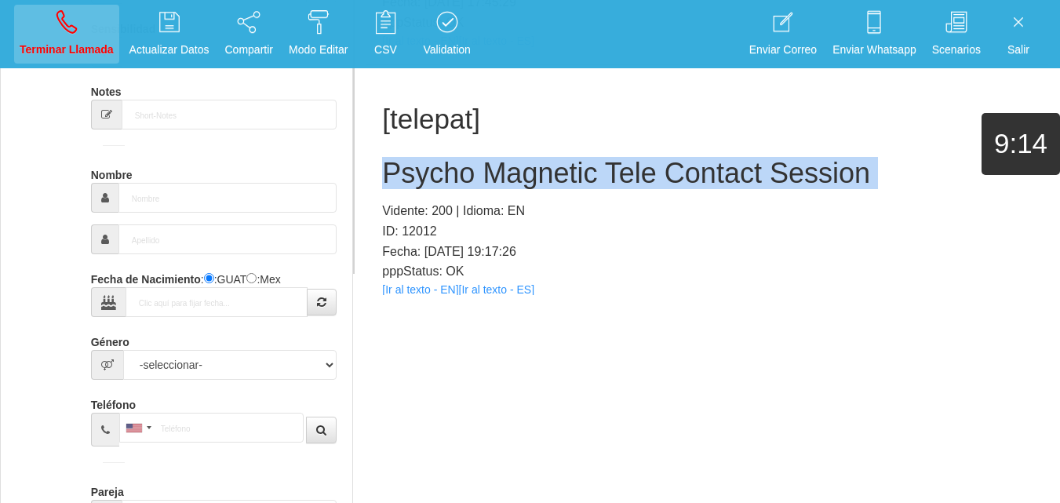
scroll to position [0, 0]
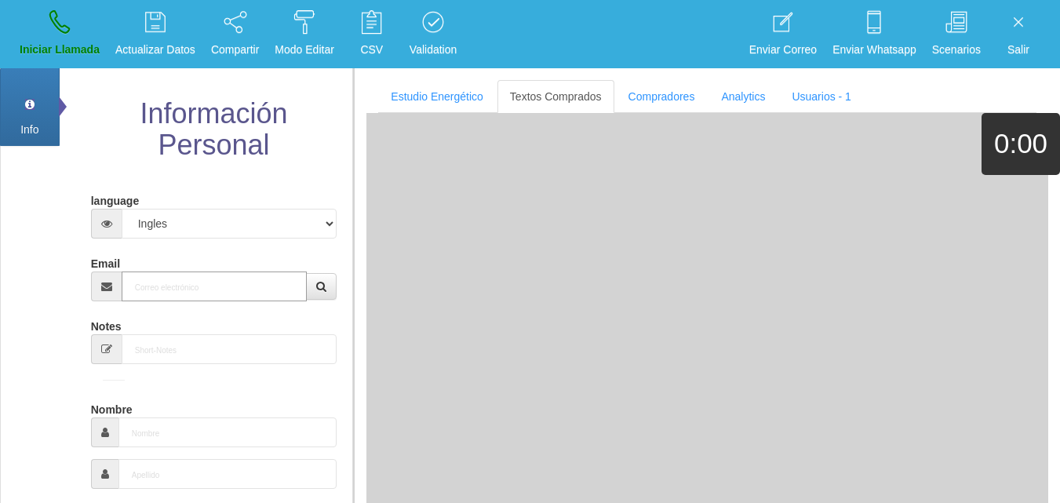
click at [215, 294] on input "Email" at bounding box center [215, 287] width 186 height 30
paste input "[EMAIL_ADDRESS][DOMAIN_NAME]"
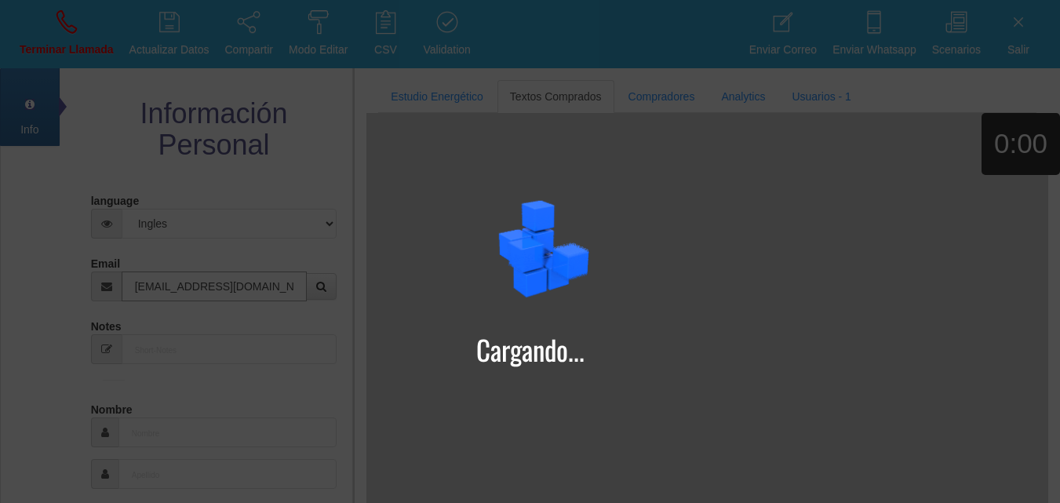
type input "[EMAIL_ADDRESS][DOMAIN_NAME]"
type input "[DATE]"
select select "1"
type input "Comprador simple"
type input "Vicitacion"
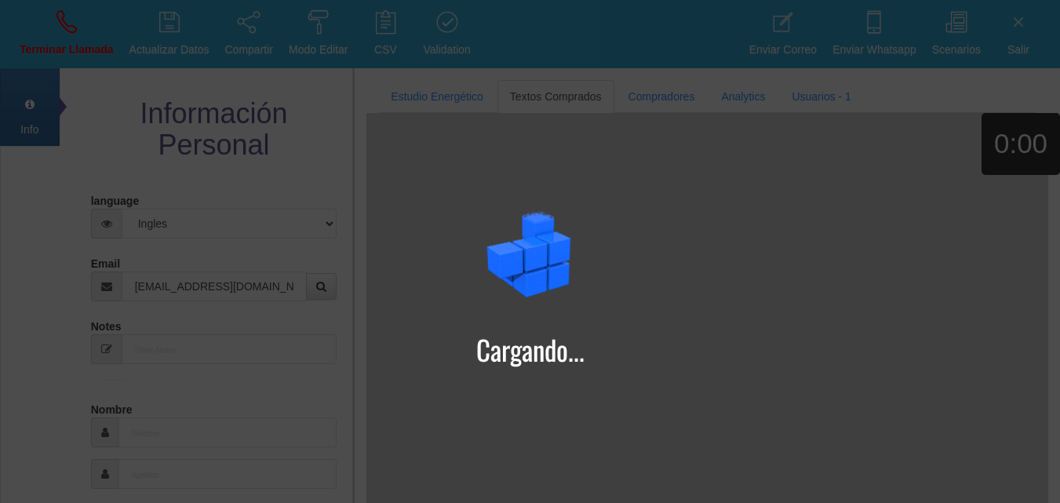
select select "2"
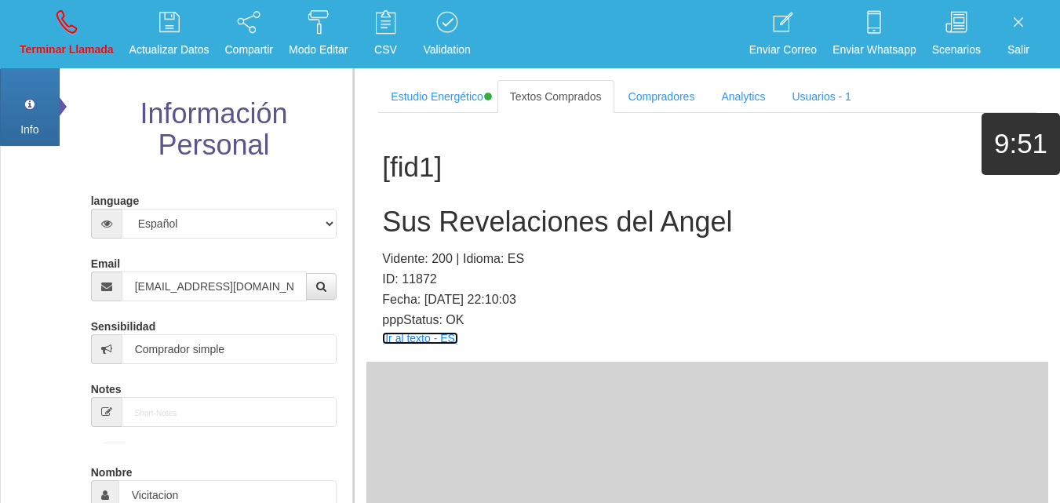
click at [436, 336] on link "[Ir al texto - ES]" at bounding box center [419, 338] width 75 height 13
click at [471, 179] on h1 "[fid1]" at bounding box center [707, 167] width 651 height 31
click at [471, 210] on h2 "Sus Revelaciones del Angel" at bounding box center [707, 221] width 651 height 31
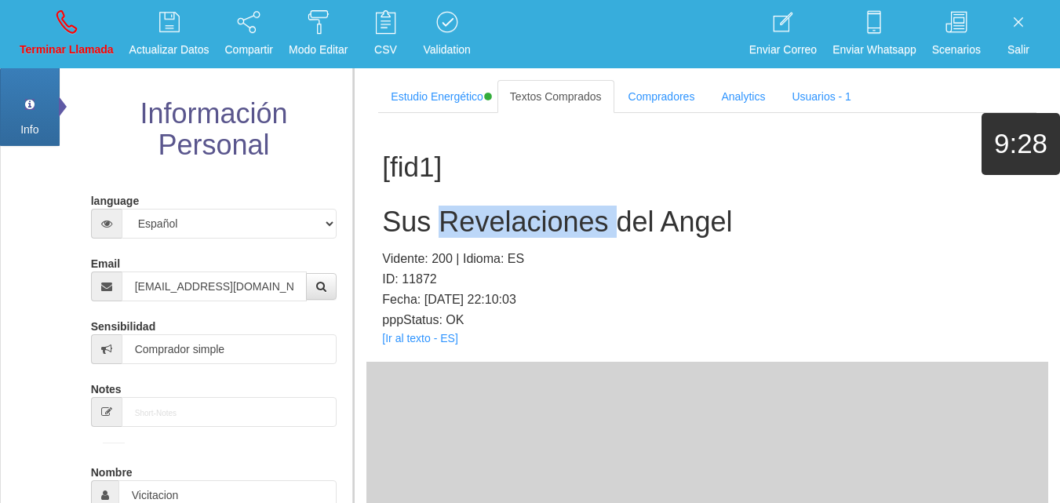
click at [471, 210] on h2 "Sus Revelaciones del Angel" at bounding box center [707, 221] width 651 height 31
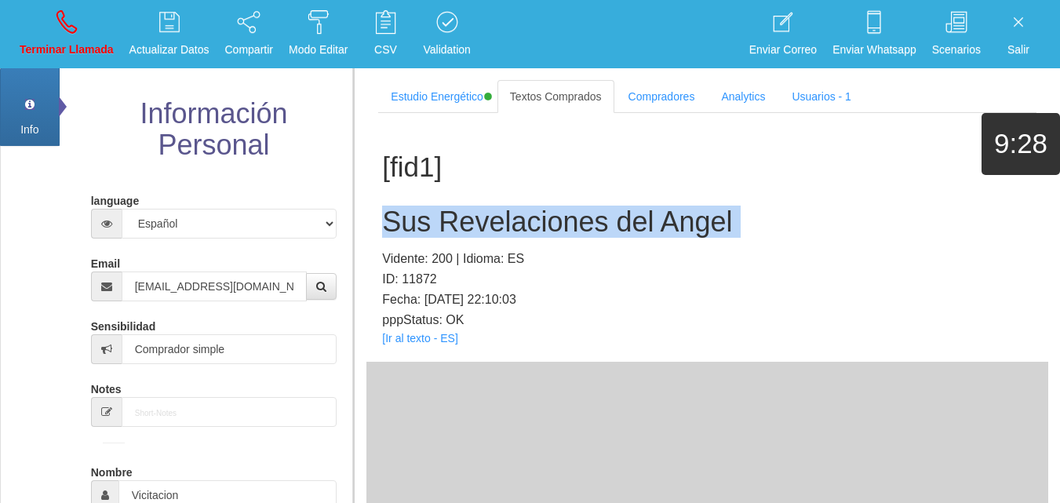
drag, startPoint x: 471, startPoint y: 210, endPoint x: 437, endPoint y: 188, distance: 39.9
click at [471, 210] on h2 "Sus Revelaciones del Angel" at bounding box center [707, 221] width 651 height 31
click at [59, 29] on icon at bounding box center [67, 21] width 20 height 25
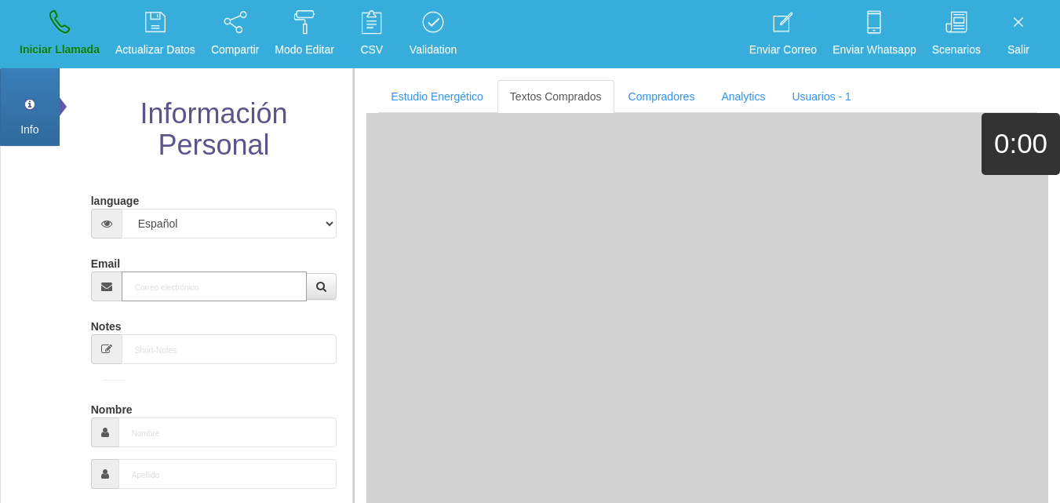
paste input "[EMAIL_ADDRESS][DOMAIN_NAME]"
click at [227, 276] on input "Email" at bounding box center [215, 287] width 186 height 30
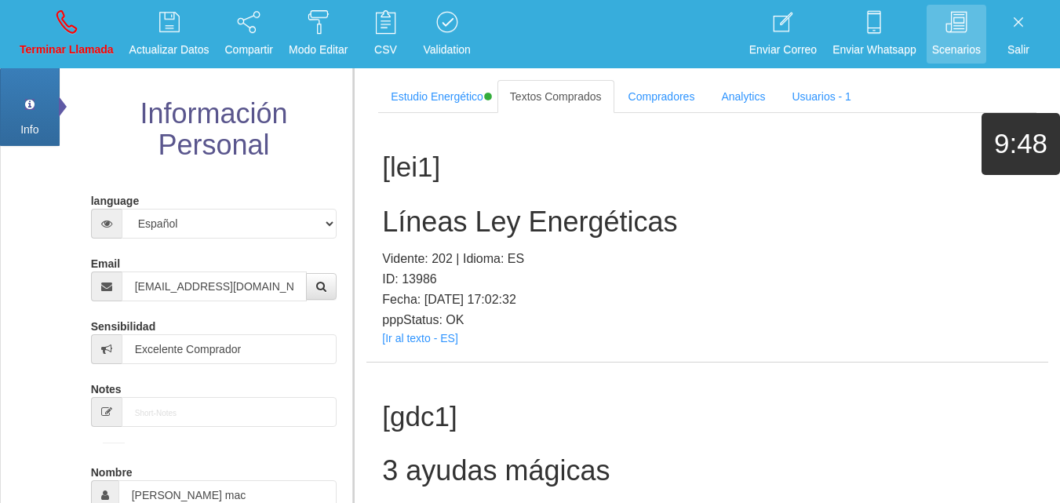
scroll to position [2191, 0]
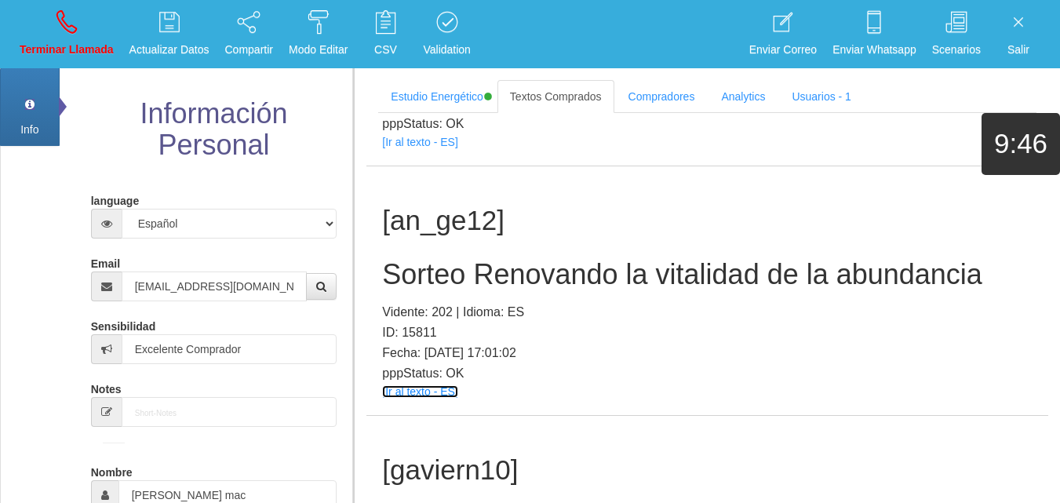
click at [424, 391] on link "[Ir al texto - ES]" at bounding box center [419, 391] width 75 height 13
click at [486, 281] on h2 "Sorteo Renovando la vitalidad de la abundancia" at bounding box center [707, 274] width 651 height 31
click at [486, 282] on h2 "Sorteo Renovando la vitalidad de la abundancia" at bounding box center [707, 274] width 651 height 31
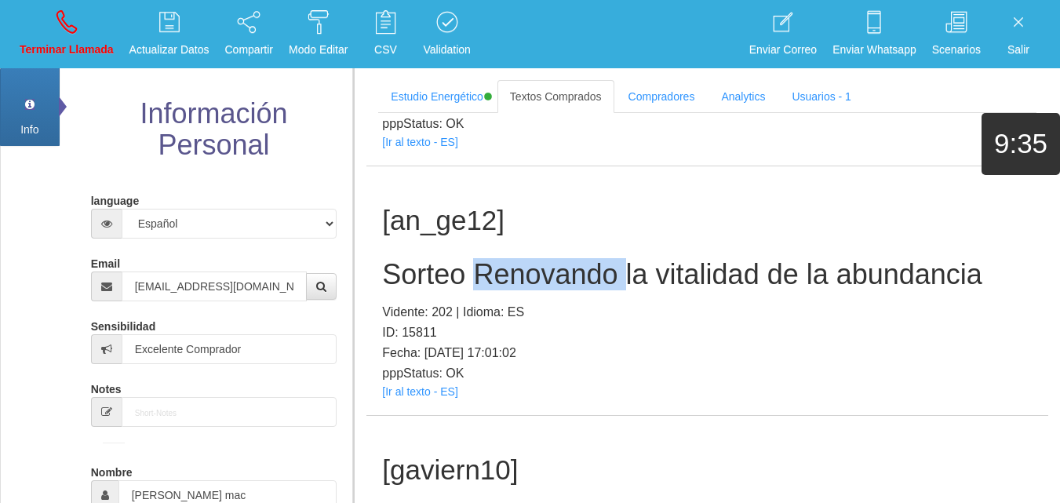
click at [486, 282] on h2 "Sorteo Renovando la vitalidad de la abundancia" at bounding box center [707, 274] width 651 height 31
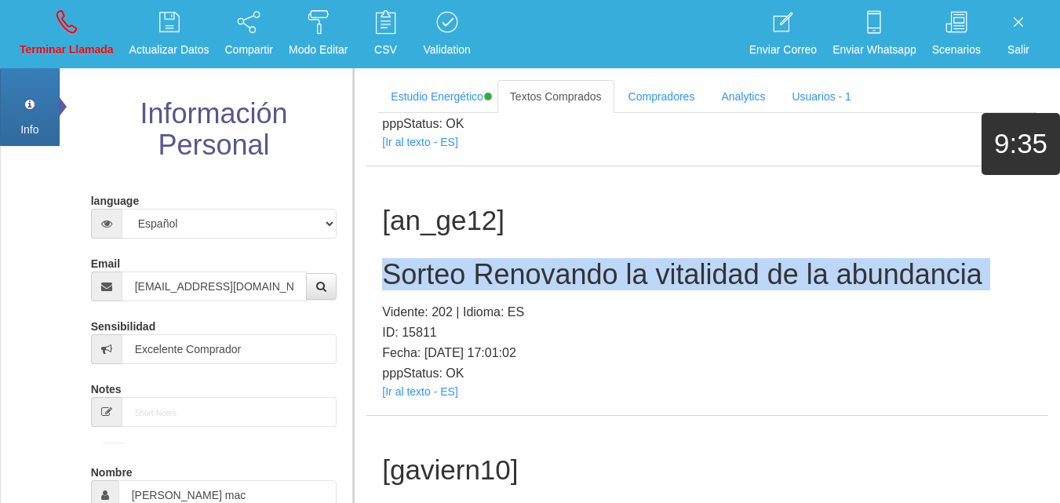
click at [486, 282] on h2 "Sorteo Renovando la vitalidad de la abundancia" at bounding box center [707, 274] width 651 height 31
click at [63, 15] on icon at bounding box center [67, 21] width 20 height 25
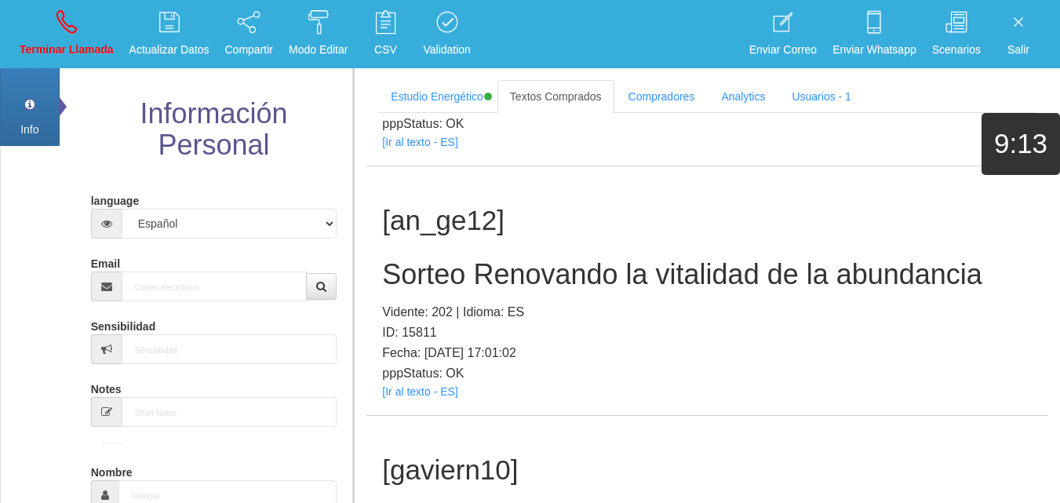
scroll to position [0, 0]
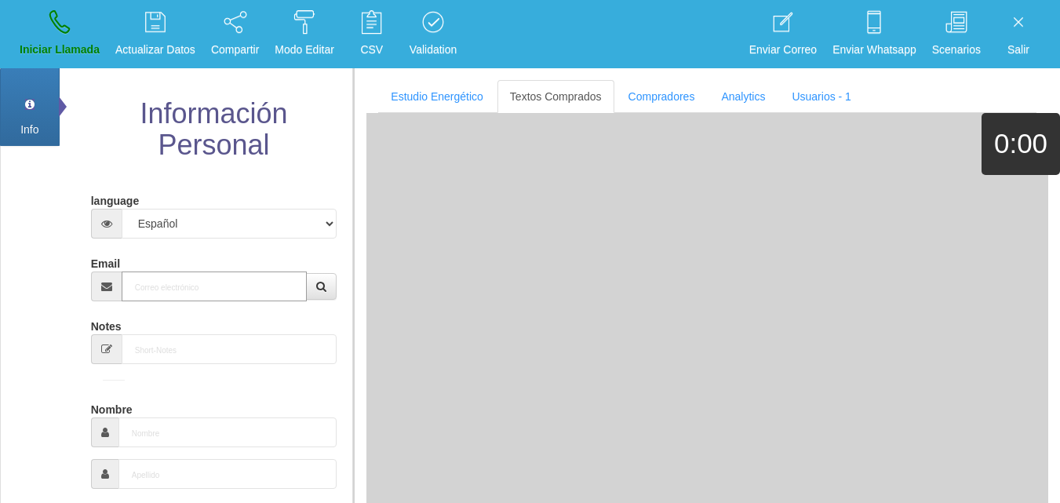
click at [198, 283] on input "Email" at bounding box center [215, 287] width 186 height 30
paste input "[EMAIL_ADDRESS][DOMAIN_NAME]"
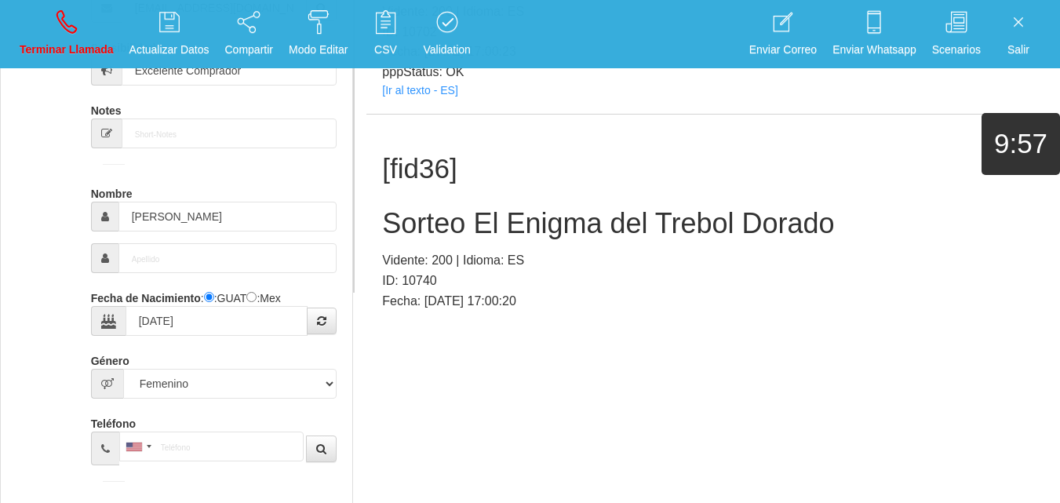
scroll to position [7281, 0]
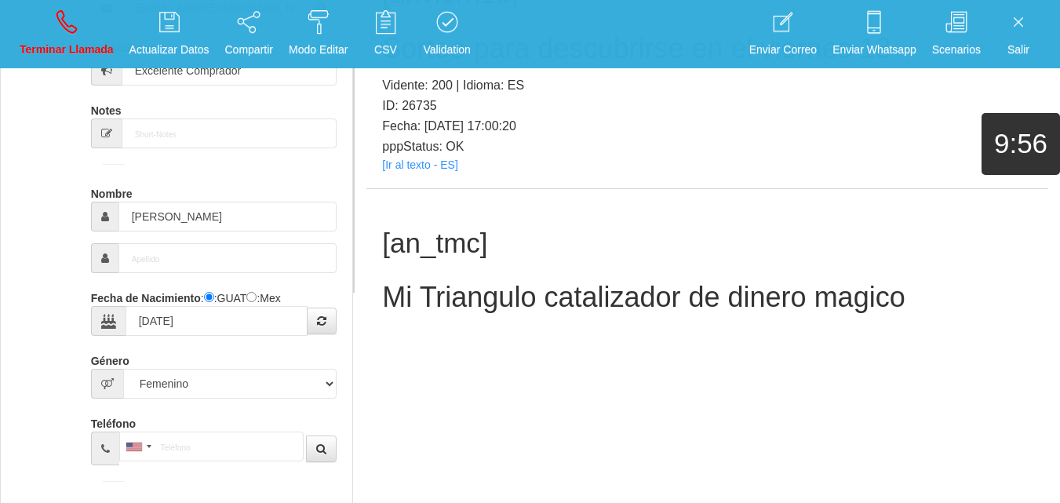
click at [410, 407] on link "[Ir al texto - ES]" at bounding box center [419, 413] width 75 height 13
click at [511, 191] on div "[an_tmc] Mi Triangulo catalizador de dinero magico Vidente: 201 | Idioma: ES ID…" at bounding box center [708, 313] width 682 height 249
click at [499, 282] on h2 "Mi Triangulo catalizador de dinero magico" at bounding box center [707, 297] width 651 height 31
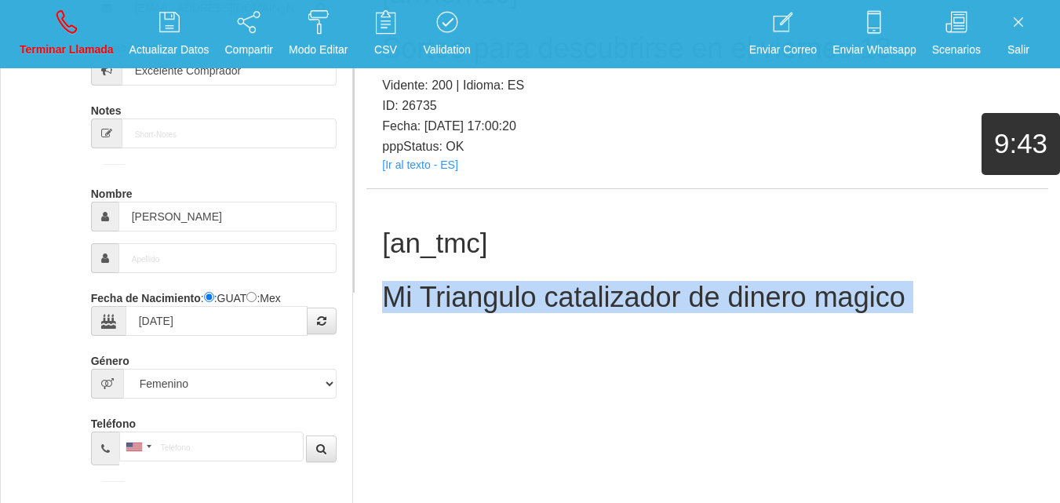
click at [499, 282] on h2 "Mi Triangulo catalizador de dinero magico" at bounding box center [707, 297] width 651 height 31
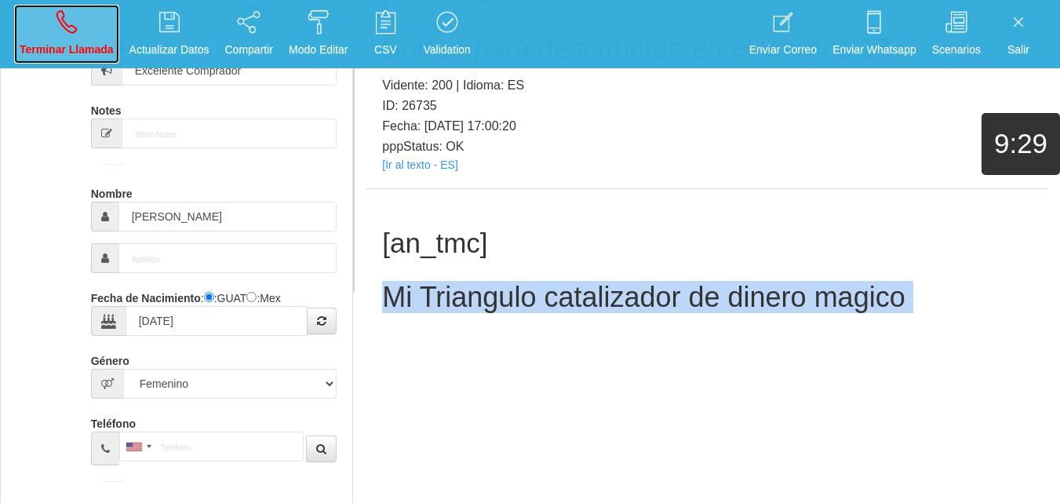
click at [70, 29] on icon at bounding box center [67, 21] width 20 height 25
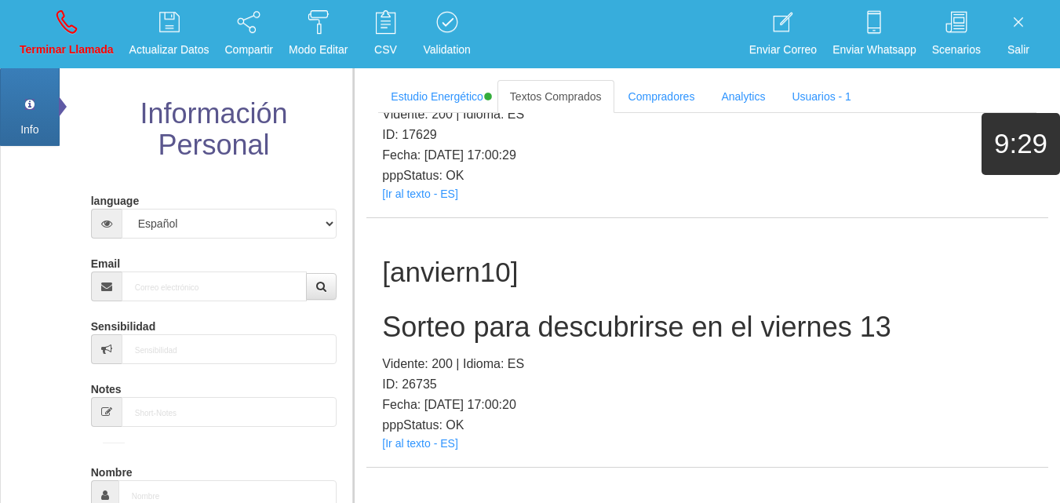
scroll to position [0, 0]
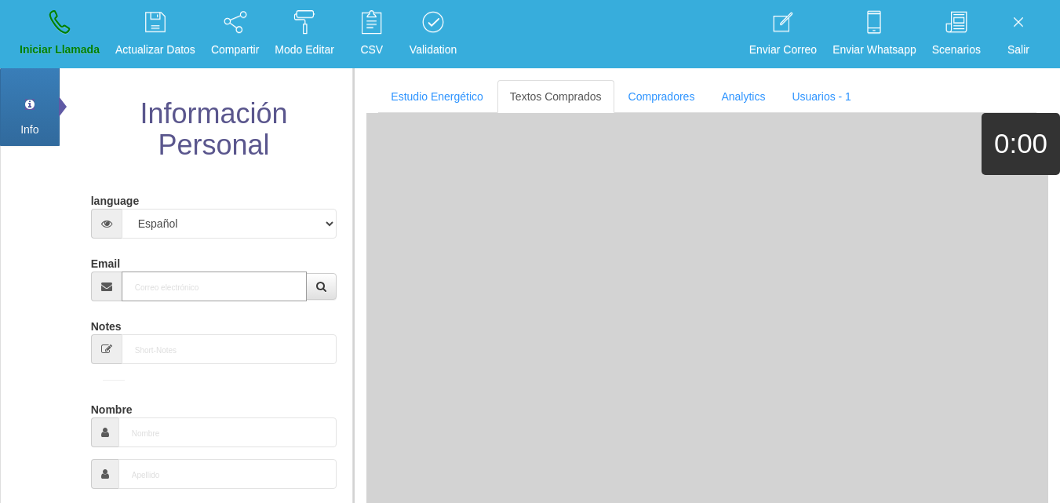
drag, startPoint x: 249, startPoint y: 297, endPoint x: 238, endPoint y: 291, distance: 12.7
click at [250, 298] on input "Email" at bounding box center [215, 287] width 186 height 30
paste input "[EMAIL_ADDRESS][DOMAIN_NAME]"
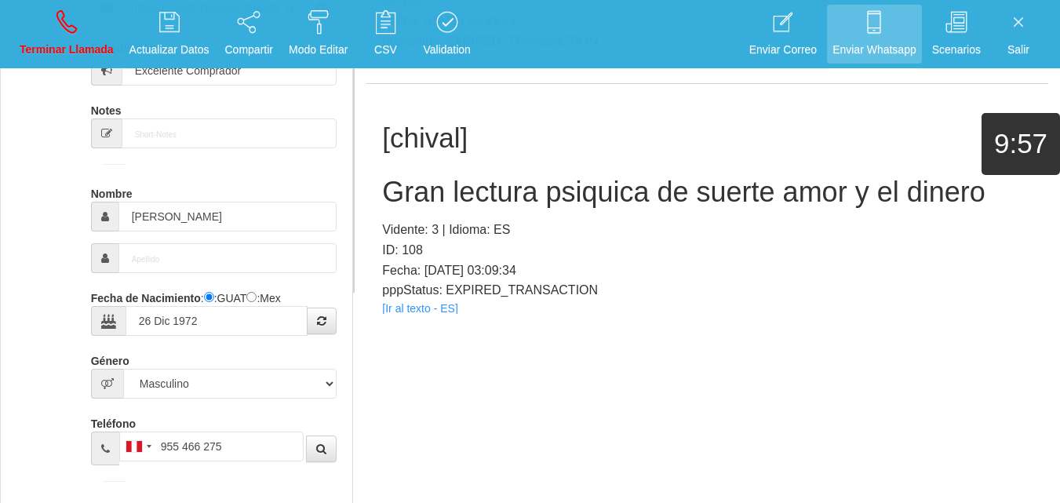
scroll to position [15851, 0]
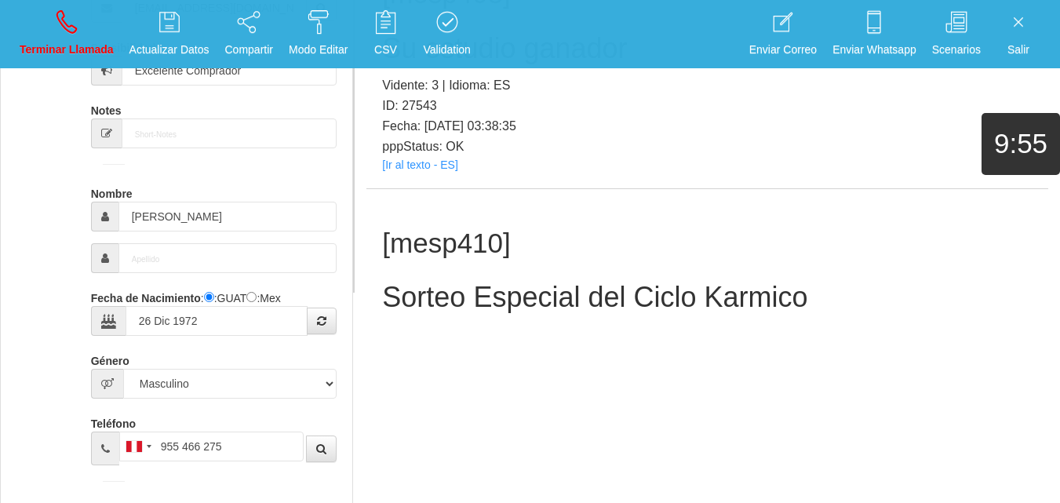
click at [410, 407] on link "[Ir al texto - ES]" at bounding box center [419, 413] width 75 height 13
click at [483, 189] on div "[mesp410] Sorteo Especial del Ciclo Karmico Vidente: 3 | Idioma: ES ID: 27595 F…" at bounding box center [708, 313] width 682 height 249
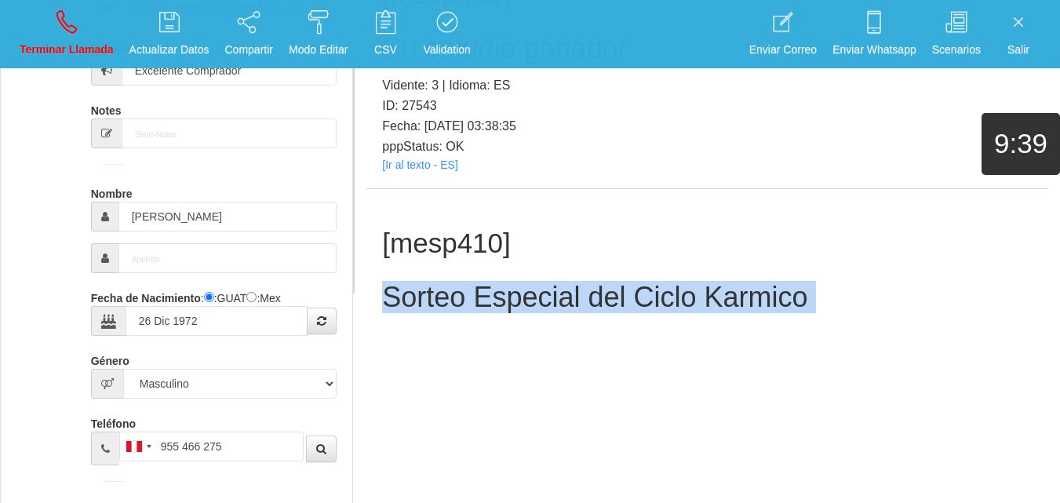
click at [483, 189] on div "[mesp410] Sorteo Especial del Ciclo Karmico Vidente: 3 | Idioma: ES ID: 27595 F…" at bounding box center [708, 313] width 682 height 249
drag, startPoint x: 70, startPoint y: 41, endPoint x: 592, endPoint y: 94, distance: 524.7
click at [71, 40] on link "Terminar Llamada" at bounding box center [66, 34] width 105 height 59
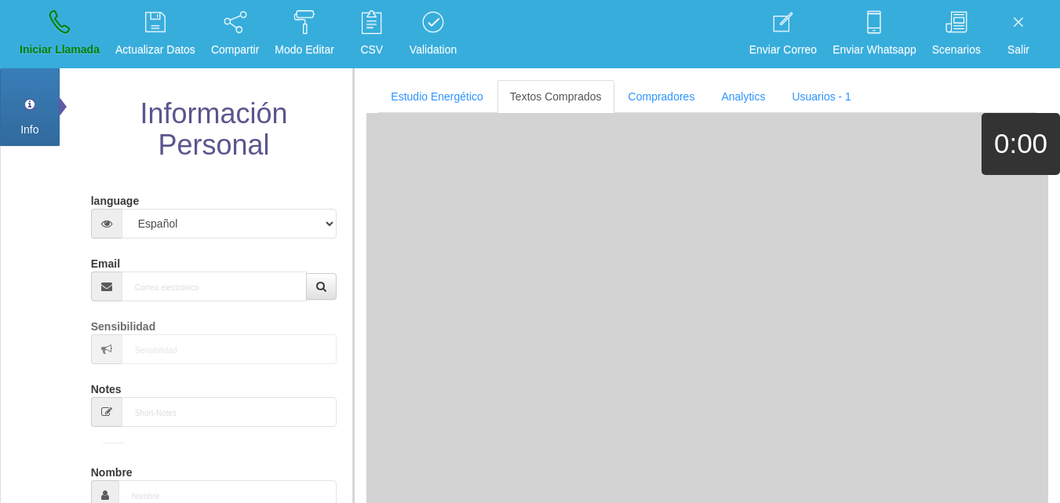
scroll to position [0, 0]
click at [228, 275] on input "Email" at bounding box center [215, 287] width 186 height 30
paste input "[EMAIL_ADDRESS][DOMAIN_NAME]"
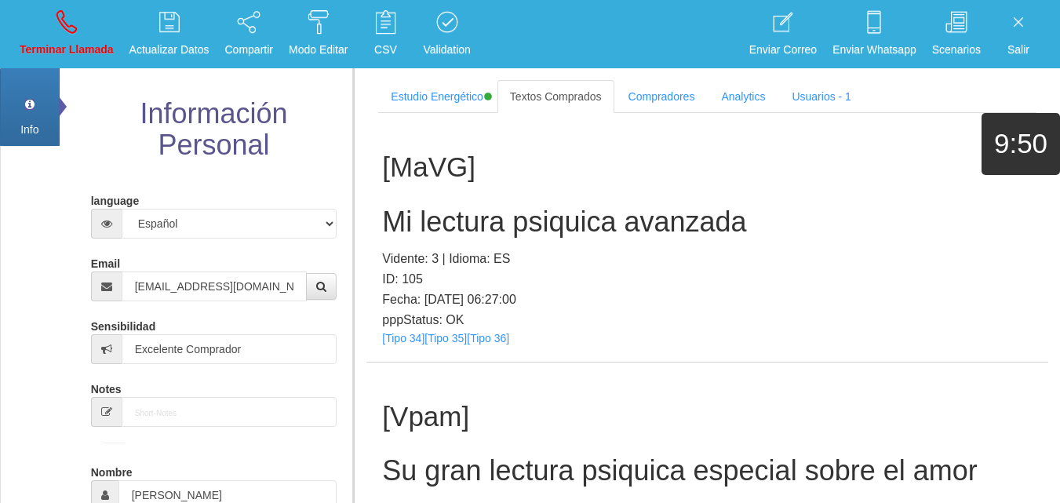
scroll to position [31736, 0]
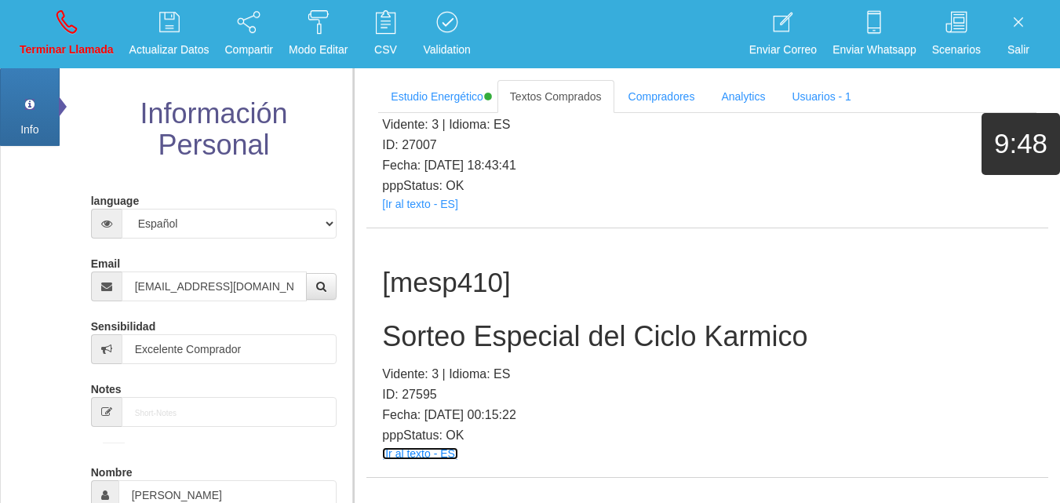
click at [402, 447] on link "[Ir al texto - ES]" at bounding box center [419, 453] width 75 height 13
click at [524, 321] on h2 "Sorteo Especial del Ciclo Karmico" at bounding box center [707, 336] width 651 height 31
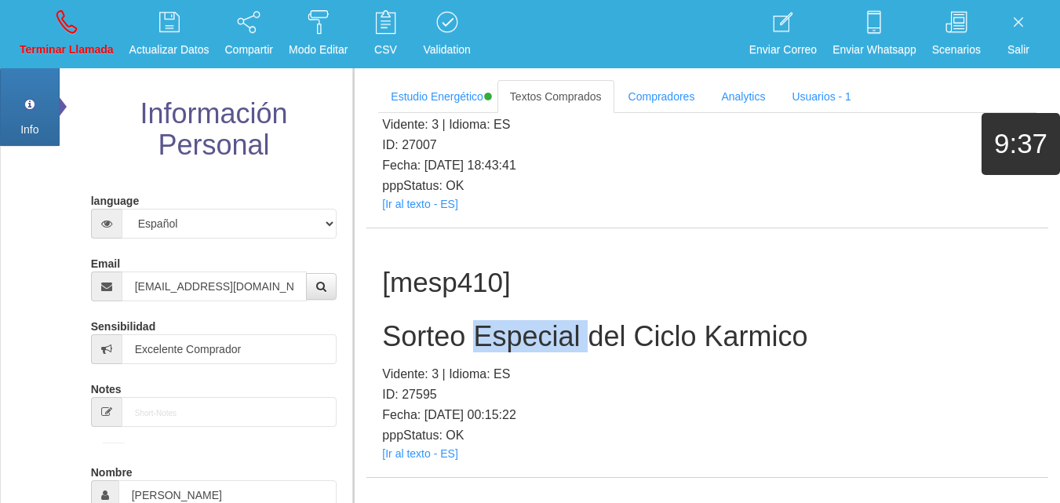
click at [524, 321] on h2 "Sorteo Especial del Ciclo Karmico" at bounding box center [707, 336] width 651 height 31
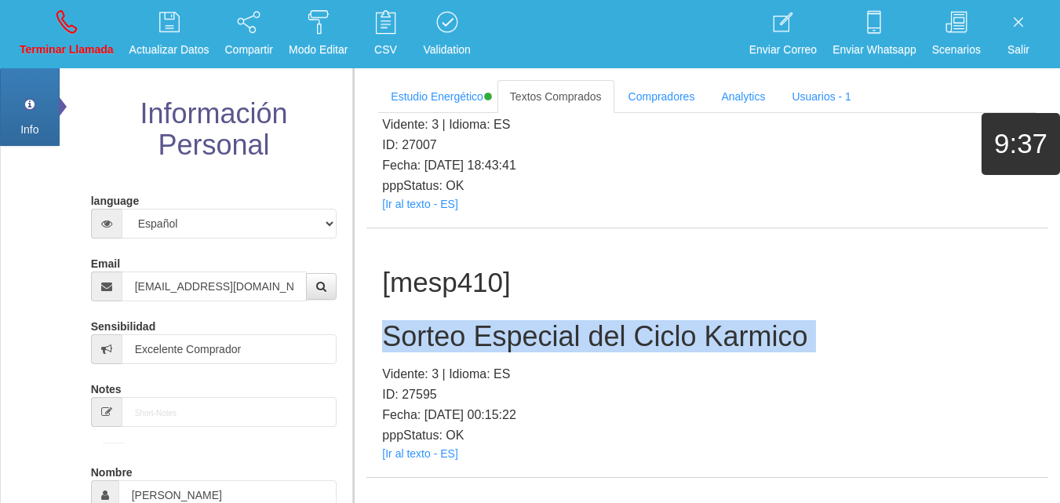
click at [523, 321] on h2 "Sorteo Especial del Ciclo Karmico" at bounding box center [707, 336] width 651 height 31
click at [27, 27] on link "Terminar Llamada" at bounding box center [66, 34] width 105 height 59
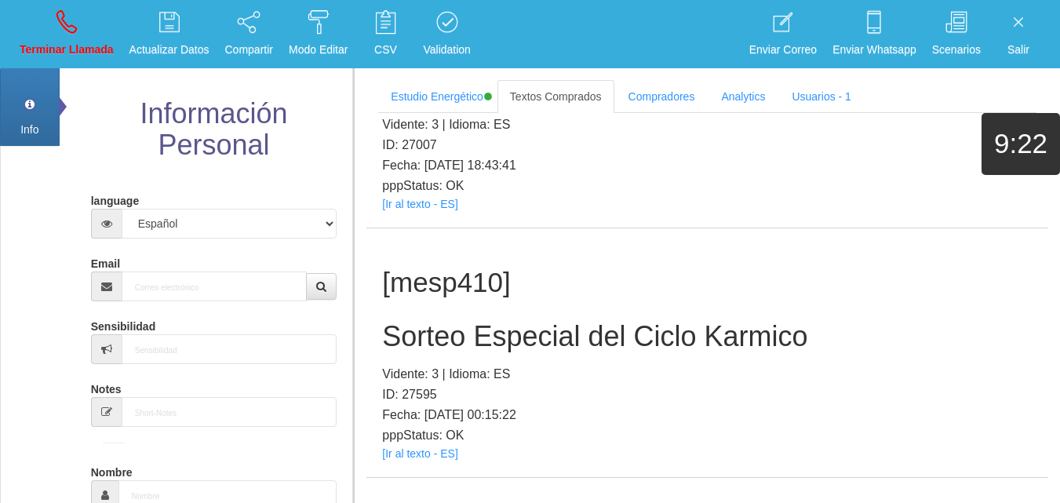
scroll to position [0, 0]
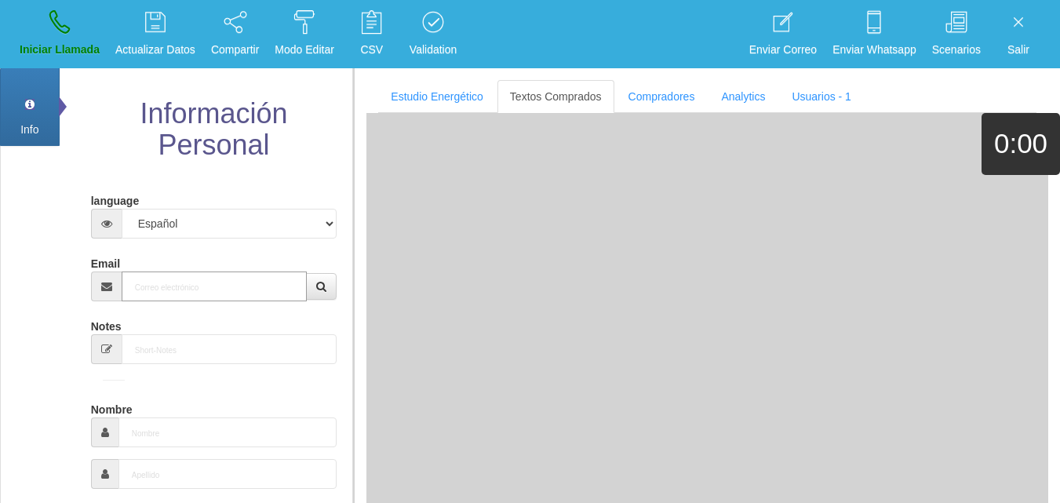
click at [216, 293] on input "Email" at bounding box center [215, 287] width 186 height 30
paste input "[EMAIL_ADDRESS][DOMAIN_NAME]"
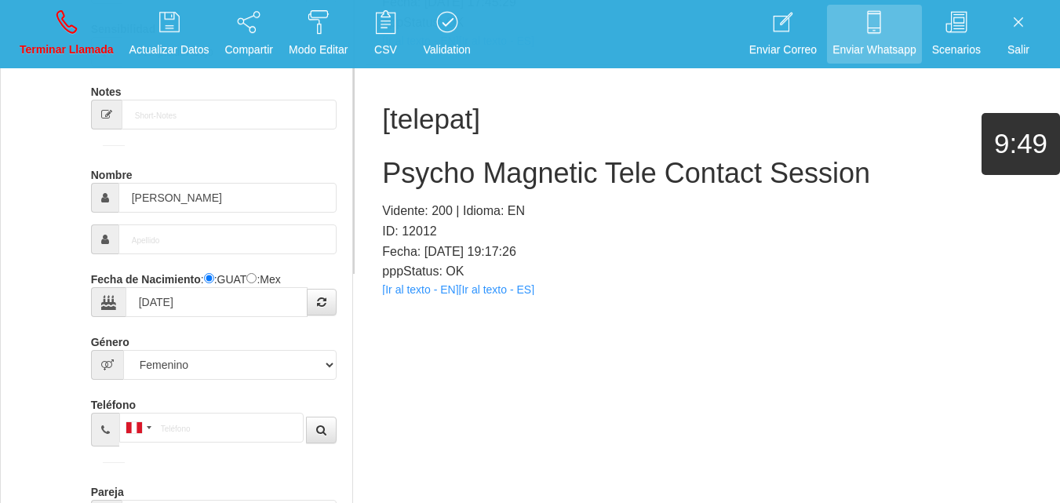
scroll to position [268, 0]
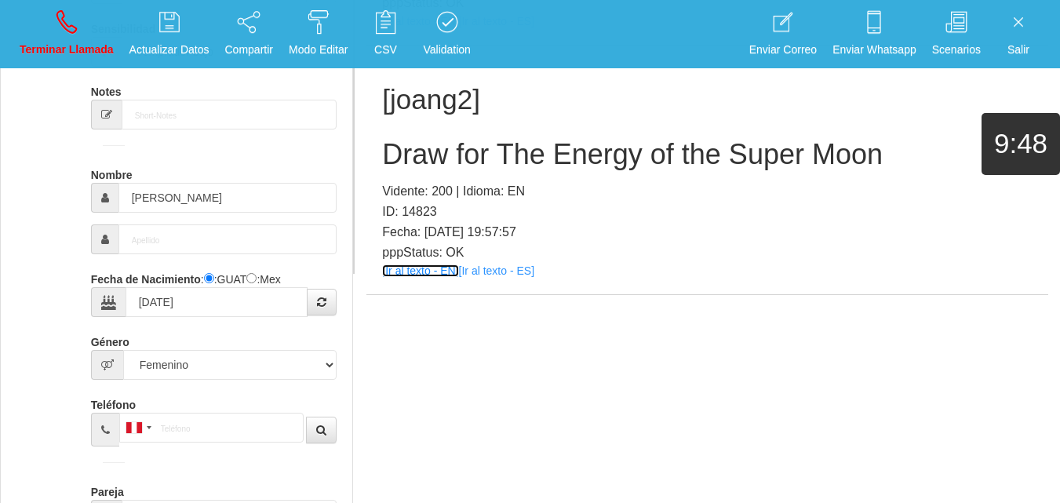
click at [431, 272] on link "[Ir al texto - EN]" at bounding box center [420, 271] width 76 height 13
click at [451, 126] on div "[joang2] Draw for The Energy of the Super Moon Vidente: 200 | Idioma: EN ID: 14…" at bounding box center [708, 170] width 682 height 249
click at [450, 135] on div "[joang2] Draw for The Energy of the Super Moon Vidente: 200 | Idioma: EN ID: 14…" at bounding box center [708, 170] width 682 height 249
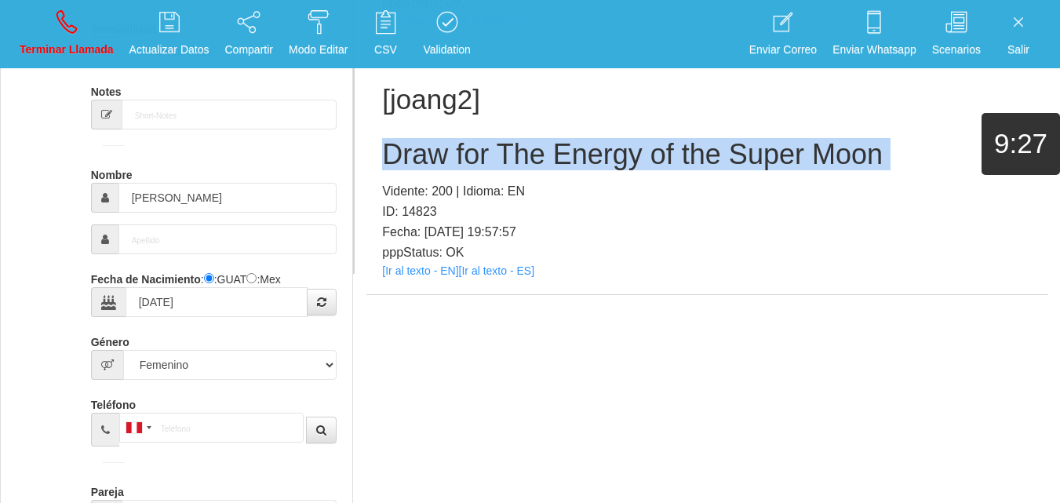
click at [450, 135] on div "[joang2] Draw for The Energy of the Super Moon Vidente: 200 | Idioma: EN ID: 14…" at bounding box center [708, 170] width 682 height 249
click at [82, 41] on p "Terminar Llamada" at bounding box center [67, 50] width 94 height 18
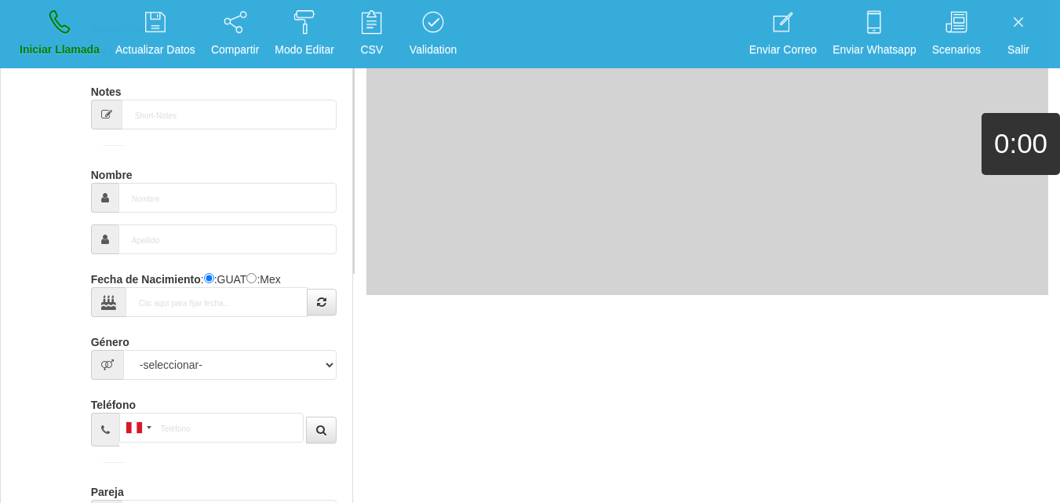
scroll to position [0, 0]
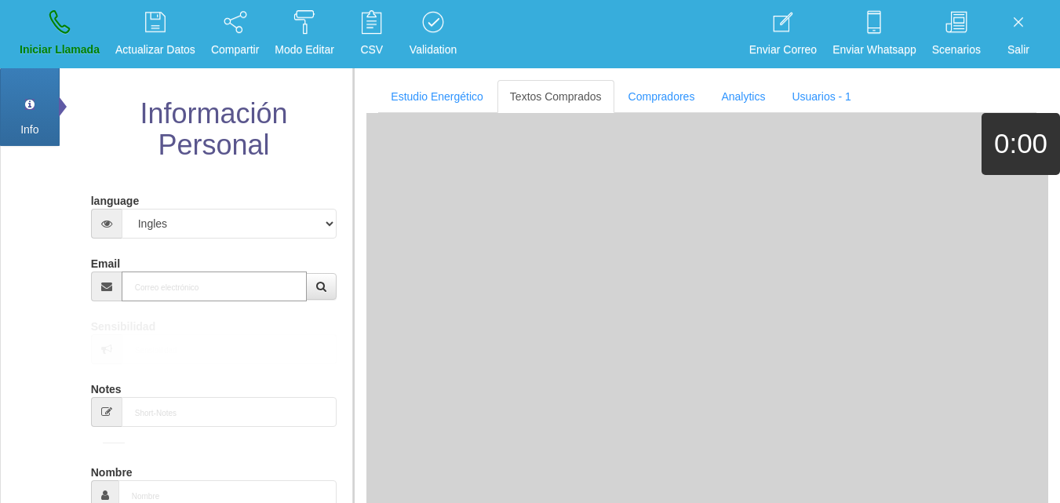
paste input "[EMAIL_ADDRESS][DOMAIN_NAME]"
click at [266, 288] on input "Email" at bounding box center [215, 287] width 186 height 30
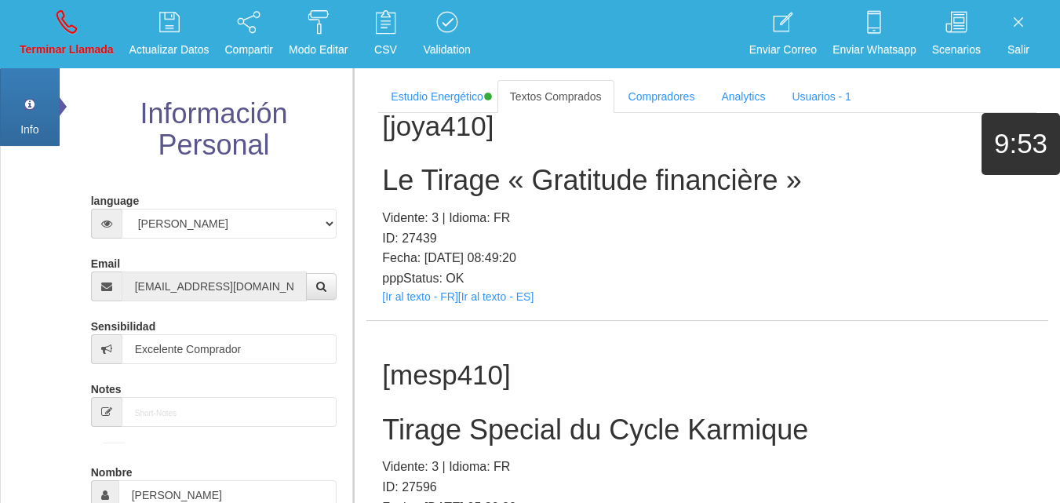
scroll to position [22199, 0]
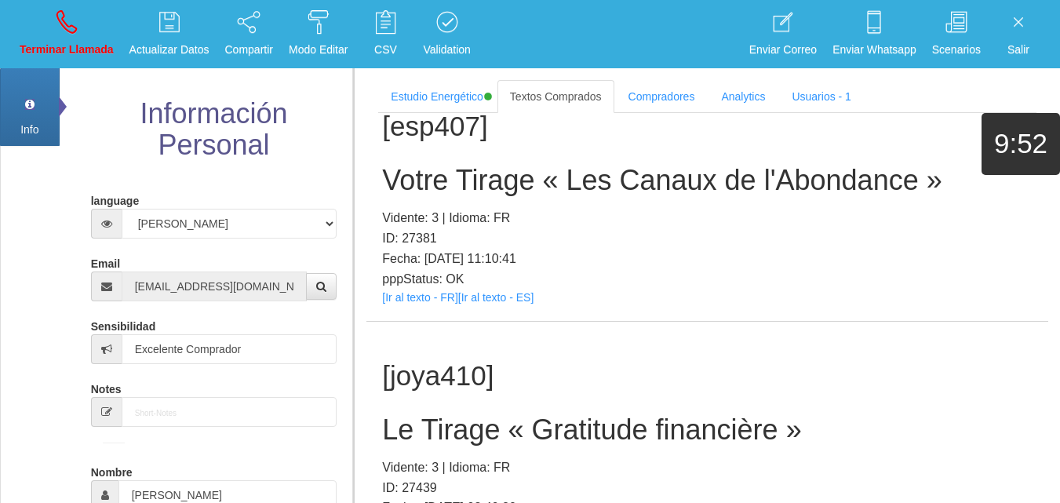
click at [553, 322] on div "[joya410] Le Tirage « Gratitude financière » Vidente: 3 | Idioma: FR ID: 27439 …" at bounding box center [708, 446] width 682 height 249
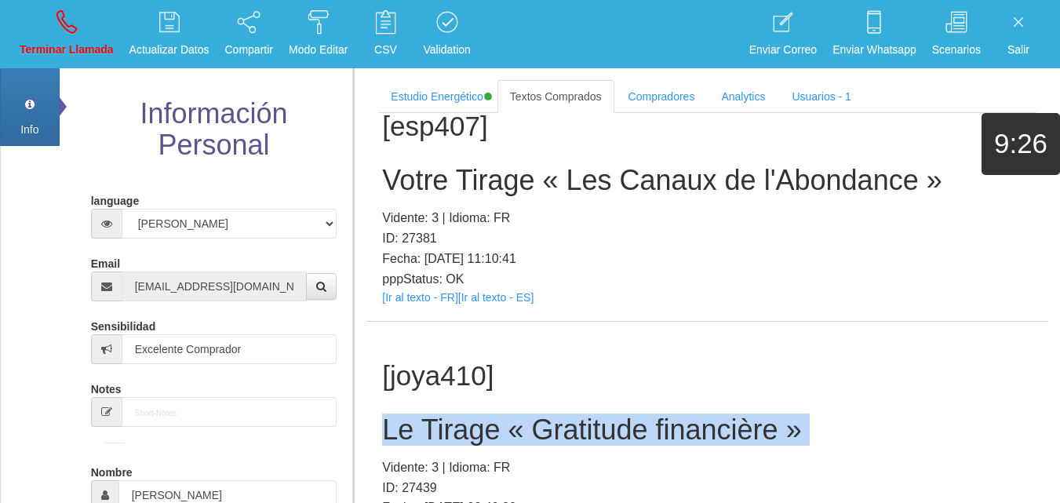
click at [553, 414] on h2 "Le Tirage « Gratitude financière »" at bounding box center [707, 429] width 651 height 31
click at [80, 35] on link "Terminar Llamada" at bounding box center [66, 34] width 105 height 59
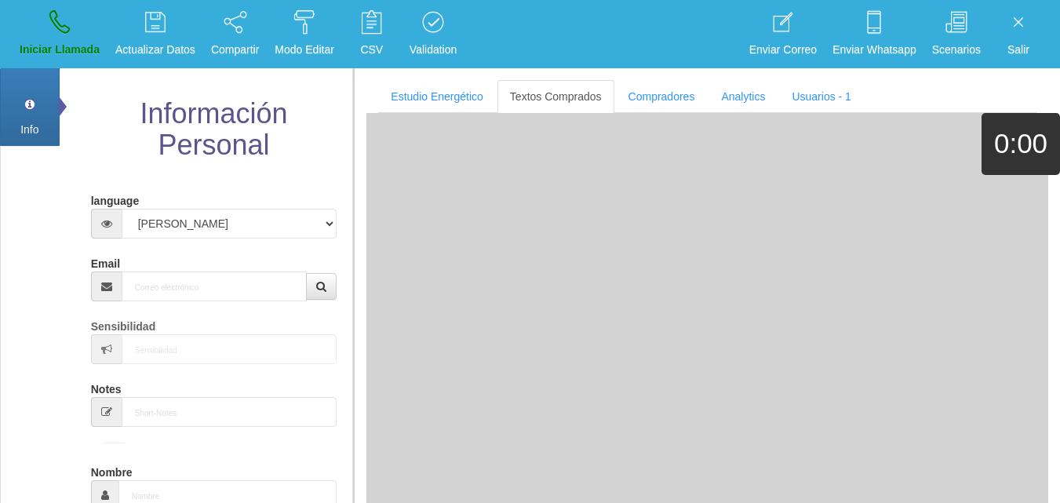
scroll to position [0, 0]
click at [173, 376] on div "Notes" at bounding box center [214, 401] width 246 height 51
click at [145, 290] on input "Email" at bounding box center [215, 287] width 186 height 30
paste input "[EMAIL_ADDRESS][DOMAIN_NAME]"
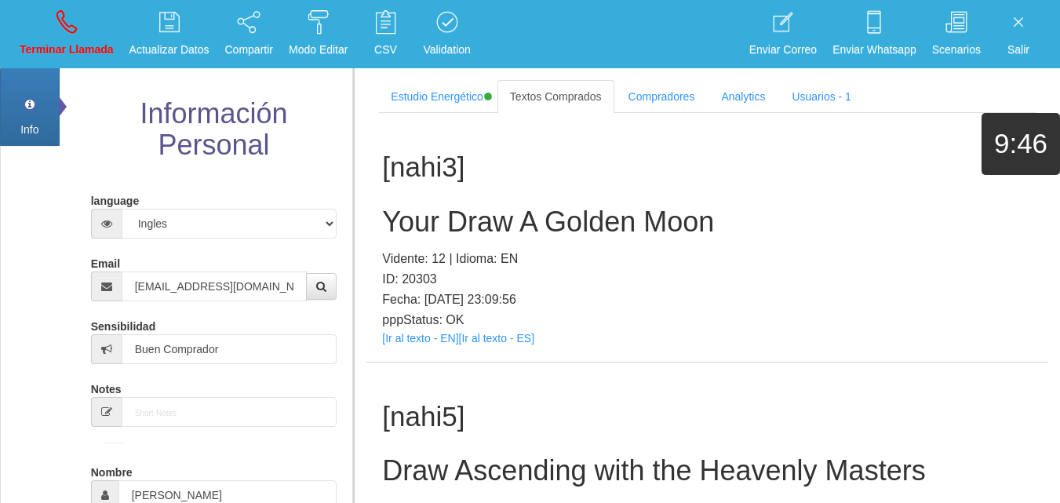
click at [819, 166] on h1 "[nahi3]" at bounding box center [707, 167] width 651 height 31
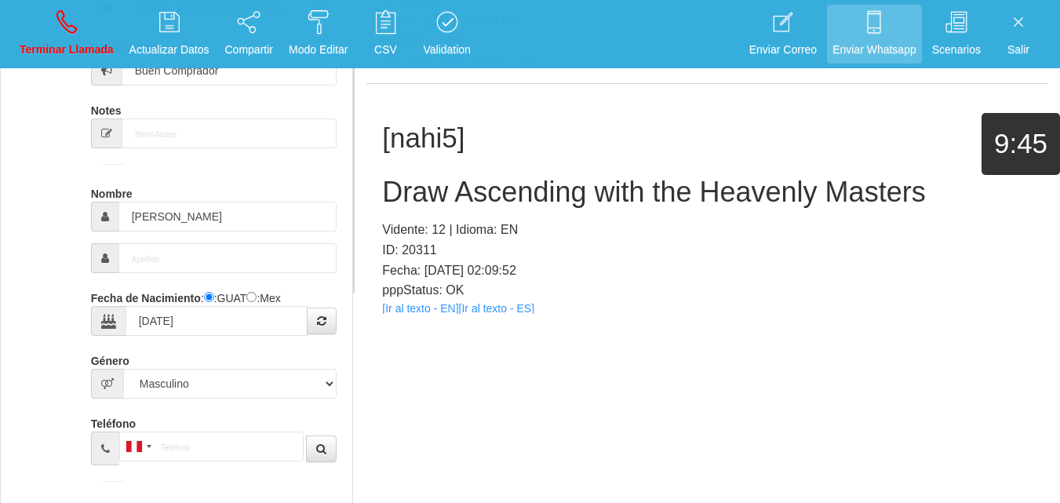
scroll to position [1016, 0]
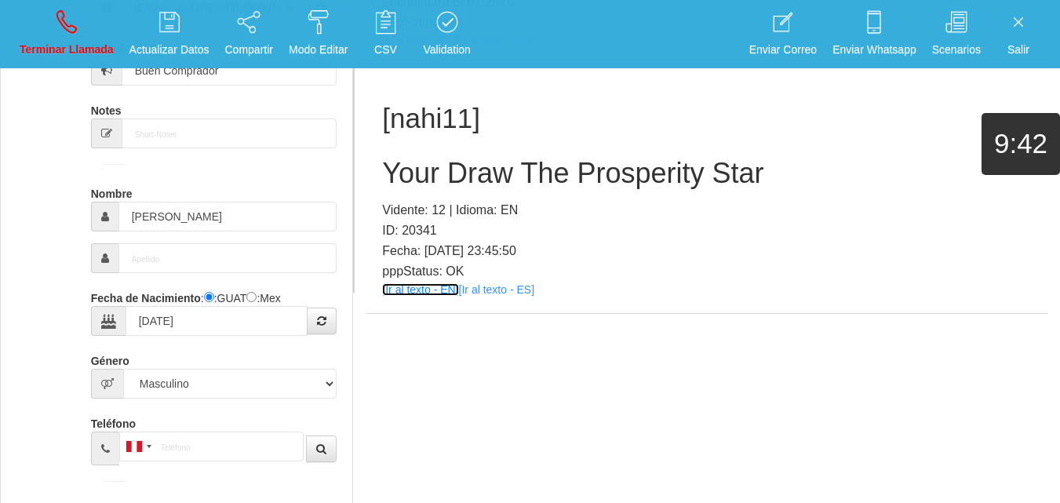
click at [401, 289] on link "[Ir al texto - EN]" at bounding box center [420, 289] width 76 height 13
click at [441, 167] on h2 "Your Draw The Prosperity Star" at bounding box center [707, 173] width 651 height 31
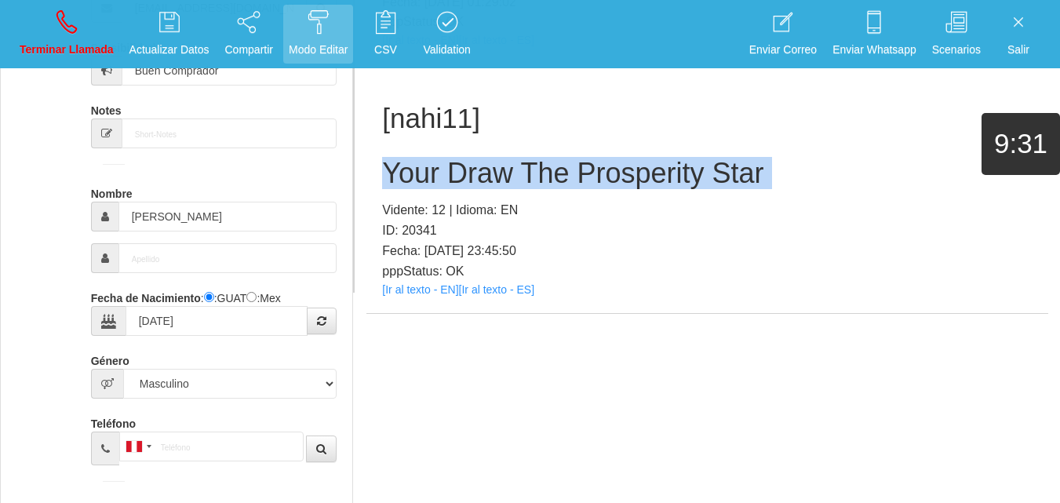
drag, startPoint x: 441, startPoint y: 167, endPoint x: 321, endPoint y: 46, distance: 170.9
click at [442, 167] on h2 "Your Draw The Prosperity Star" at bounding box center [707, 173] width 651 height 31
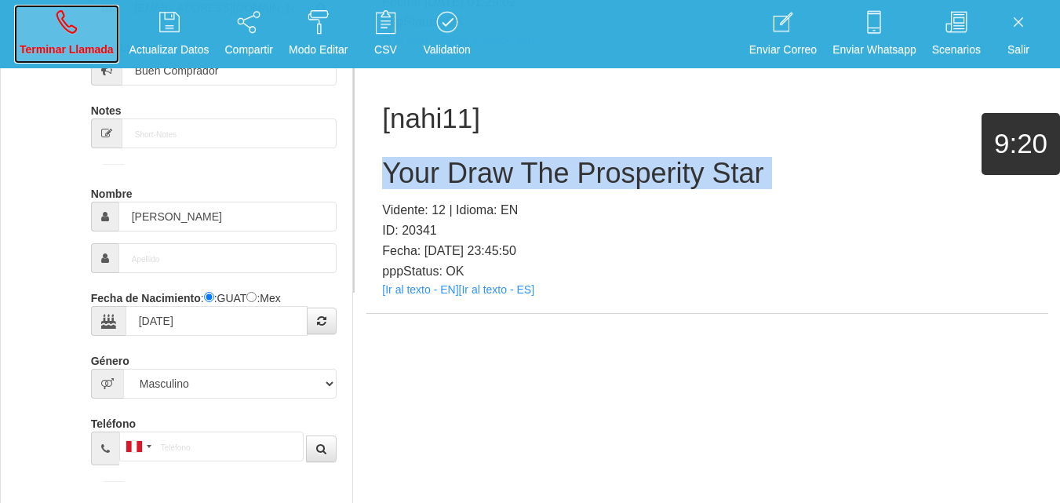
click at [63, 15] on icon at bounding box center [67, 21] width 20 height 25
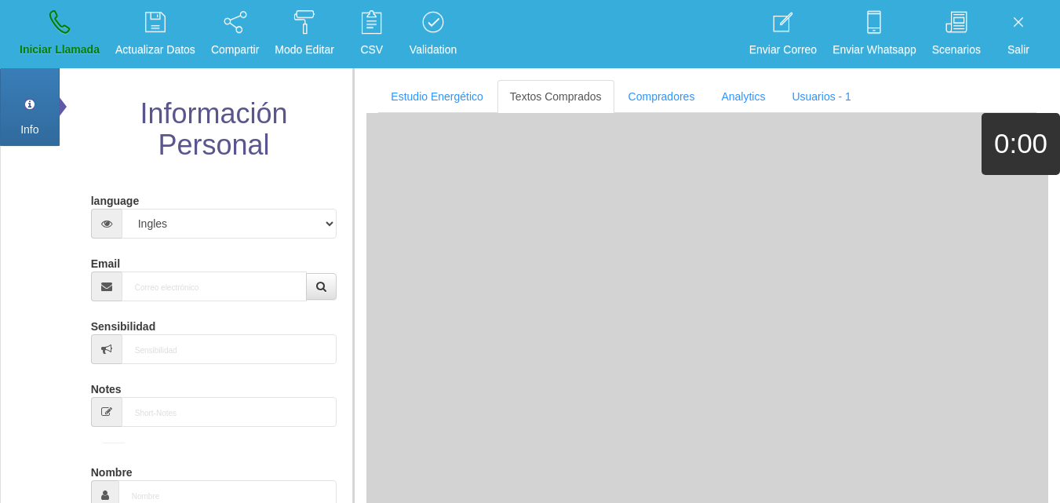
scroll to position [0, 0]
click at [217, 288] on input "Email" at bounding box center [215, 287] width 186 height 30
paste input "[EMAIL_ADDRESS][DOMAIN_NAME]"
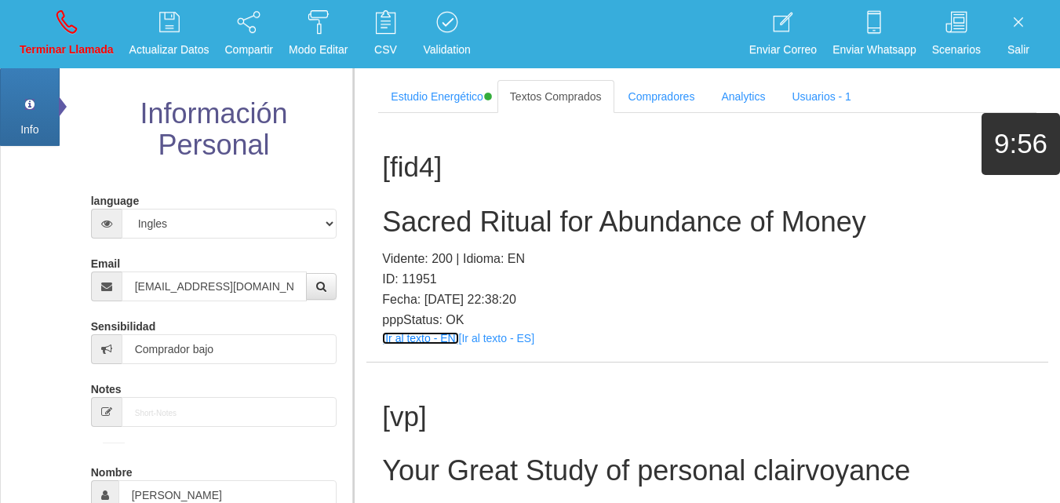
click at [432, 341] on link "[Ir al texto - EN]" at bounding box center [420, 338] width 76 height 13
click at [469, 208] on h2 "Sacred Ritual for Abundance of Money" at bounding box center [707, 221] width 651 height 31
click at [469, 210] on h2 "Sacred Ritual for Abundance of Money" at bounding box center [707, 221] width 651 height 31
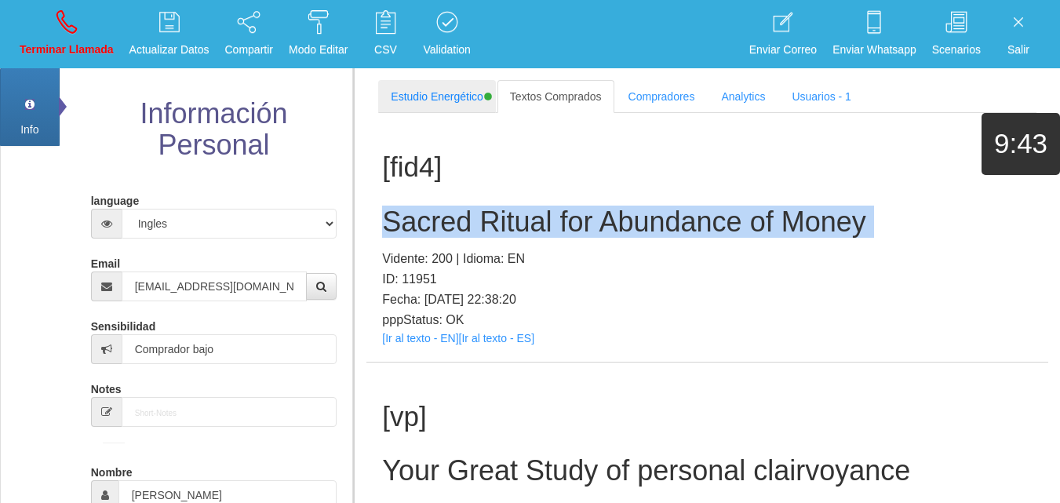
drag, startPoint x: 469, startPoint y: 210, endPoint x: 386, endPoint y: 89, distance: 146.1
click at [468, 209] on h2 "Sacred Ritual for Abundance of Money" at bounding box center [707, 221] width 651 height 31
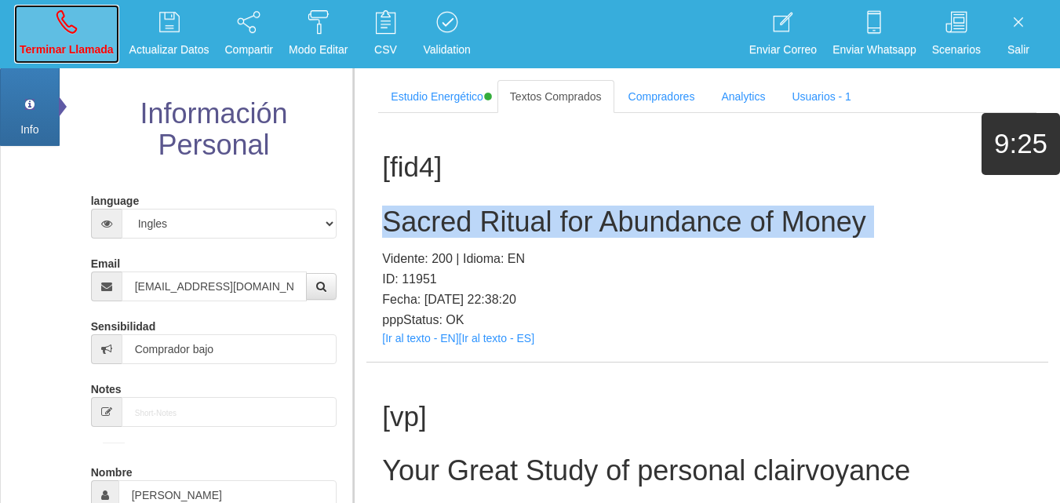
click at [30, 46] on p "Terminar Llamada" at bounding box center [67, 50] width 94 height 18
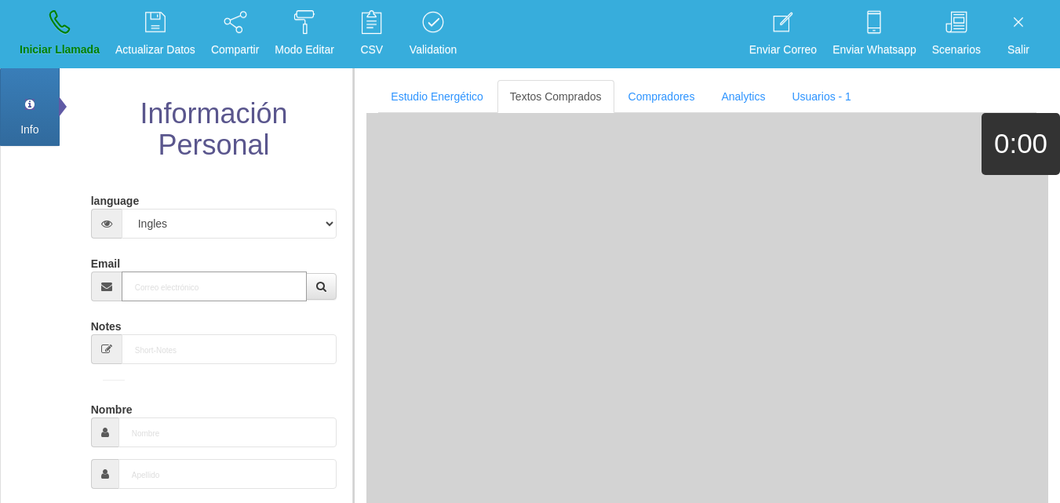
click at [184, 291] on input "Email" at bounding box center [215, 287] width 186 height 30
paste input "[EMAIL_ADDRESS][DOMAIN_NAME]"
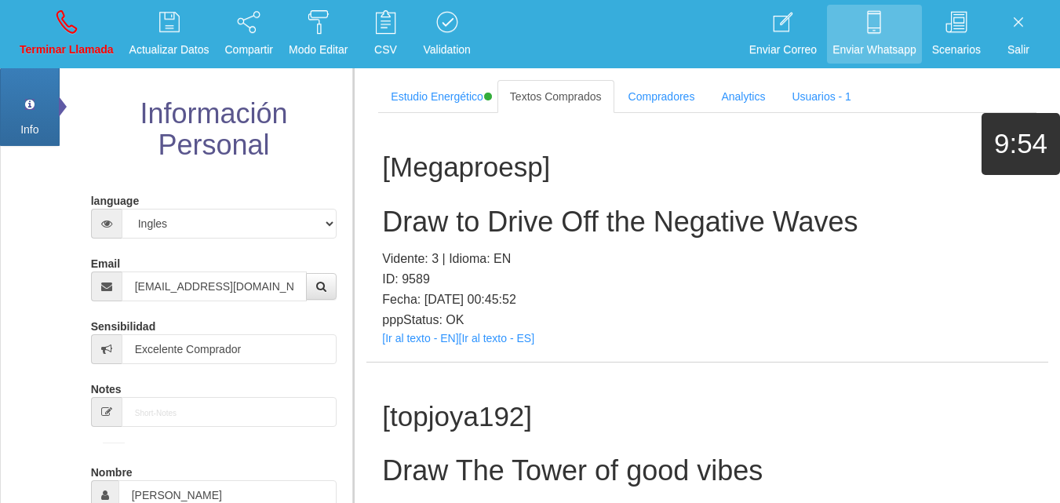
scroll to position [43081, 0]
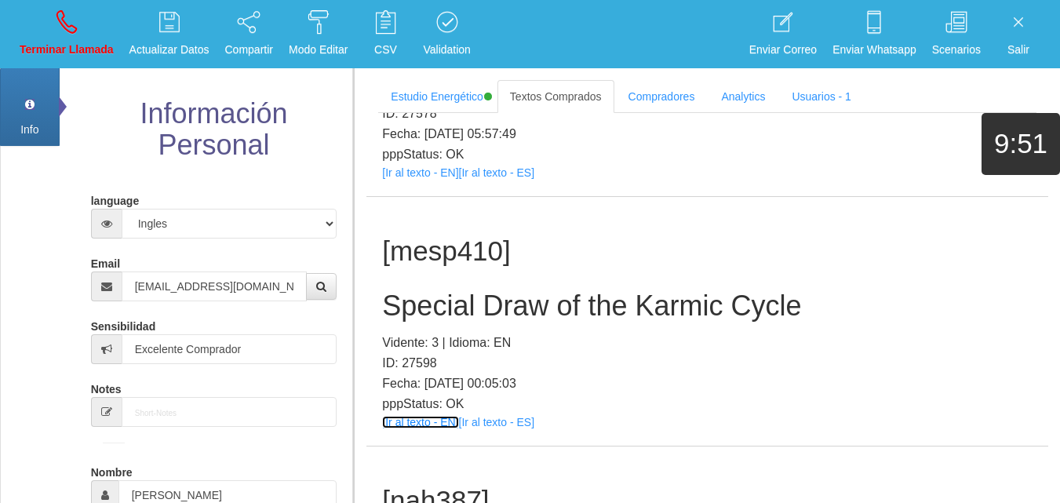
click at [429, 416] on link "[Ir al texto - EN]" at bounding box center [420, 422] width 76 height 13
click at [510, 290] on h2 "Special Draw of the Karmic Cycle" at bounding box center [707, 305] width 651 height 31
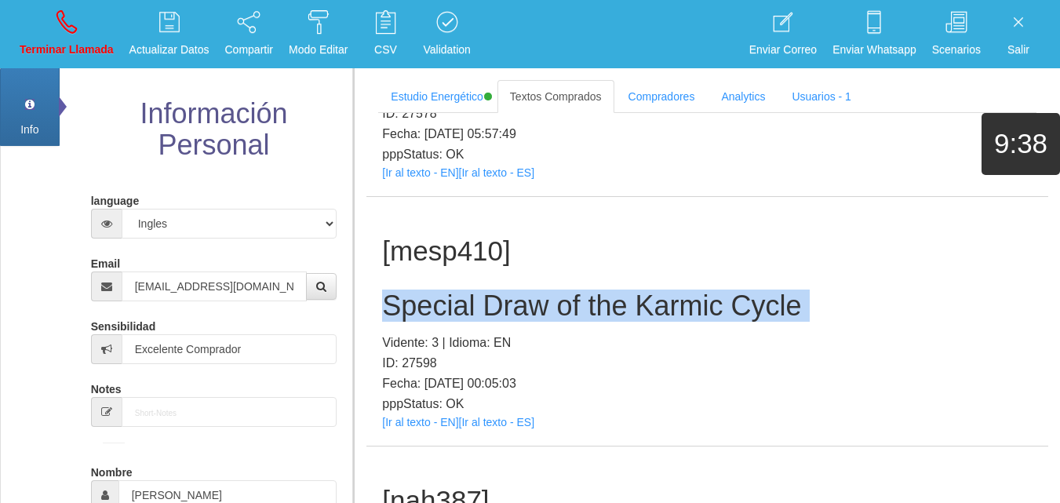
click at [510, 290] on h2 "Special Draw of the Karmic Cycle" at bounding box center [707, 305] width 651 height 31
click at [65, 39] on link "Terminar Llamada" at bounding box center [66, 34] width 105 height 59
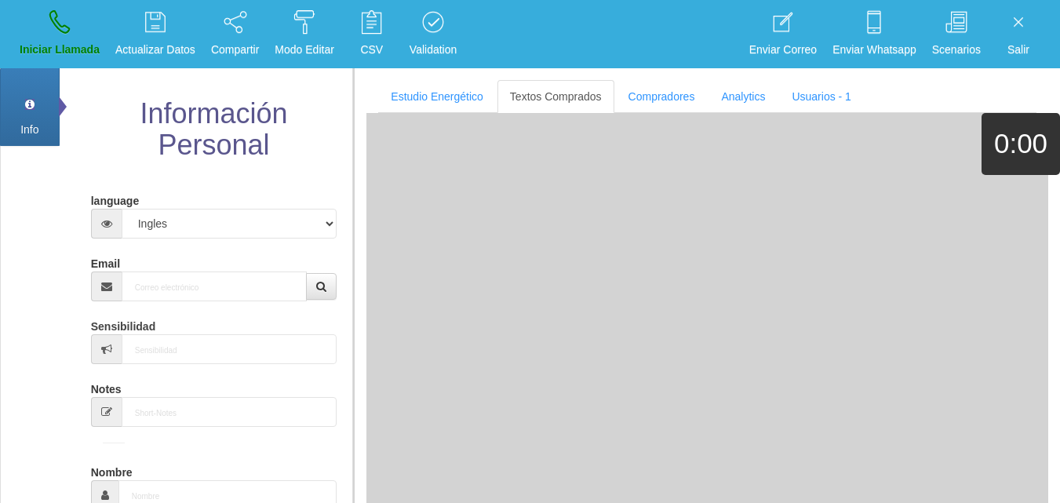
scroll to position [0, 0]
click at [180, 294] on input "Email" at bounding box center [215, 287] width 186 height 30
paste input "[PERSON_NAME][EMAIL_ADDRESS][PERSON_NAME][DOMAIN_NAME]"
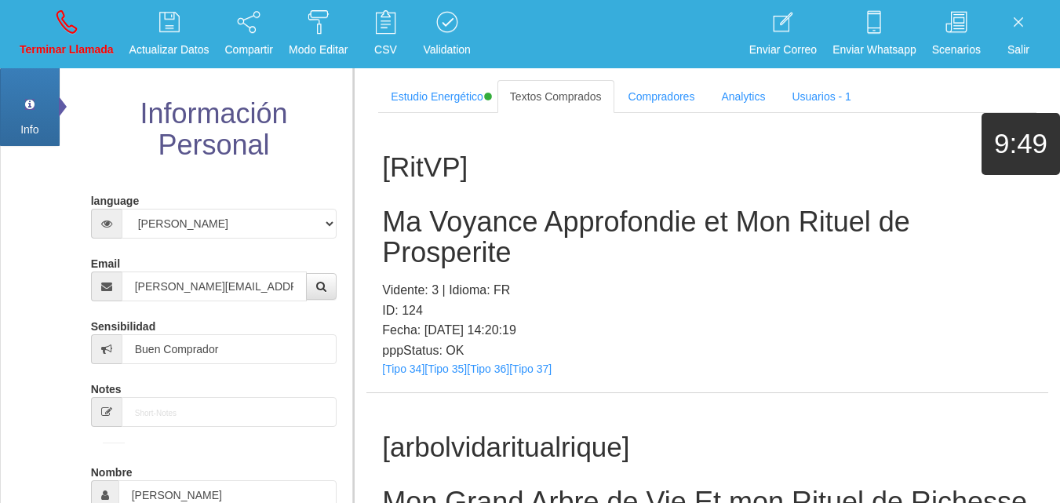
scroll to position [278, 0]
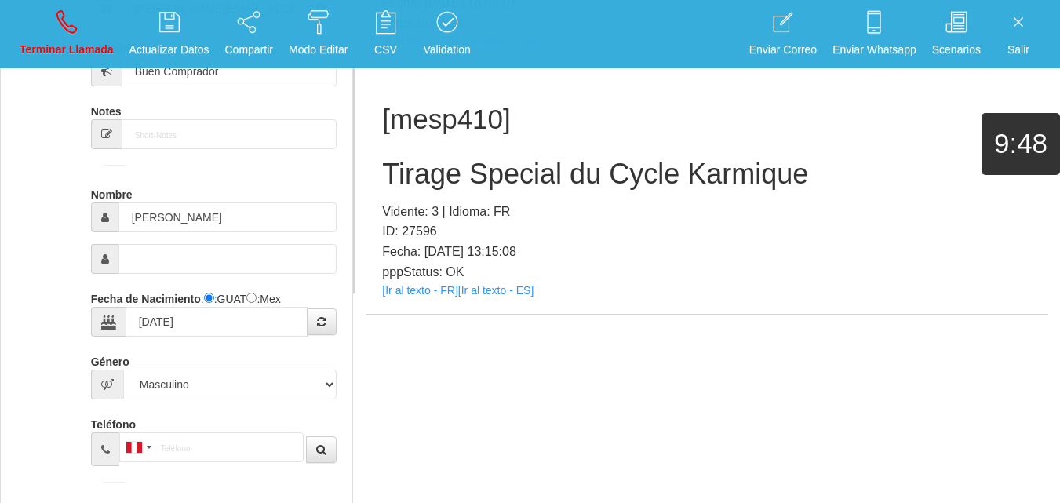
click at [414, 282] on div "[mesp410] Tirage Special du Cycle Karmique Vidente: 3 | Idioma: FR ID: 27596 Fe…" at bounding box center [708, 189] width 682 height 249
click at [415, 286] on link "[Ir al texto - FR]" at bounding box center [419, 290] width 75 height 13
click at [440, 166] on h2 "Tirage Special du Cycle Karmique" at bounding box center [707, 174] width 651 height 31
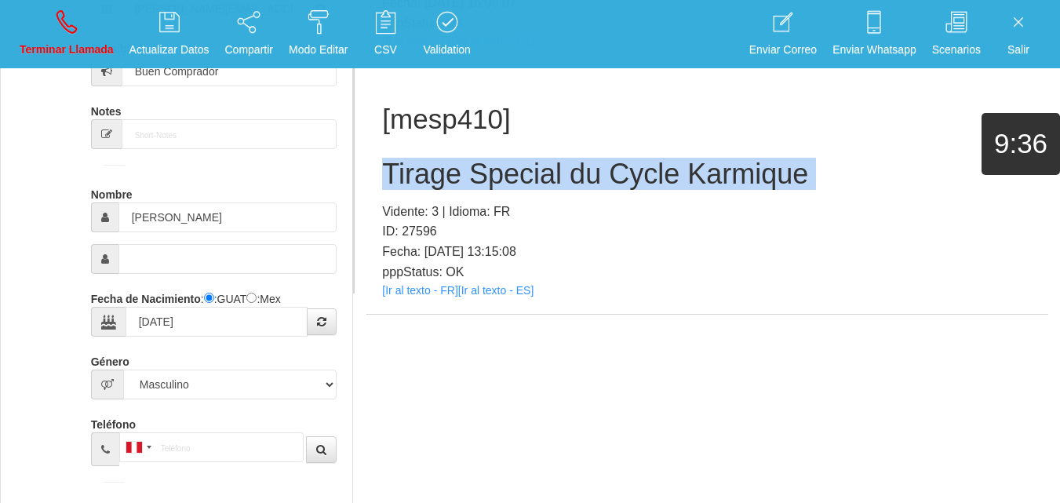
click at [440, 166] on h2 "Tirage Special du Cycle Karmique" at bounding box center [707, 174] width 651 height 31
drag, startPoint x: 83, startPoint y: 38, endPoint x: 575, endPoint y: 103, distance: 495.7
click at [82, 38] on link "Terminar Llamada" at bounding box center [66, 34] width 105 height 59
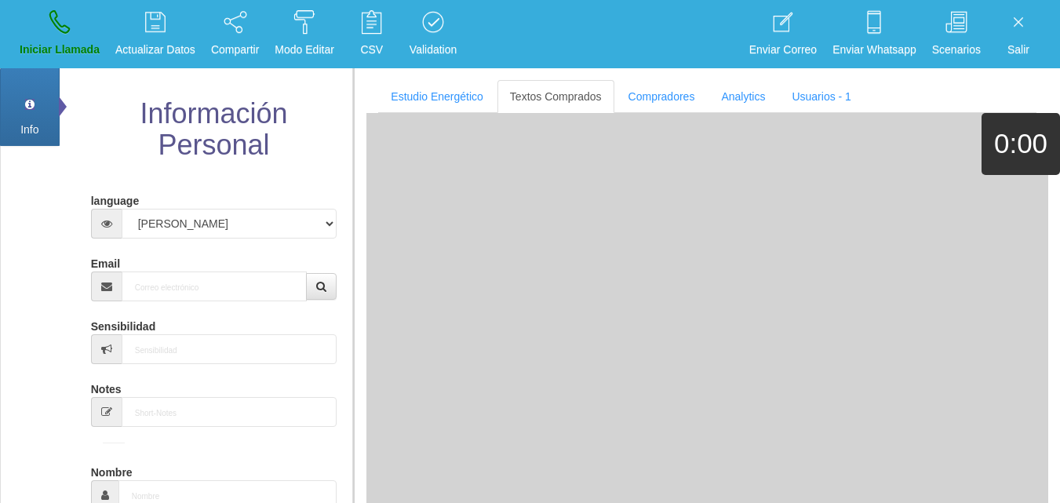
scroll to position [0, 0]
click at [176, 264] on div "Email" at bounding box center [214, 275] width 246 height 51
paste input "[EMAIL_ADDRESS][DOMAIN_NAME]"
click at [177, 282] on input "[EMAIL_ADDRESS][DOMAIN_NAME]" at bounding box center [215, 287] width 186 height 30
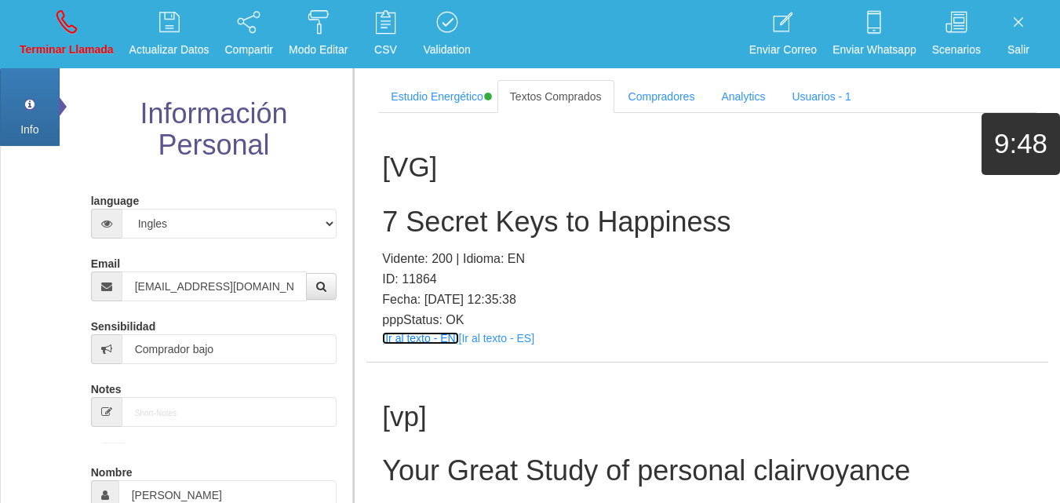
click at [432, 343] on link "[Ir al texto - EN]" at bounding box center [420, 338] width 76 height 13
click at [513, 197] on div "[VG] 7 Secret Keys to Happiness Vidente: 200 | Idioma: EN ID: 11864 Fecha: [DAT…" at bounding box center [708, 237] width 682 height 249
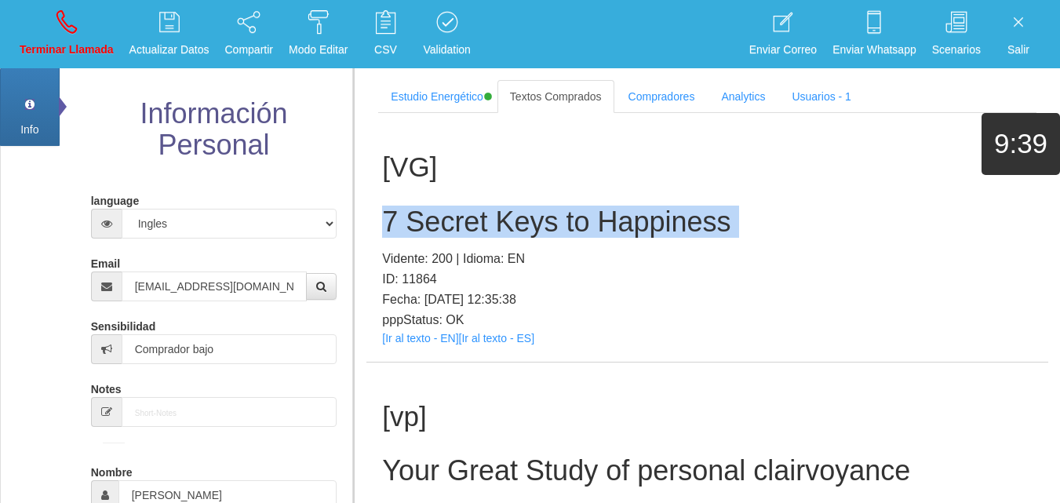
click at [513, 197] on div "[VG] 7 Secret Keys to Happiness Vidente: 200 | Idioma: EN ID: 11864 Fecha: [DAT…" at bounding box center [708, 237] width 682 height 249
click at [50, 62] on link "Terminar Llamada" at bounding box center [66, 34] width 105 height 59
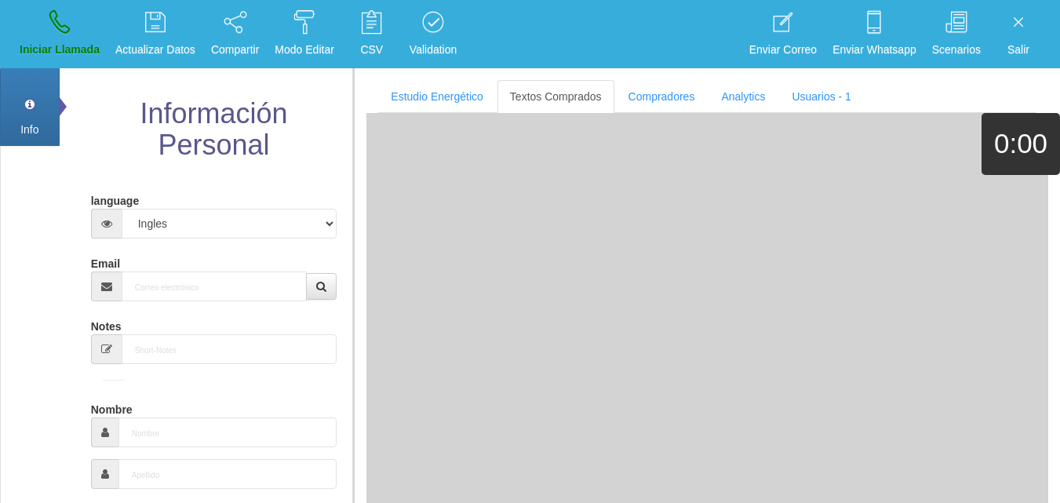
click at [190, 274] on div "Email" at bounding box center [214, 275] width 246 height 51
paste input "[PERSON_NAME][EMAIL_ADDRESS][DOMAIN_NAME]"
click at [192, 276] on input "[PERSON_NAME][EMAIL_ADDRESS][DOMAIN_NAME]" at bounding box center [215, 287] width 186 height 30
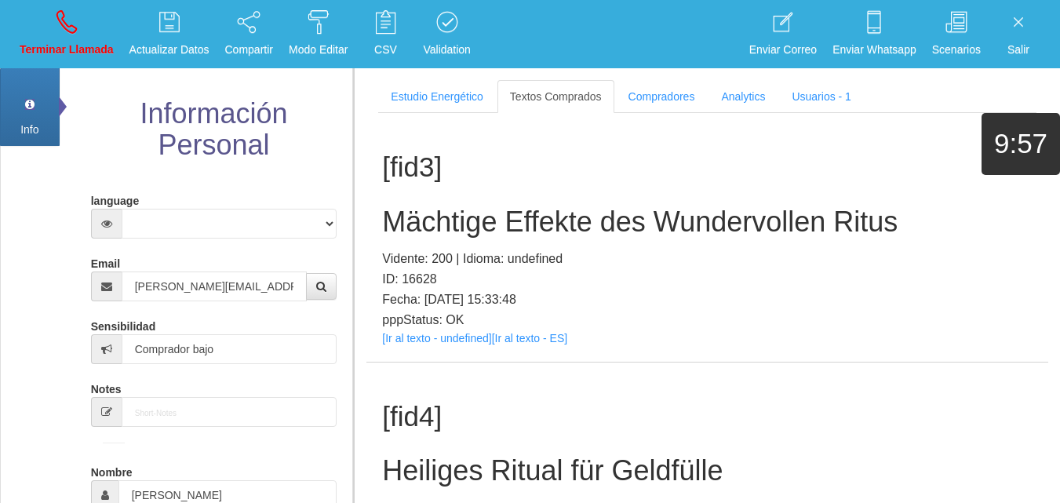
scroll to position [446, 0]
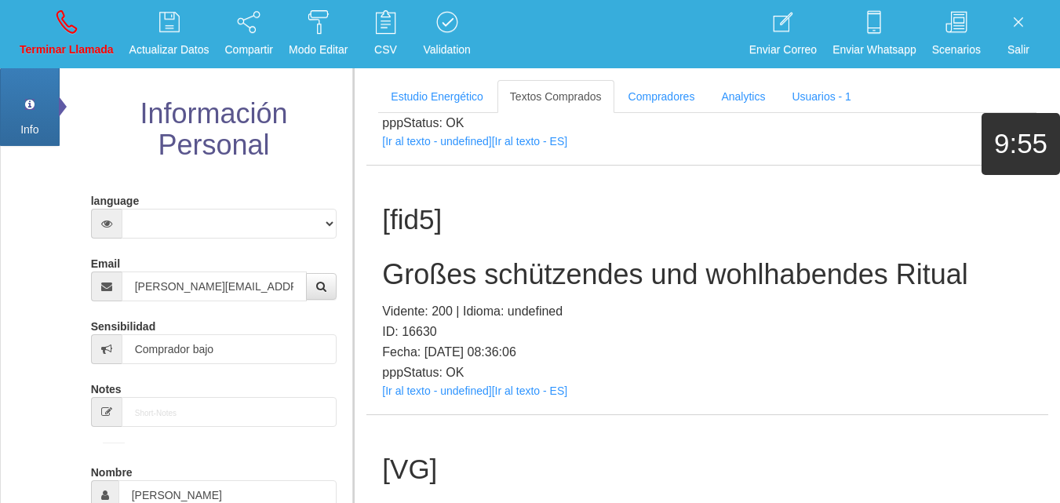
click at [454, 379] on p "pppStatus: OK" at bounding box center [707, 373] width 651 height 20
click at [454, 386] on link "[Ir al texto - undefined]" at bounding box center [436, 391] width 109 height 13
click at [648, 261] on h2 "Großes schützendes und wohlhabendes Ritual" at bounding box center [707, 274] width 651 height 31
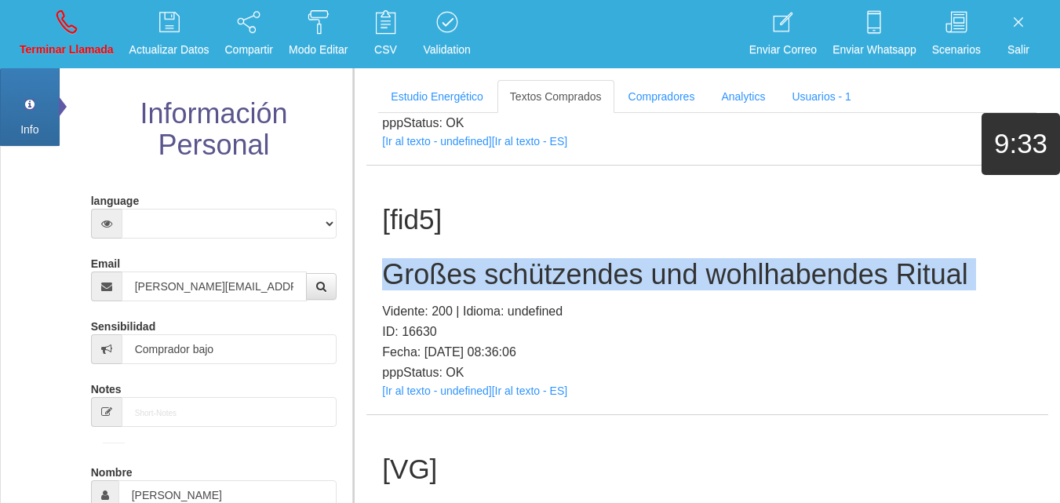
click at [648, 261] on h2 "Großes schützendes und wohlhabendes Ritual" at bounding box center [707, 274] width 651 height 31
click at [100, 60] on link "Terminar Llamada" at bounding box center [66, 34] width 105 height 59
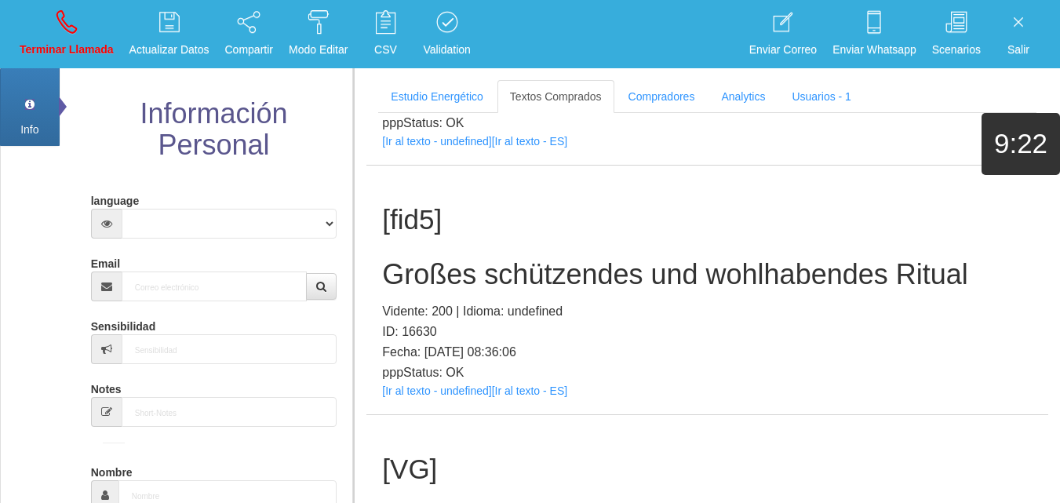
scroll to position [0, 0]
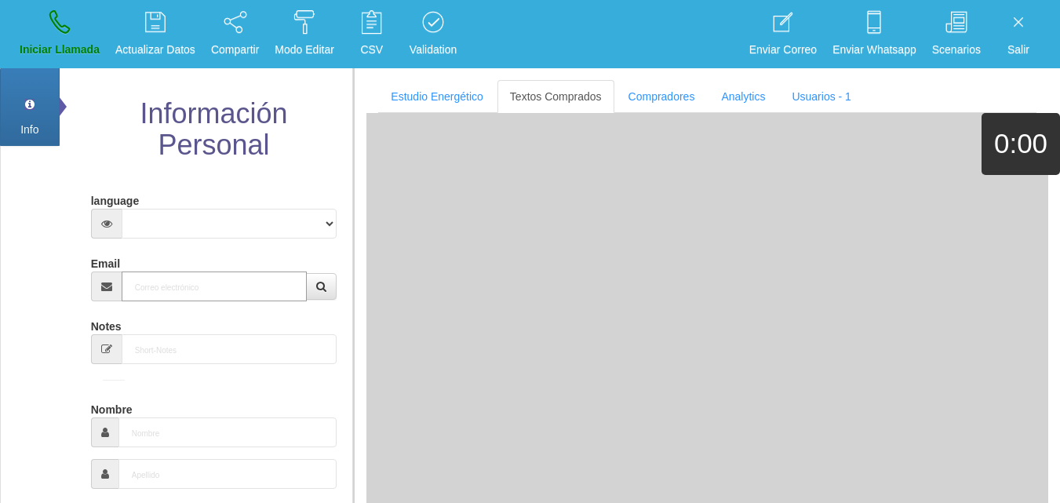
click at [176, 284] on input "Email" at bounding box center [215, 287] width 186 height 30
paste input "[EMAIL_ADDRESS][DOMAIN_NAME]"
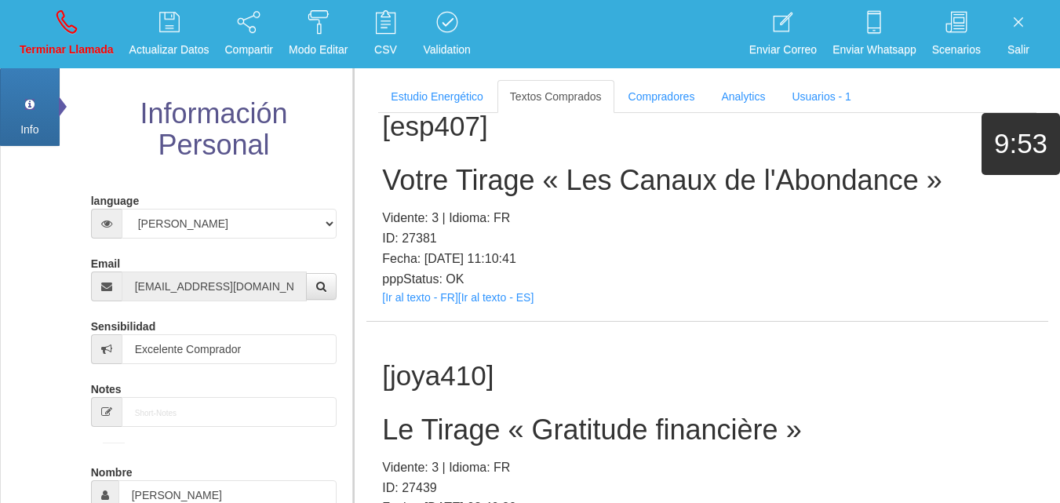
scroll to position [22449, 0]
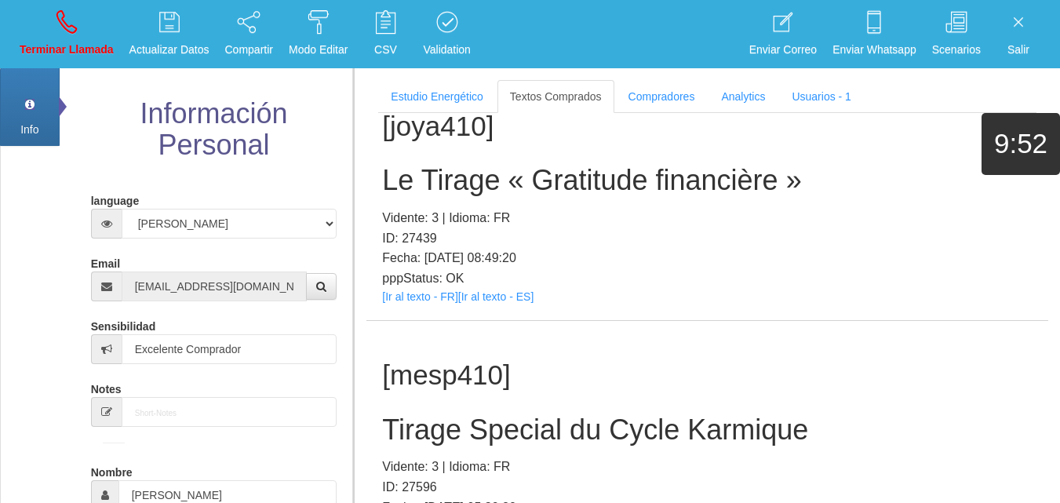
click at [494, 414] on h2 "Tirage Special du Cycle Karmique" at bounding box center [707, 429] width 651 height 31
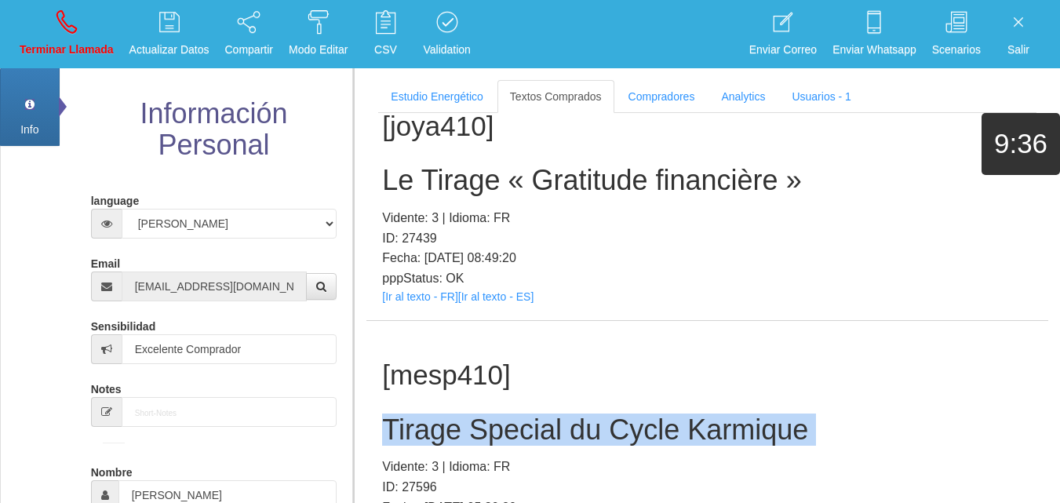
click at [489, 414] on h2 "Tirage Special du Cycle Karmique" at bounding box center [707, 429] width 651 height 31
